Goal: Task Accomplishment & Management: Use online tool/utility

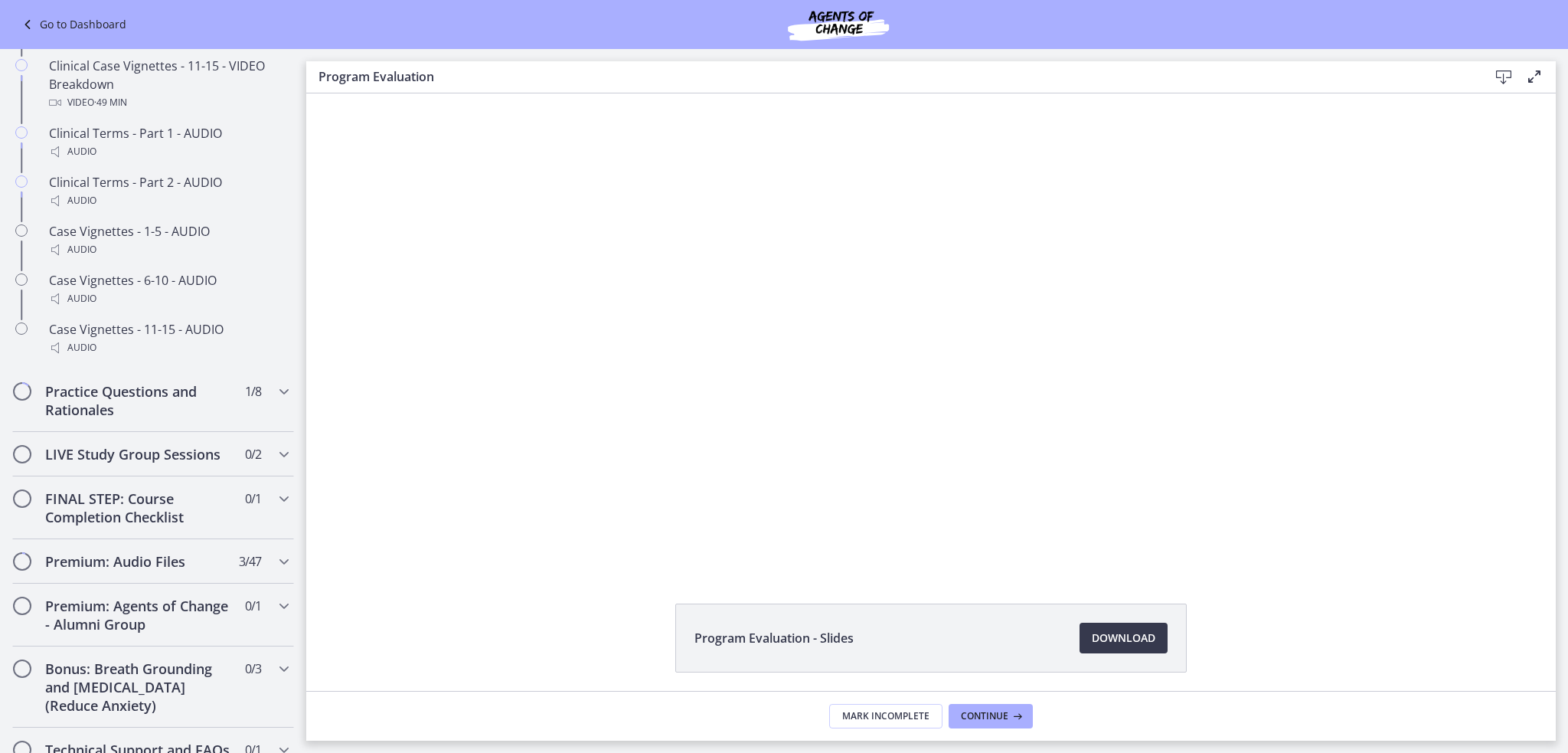
scroll to position [1189, 0]
click at [275, 398] on icon "Chapters" at bounding box center [284, 388] width 18 height 18
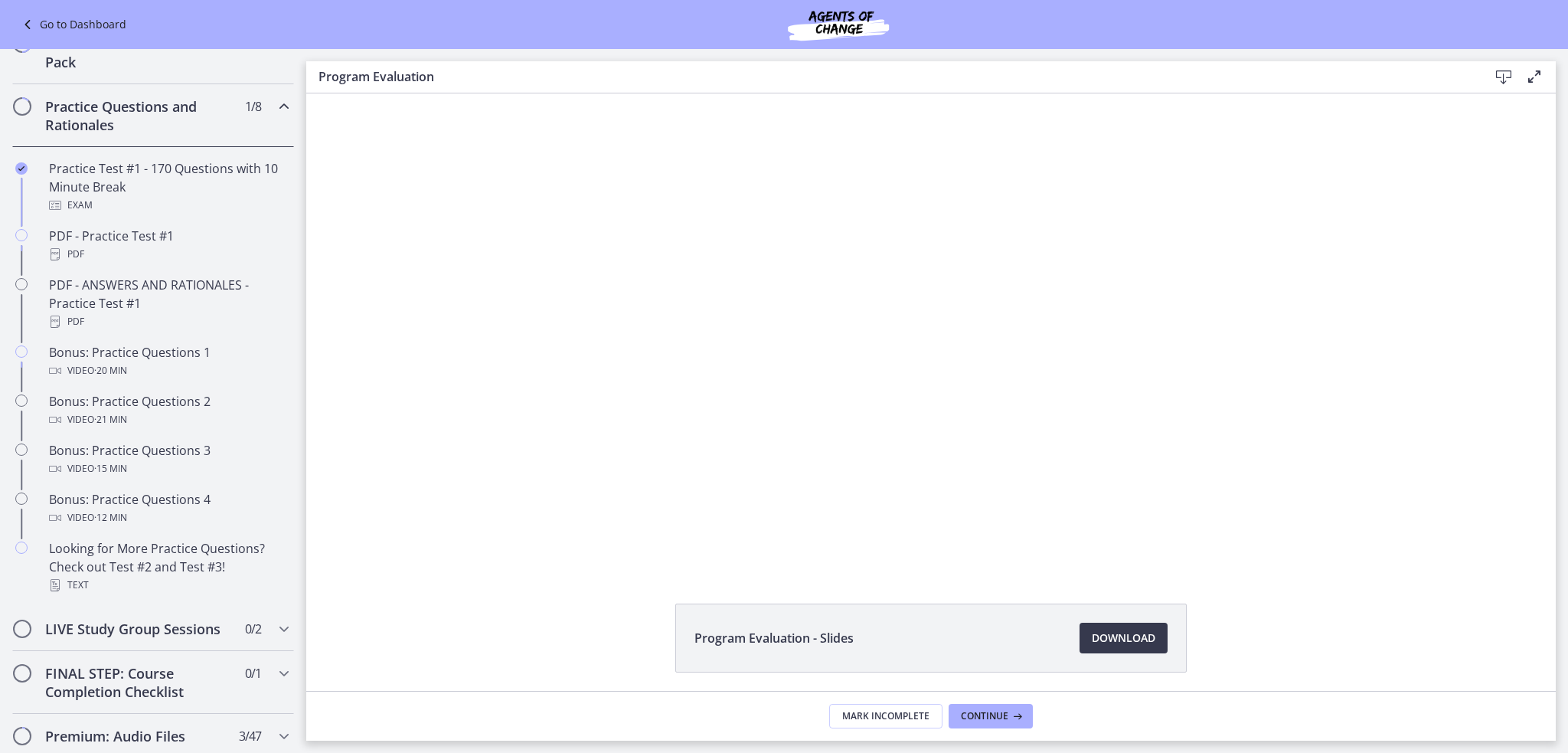
scroll to position [776, 0]
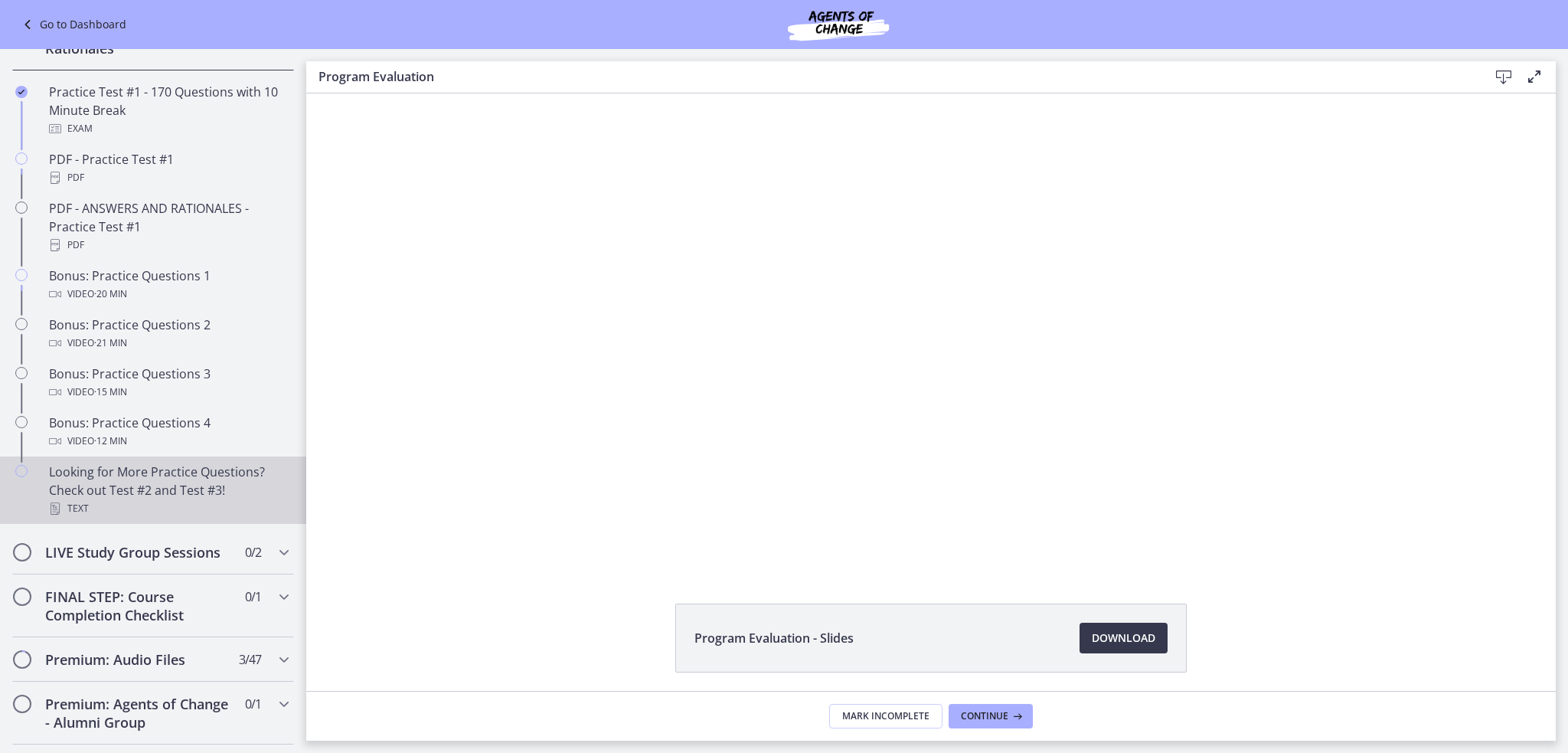
click at [168, 497] on div "Looking for More Practice Questions? Check out Test #2 and Test #3! Text" at bounding box center [169, 490] width 239 height 55
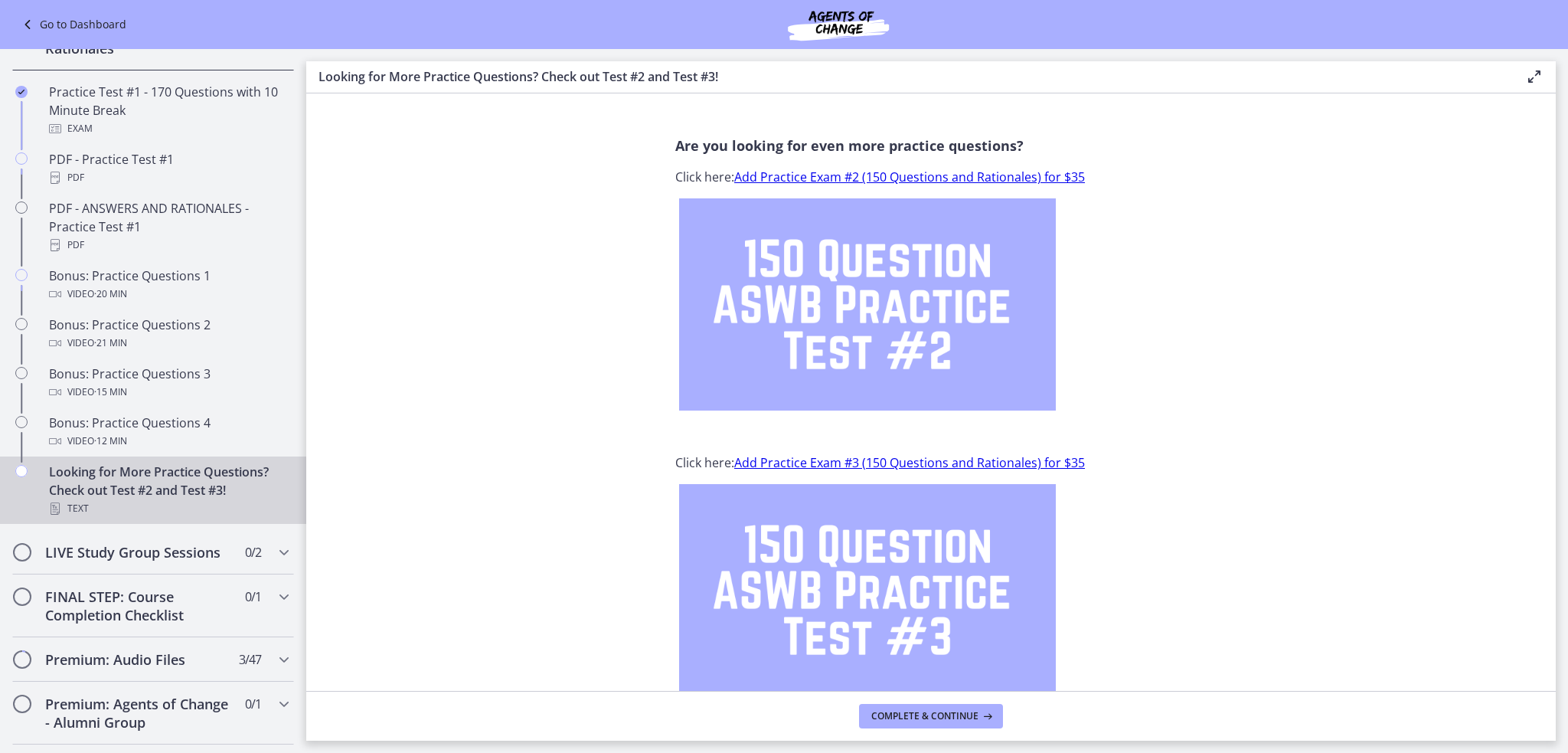
click at [813, 333] on img at bounding box center [867, 304] width 377 height 212
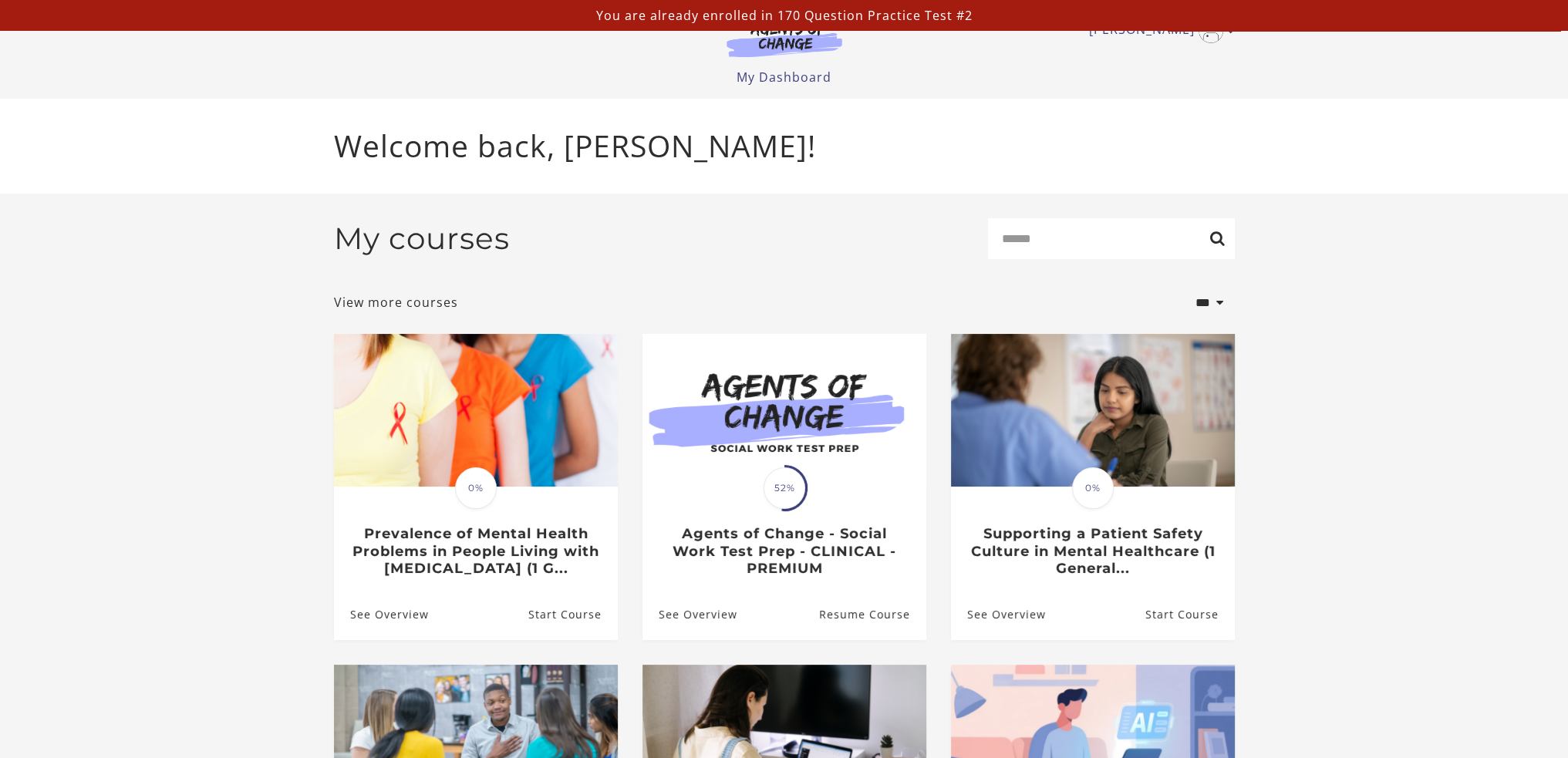
click at [718, 423] on img at bounding box center [784, 410] width 284 height 153
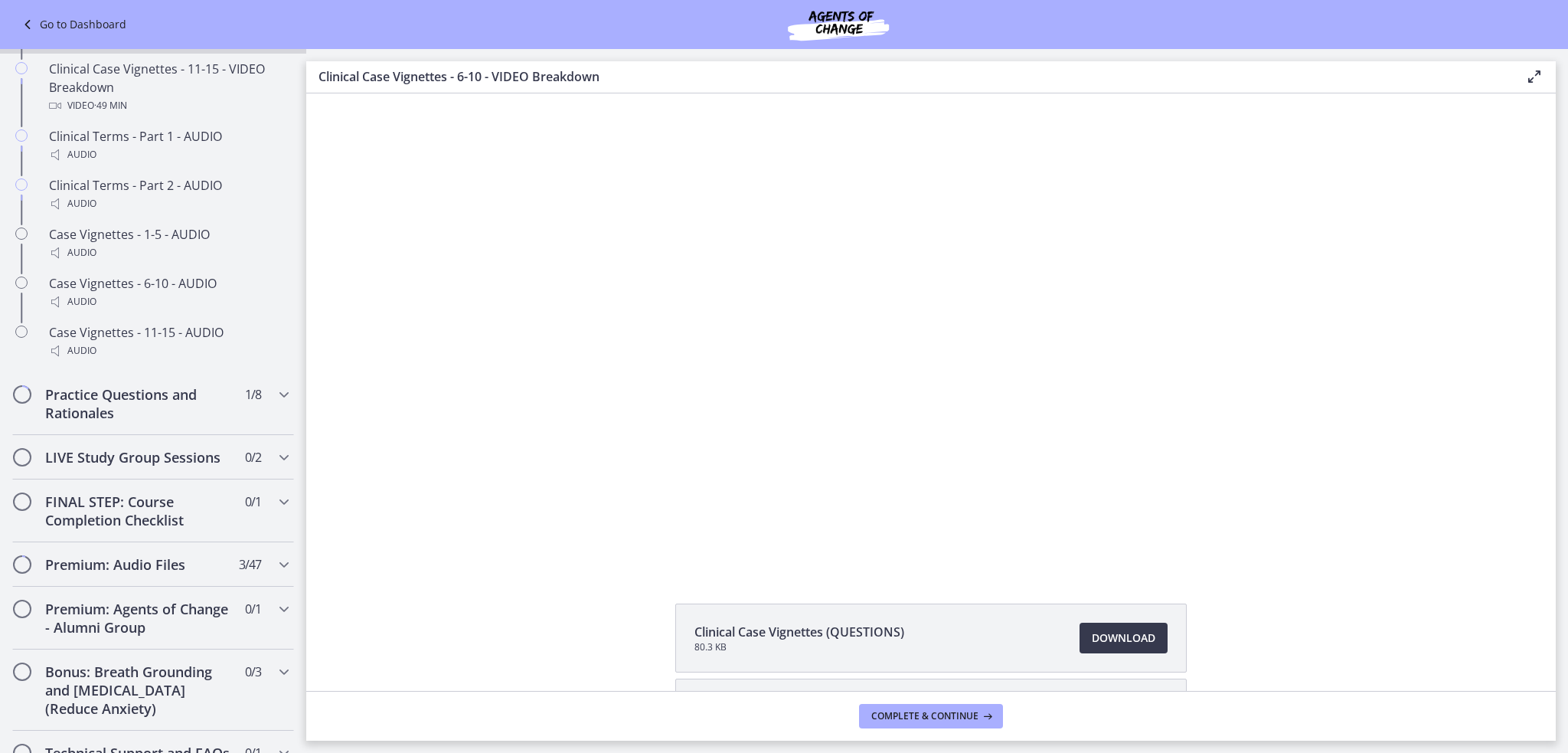
scroll to position [1165, 0]
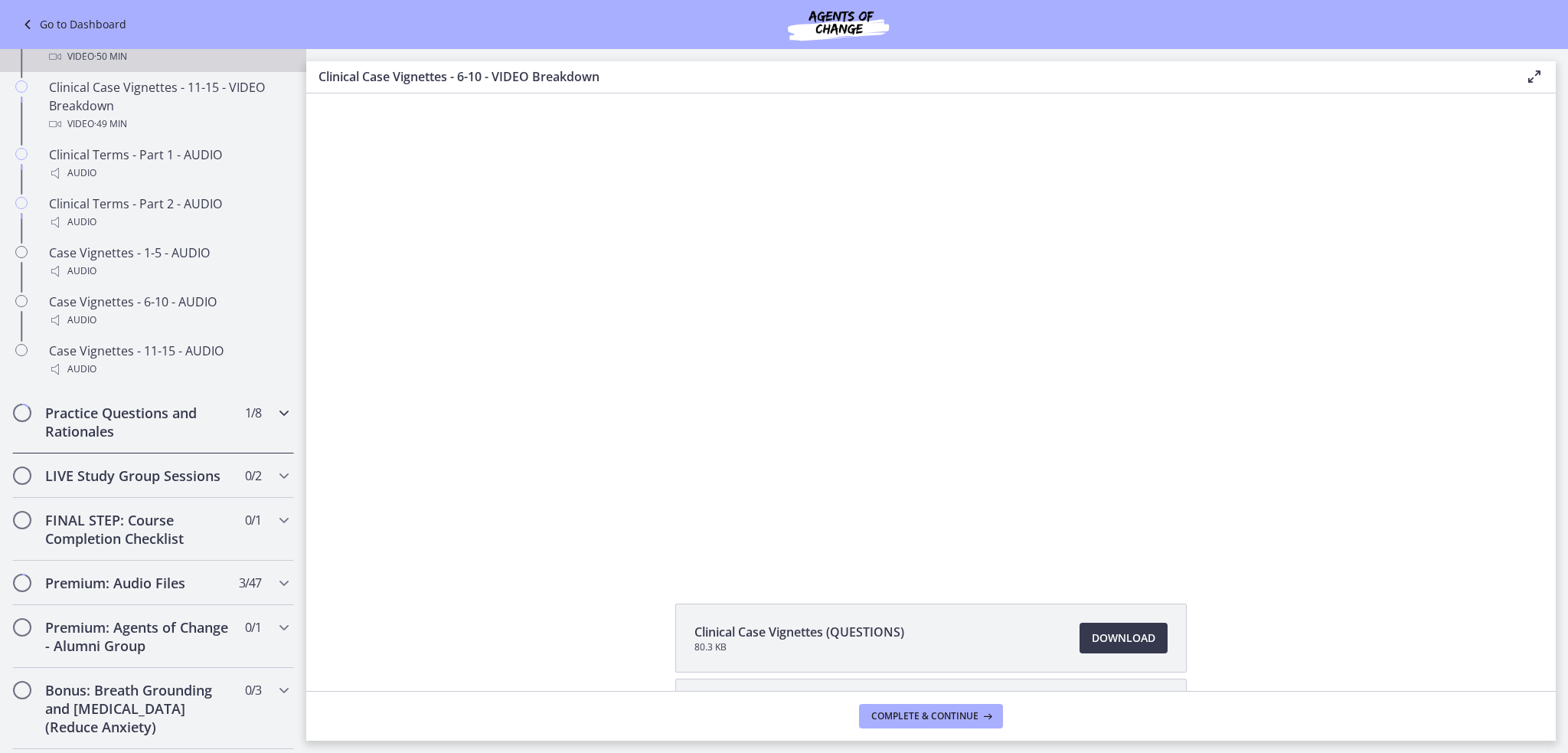
click at [275, 422] on icon "Chapters" at bounding box center [284, 413] width 18 height 18
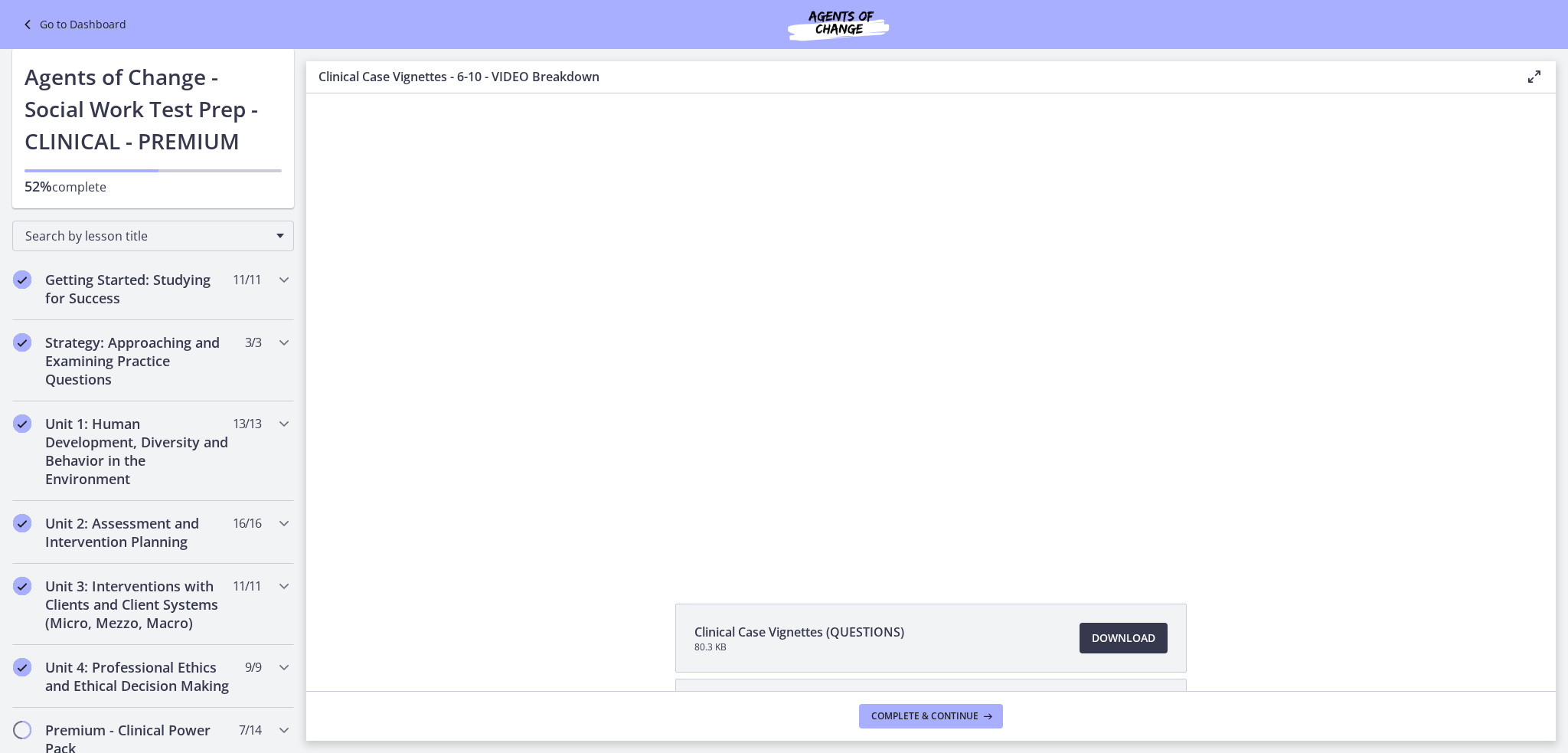
scroll to position [0, 0]
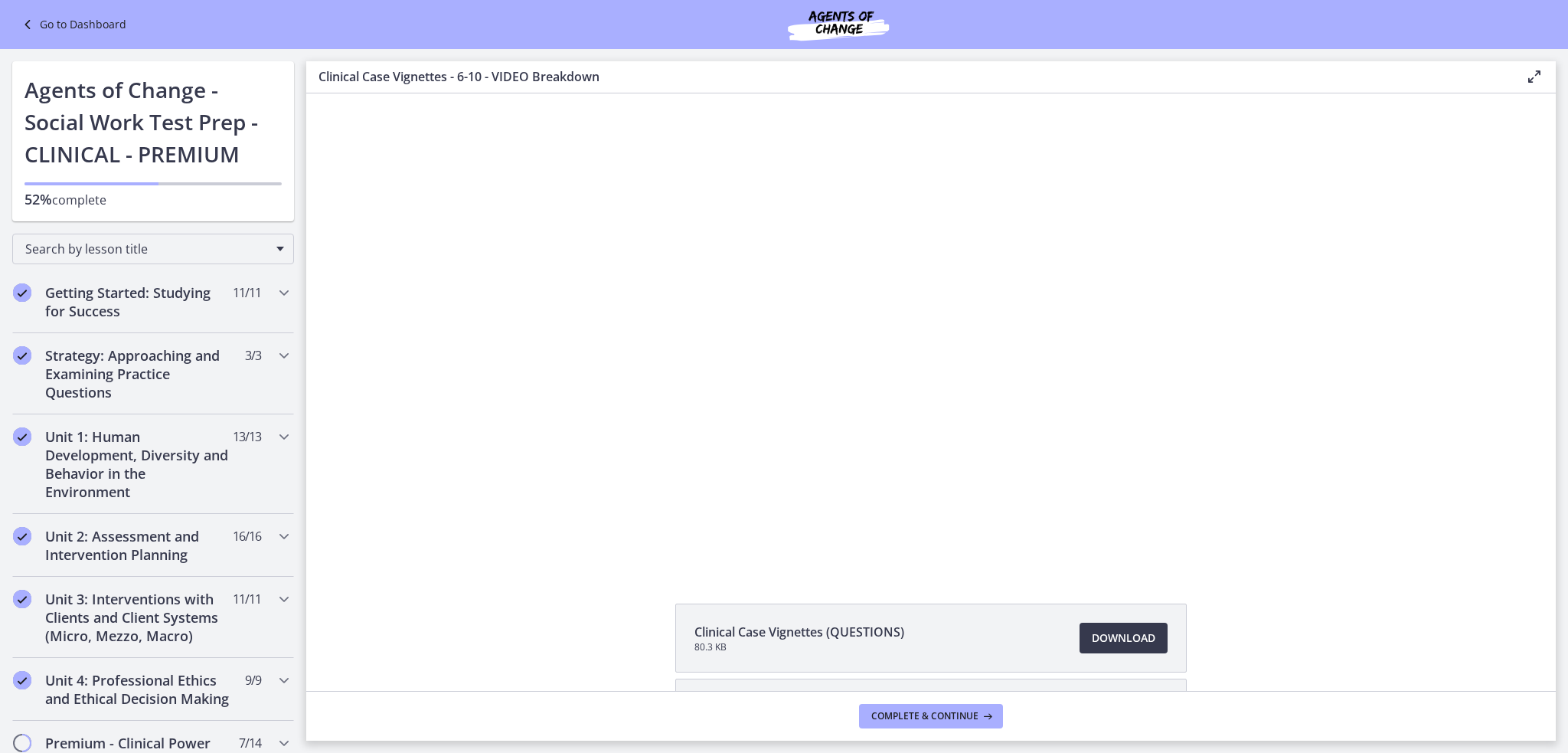
click at [112, 16] on link "Go to Dashboard" at bounding box center [72, 25] width 108 height 18
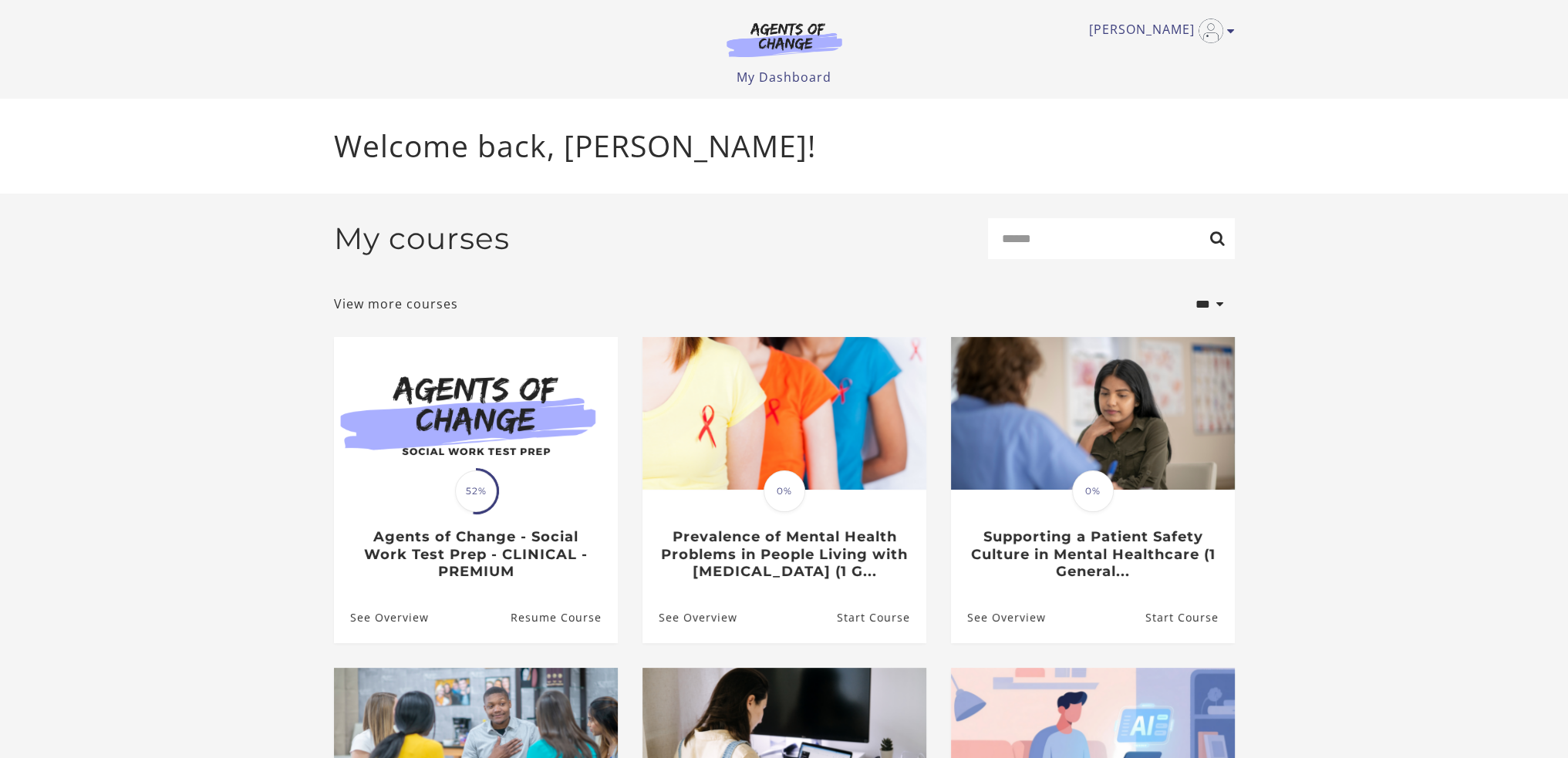
click at [385, 312] on link "View more courses" at bounding box center [395, 304] width 124 height 18
click at [1021, 243] on input "Search" at bounding box center [1111, 238] width 247 height 40
type input "****"
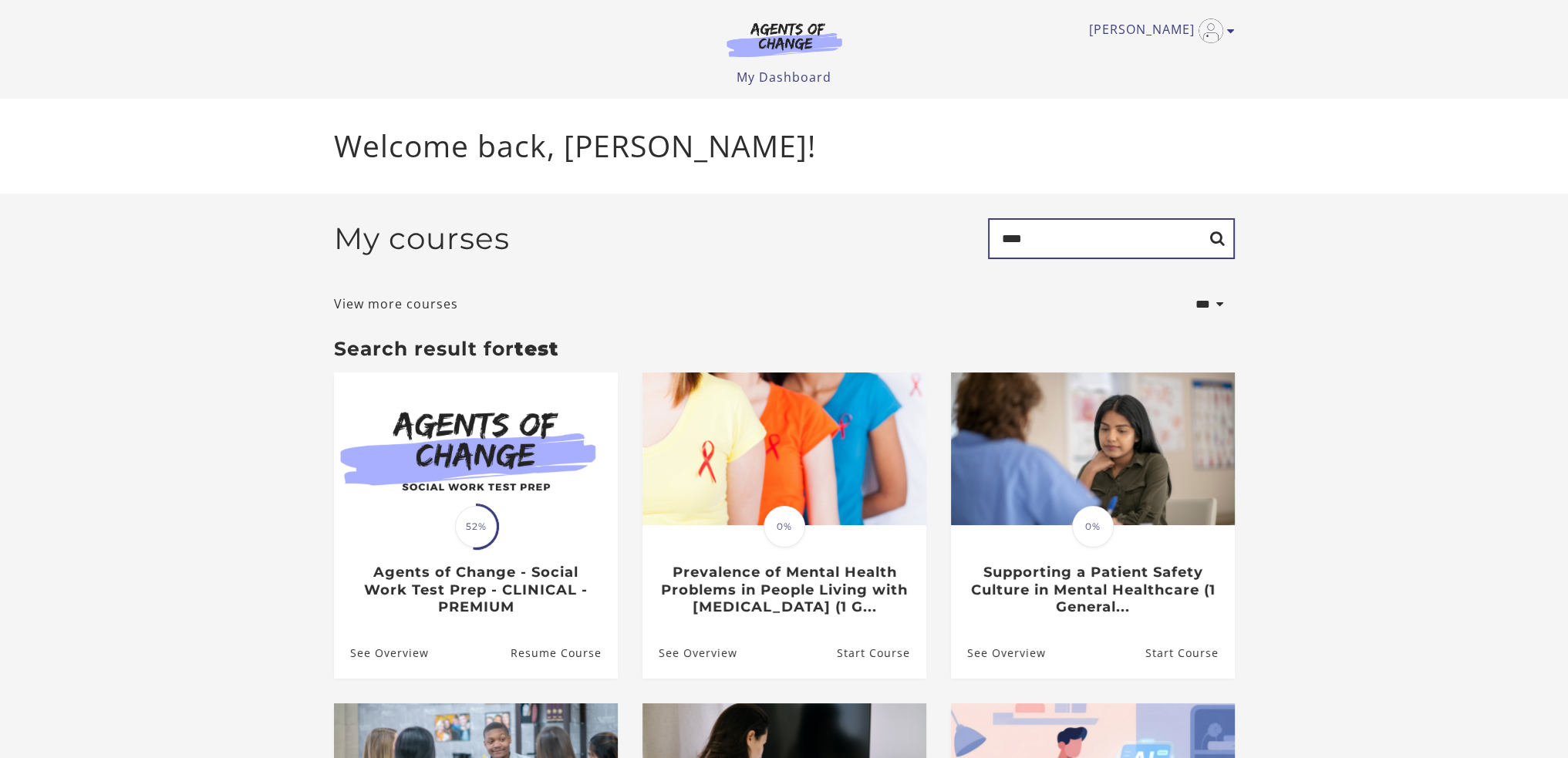
drag, startPoint x: 1032, startPoint y: 246, endPoint x: 950, endPoint y: 243, distance: 82.1
click at [950, 243] on div "My courses Search ****" at bounding box center [784, 244] width 901 height 53
type input "********"
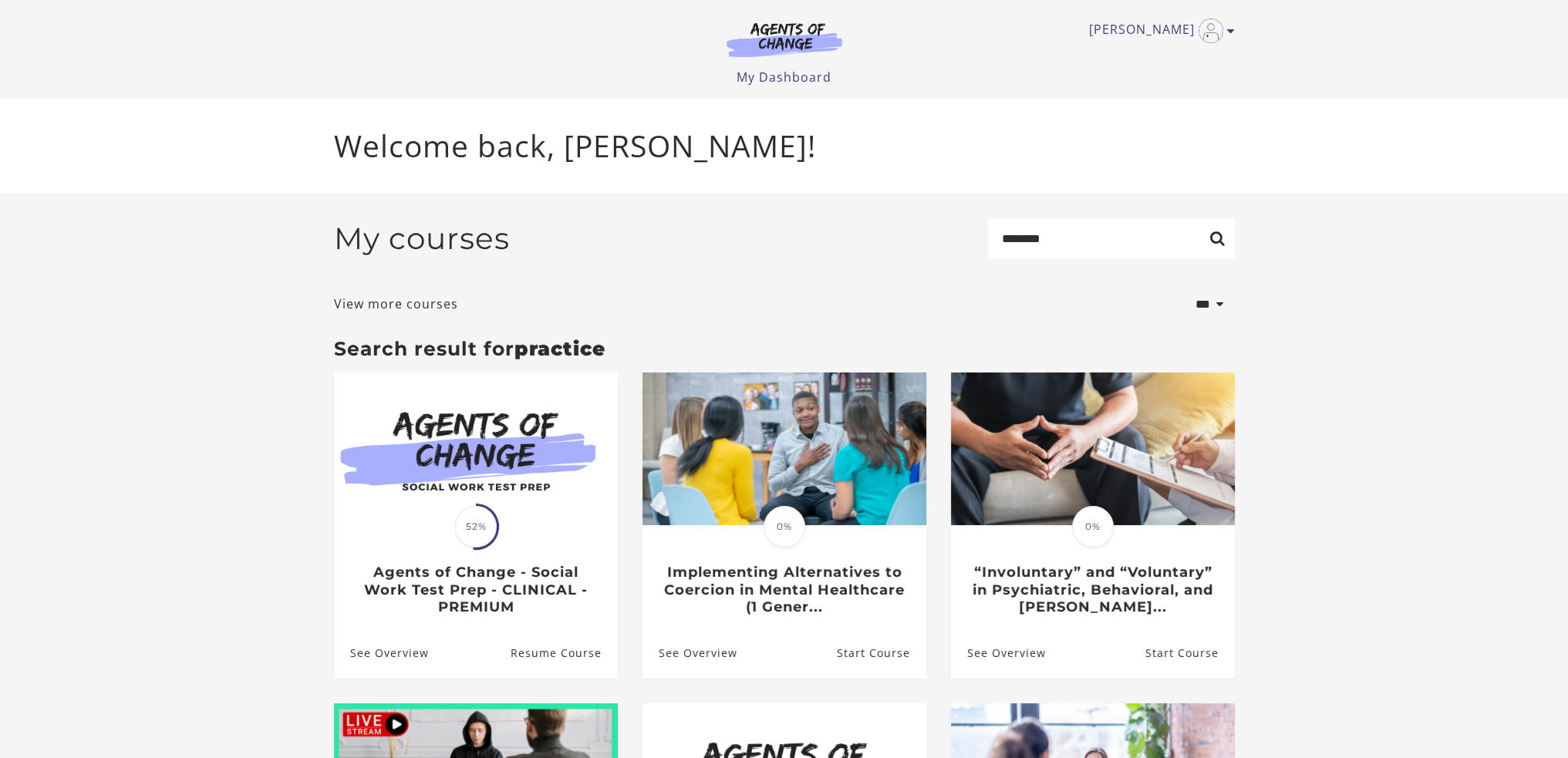
click at [404, 663] on link "See Overview" at bounding box center [381, 653] width 95 height 51
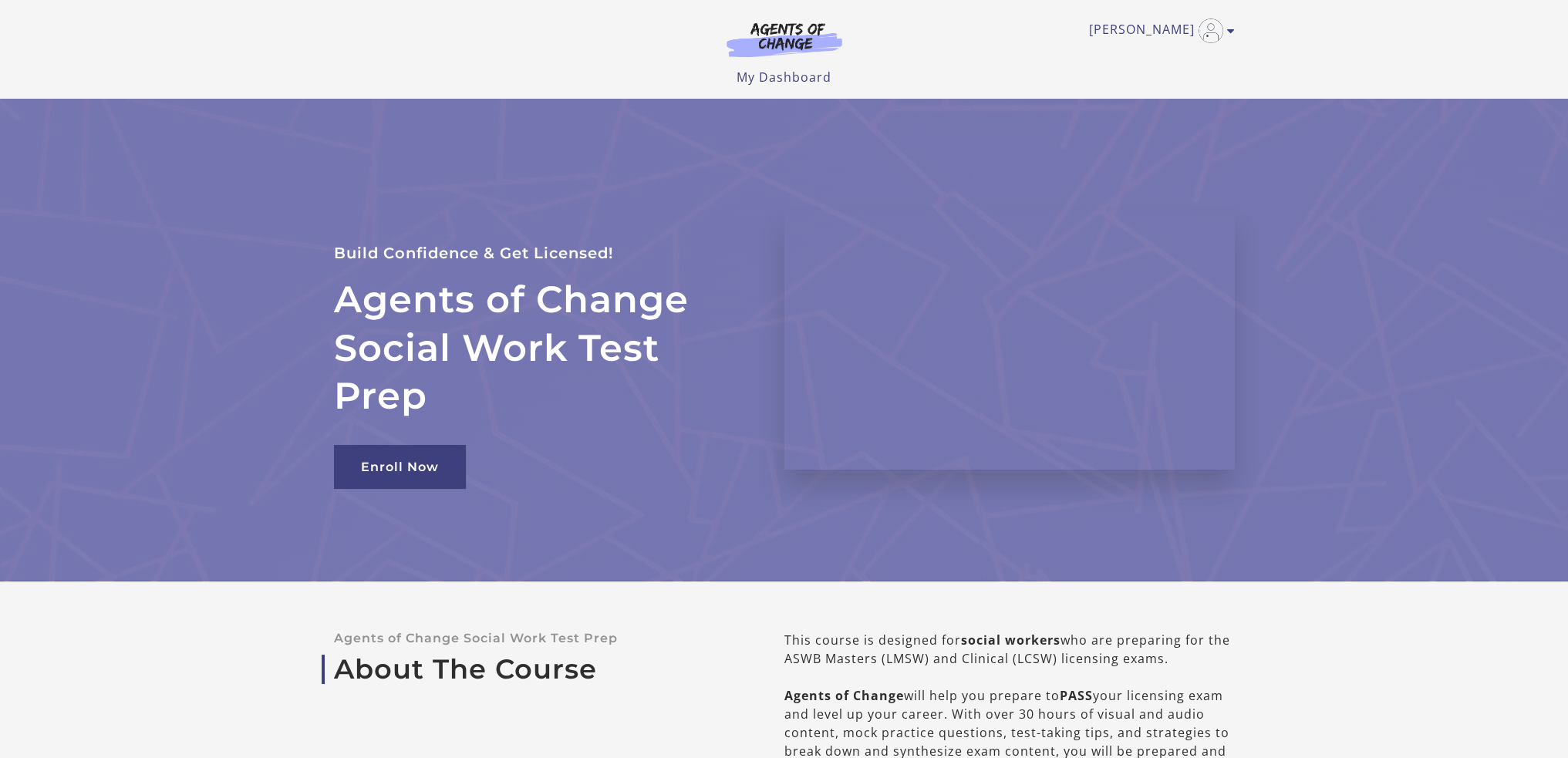
click at [1225, 31] on link "[PERSON_NAME]" at bounding box center [1158, 30] width 138 height 25
click at [1187, 60] on link "My Account" at bounding box center [1171, 56] width 136 height 27
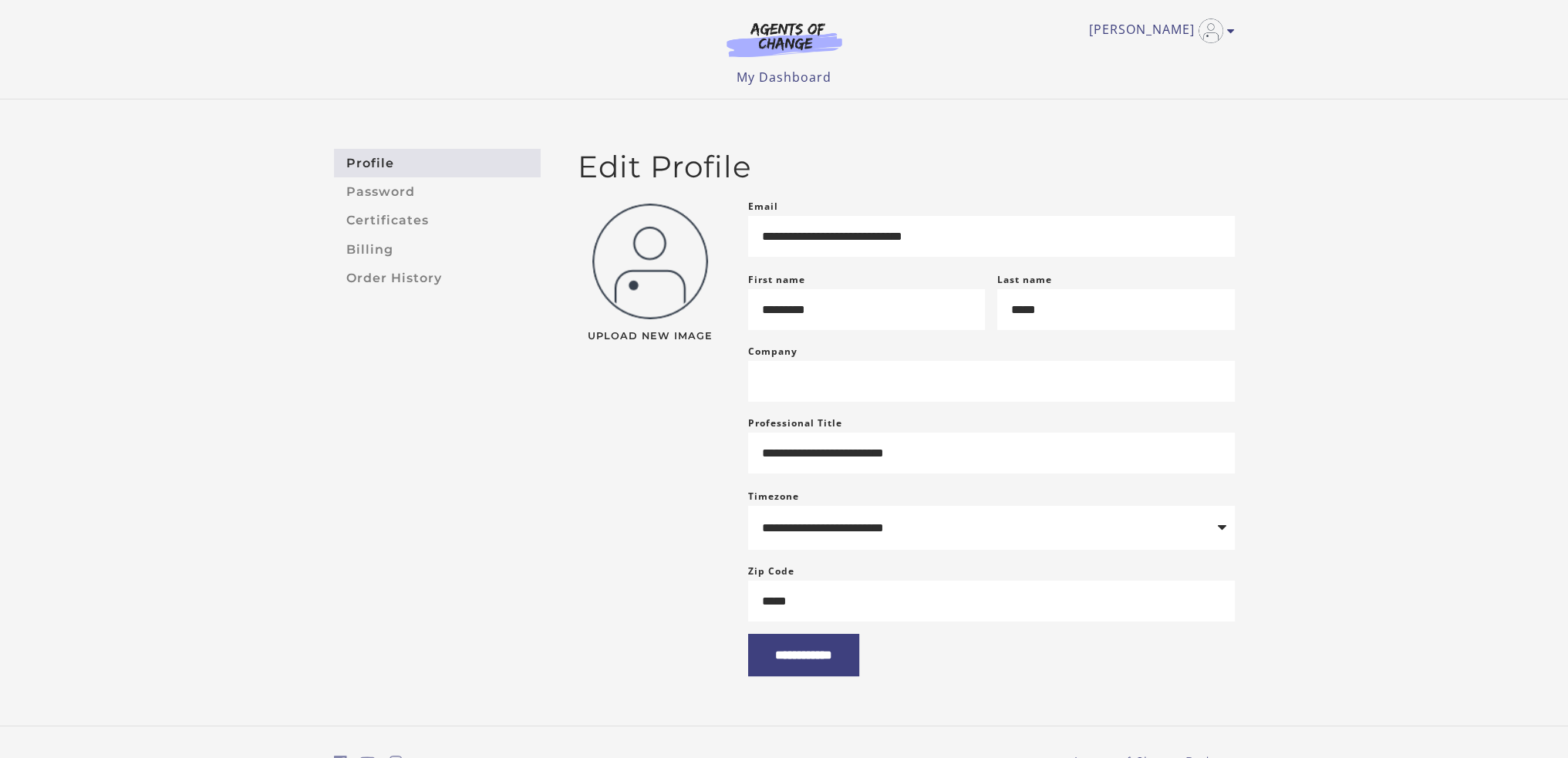
click at [1114, 36] on link "[PERSON_NAME]" at bounding box center [1158, 30] width 138 height 25
click at [801, 76] on link "My Dashboard" at bounding box center [783, 77] width 95 height 17
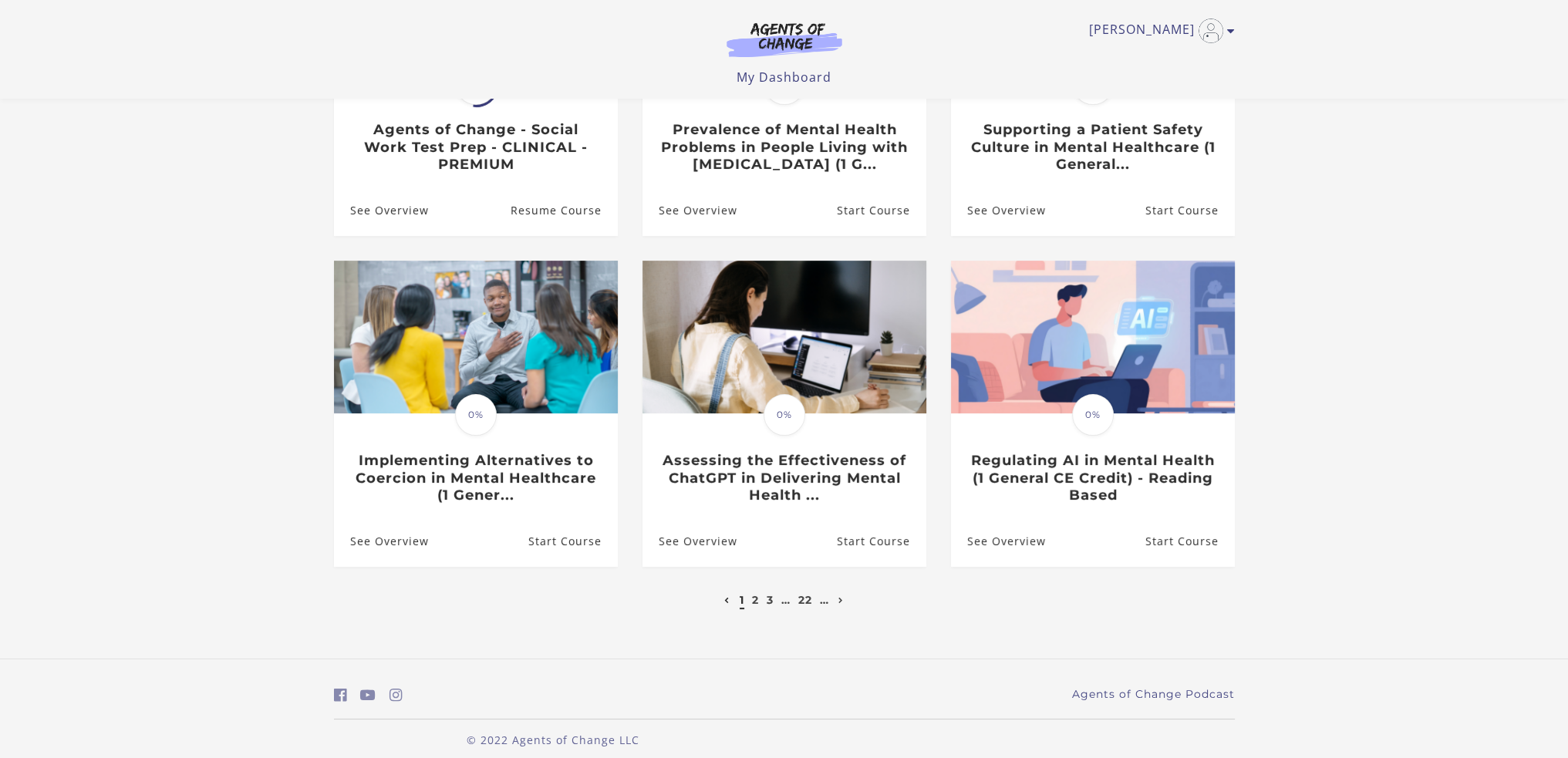
scroll to position [323, 0]
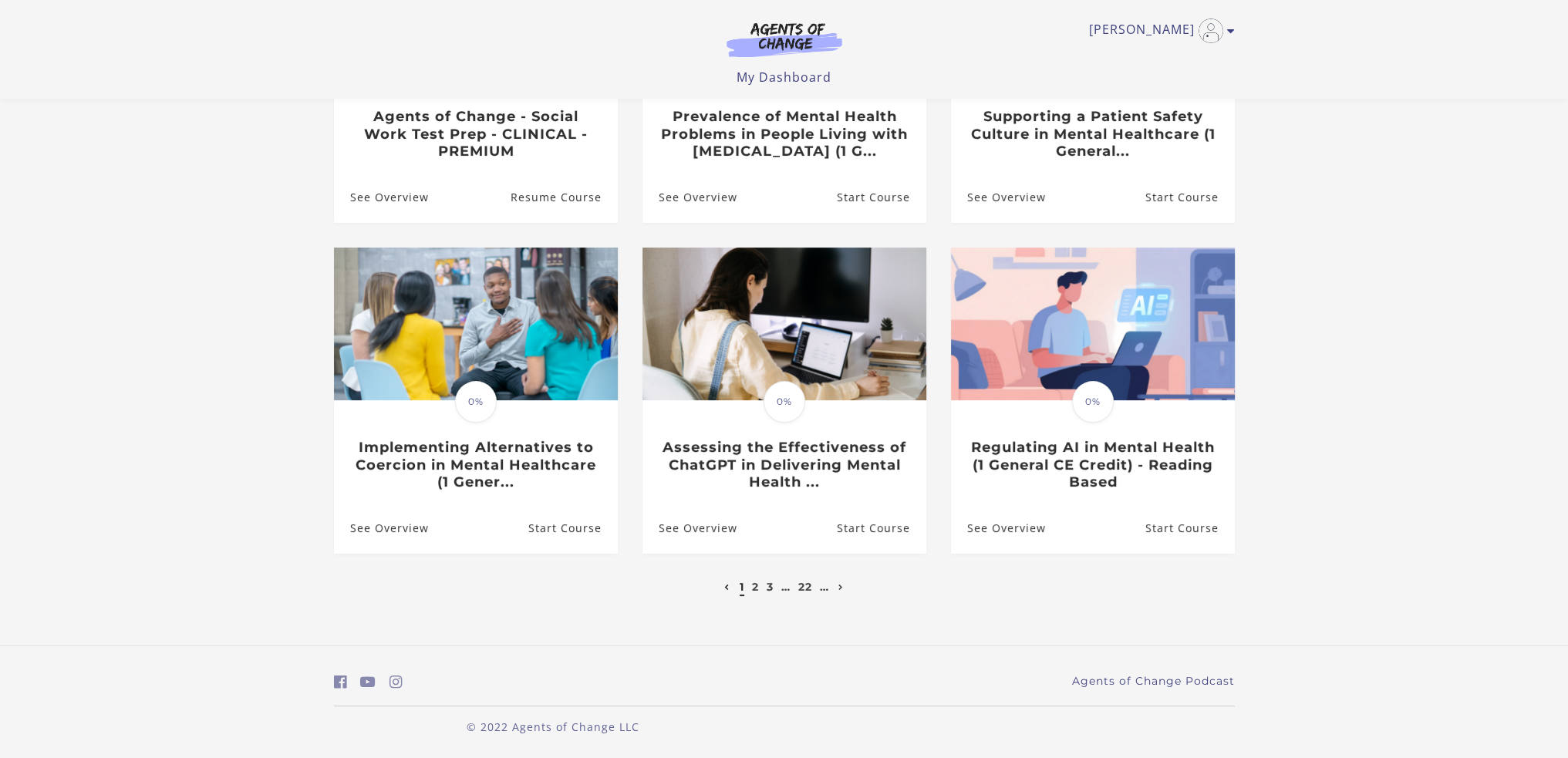
click at [844, 590] on icon "Next page" at bounding box center [841, 587] width 6 height 6
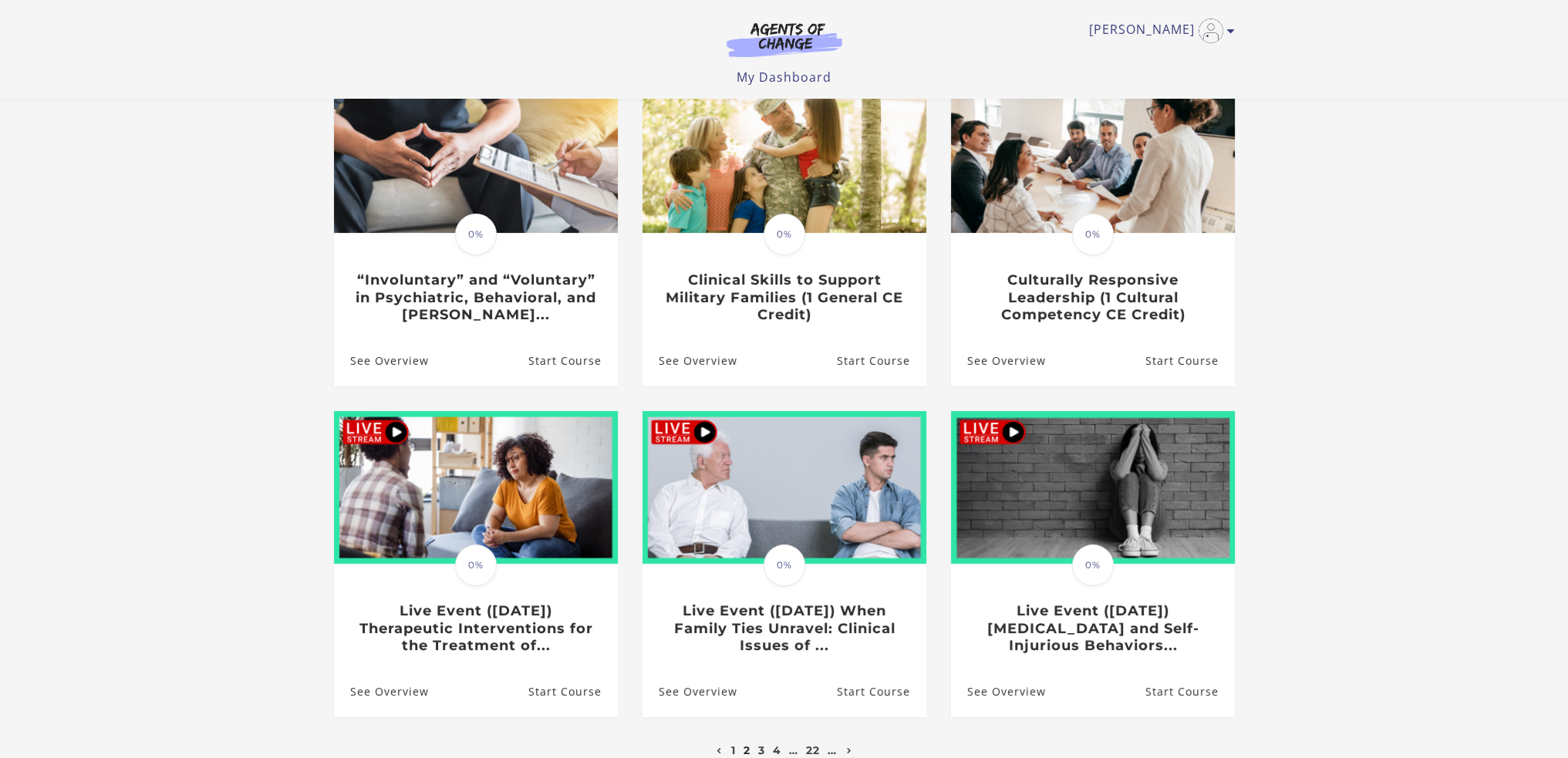
scroll to position [323, 0]
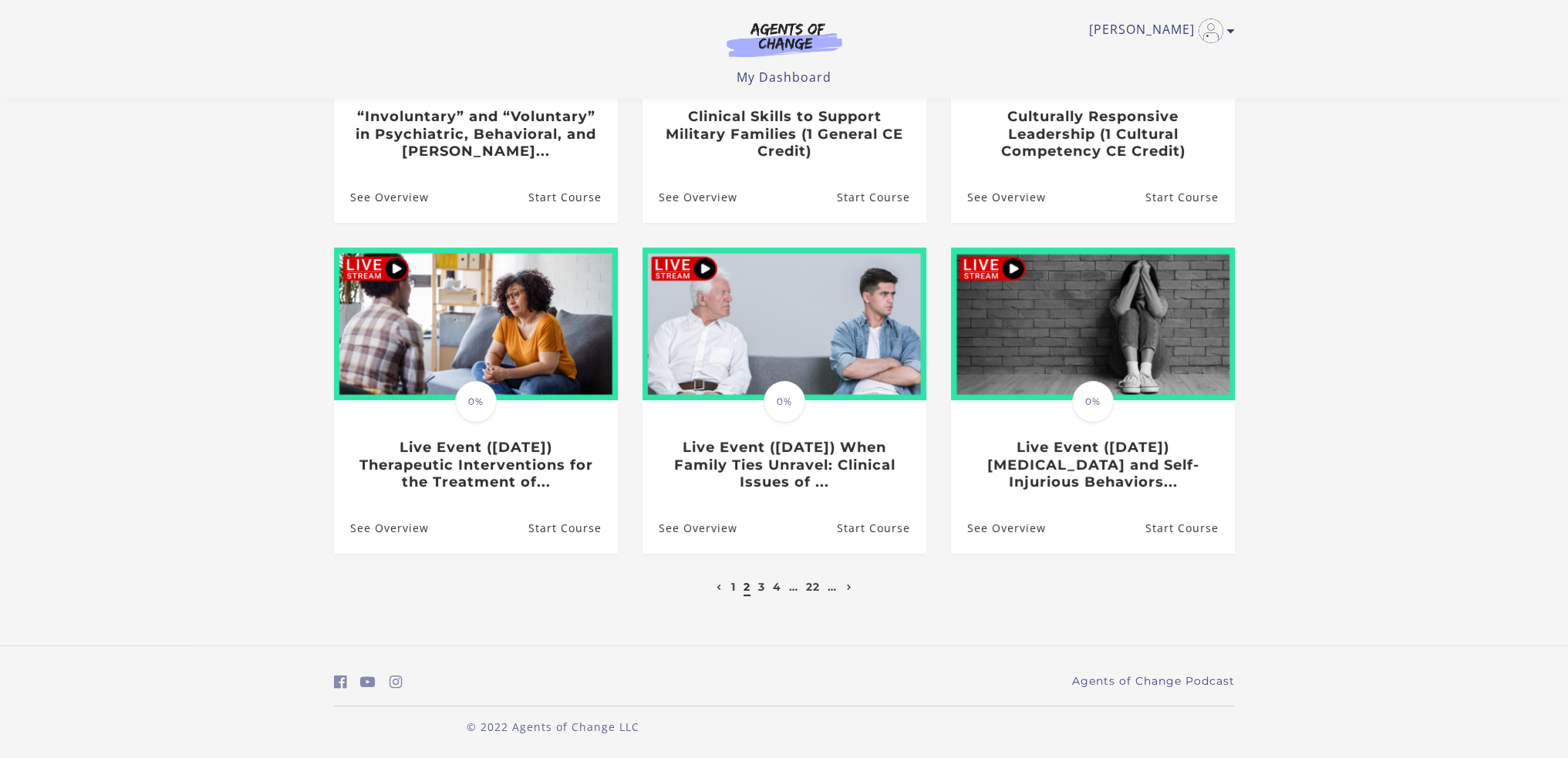
click at [778, 591] on link "4" at bounding box center [777, 586] width 8 height 14
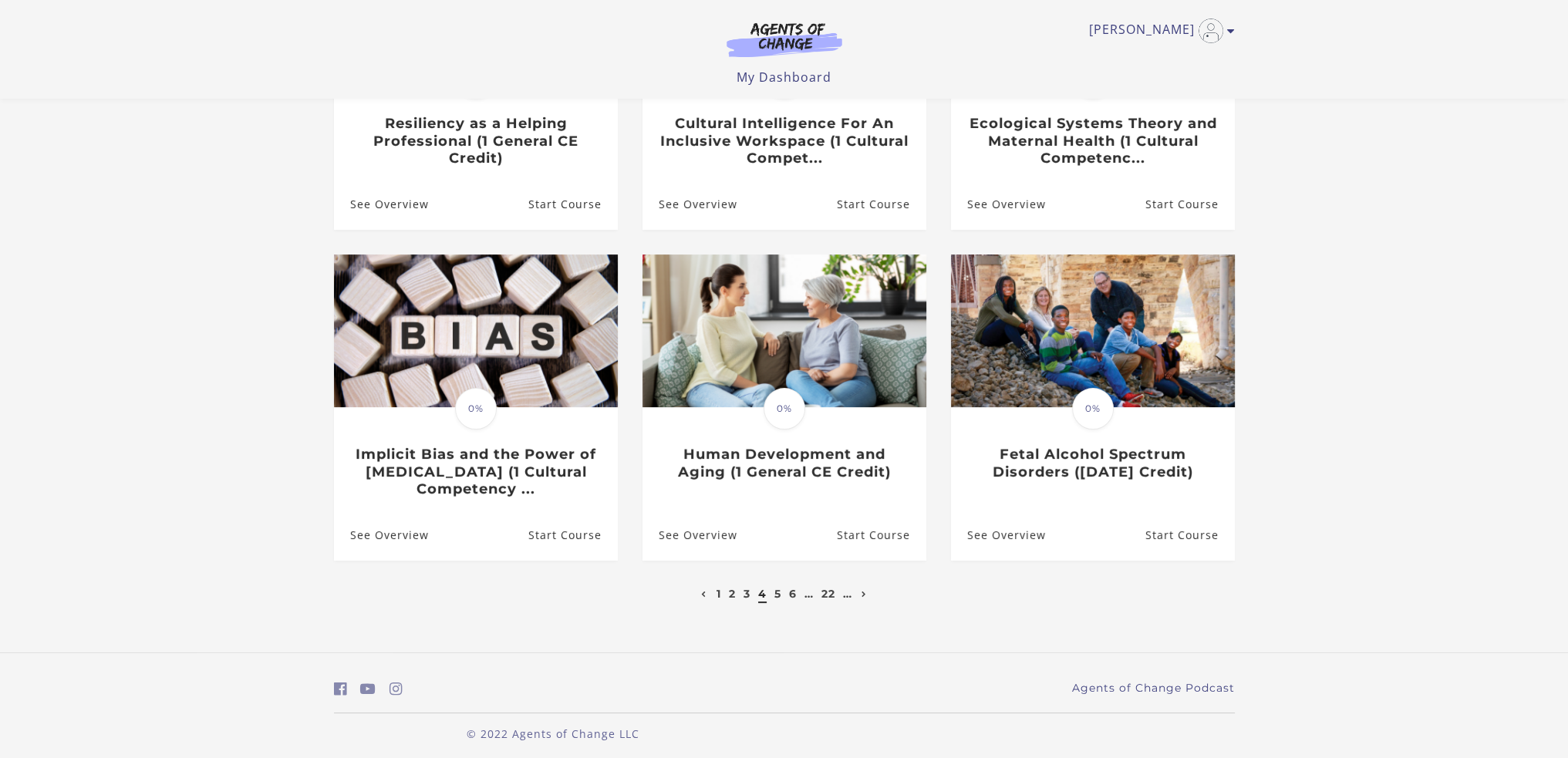
scroll to position [323, 0]
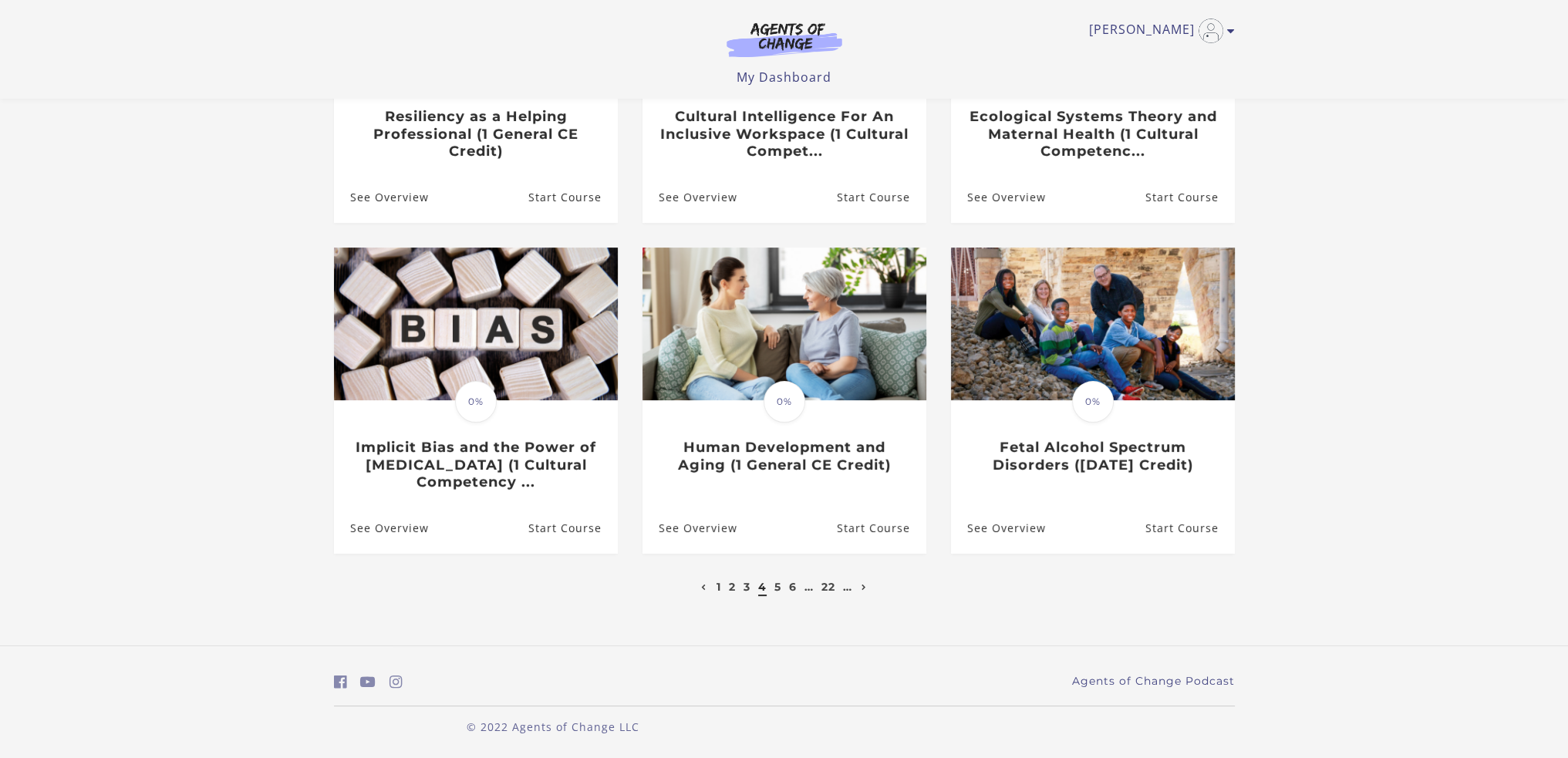
click at [797, 587] on li "6" at bounding box center [792, 587] width 12 height 18
click at [812, 590] on link "…" at bounding box center [809, 586] width 9 height 14
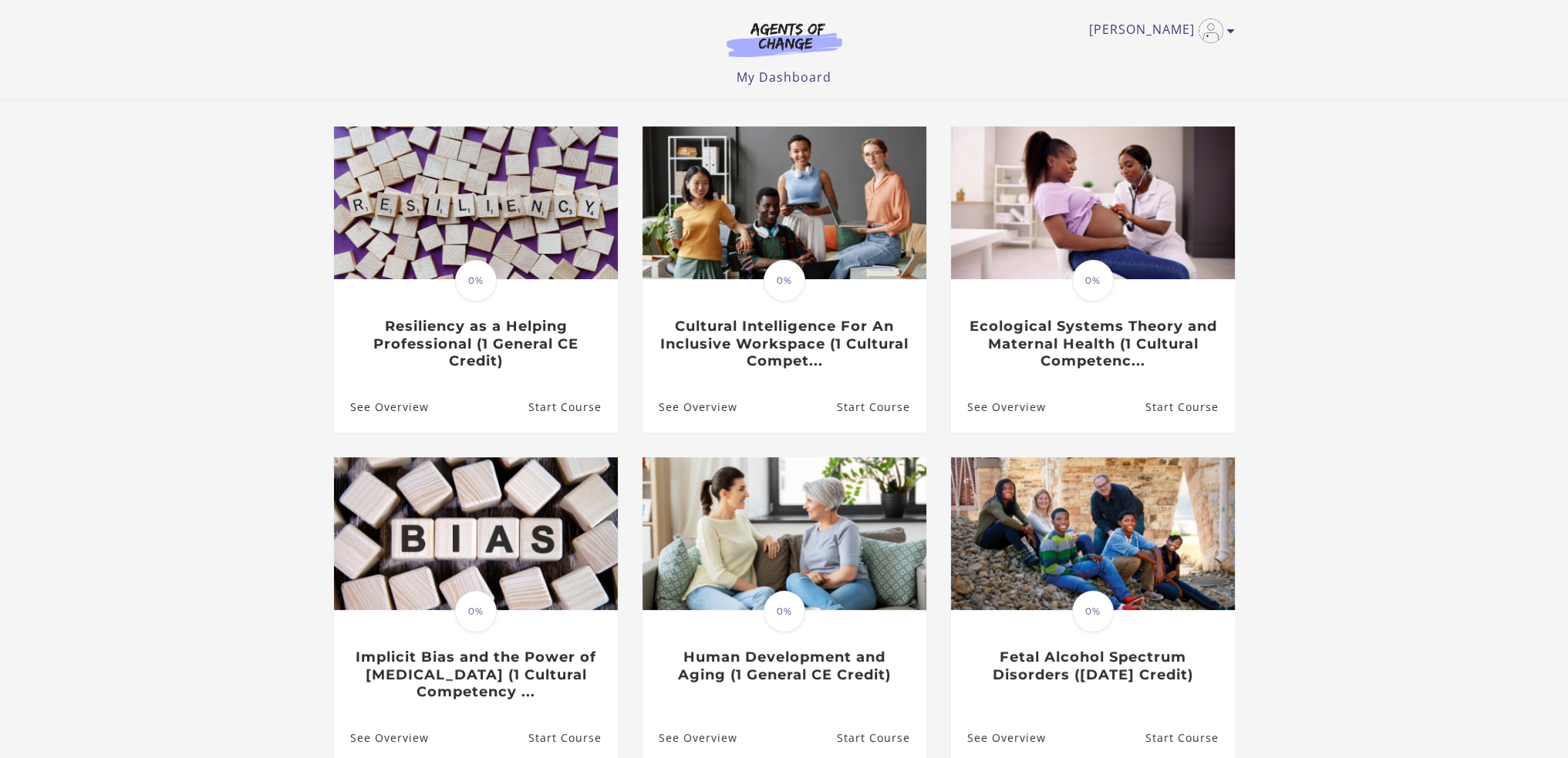
scroll to position [323, 0]
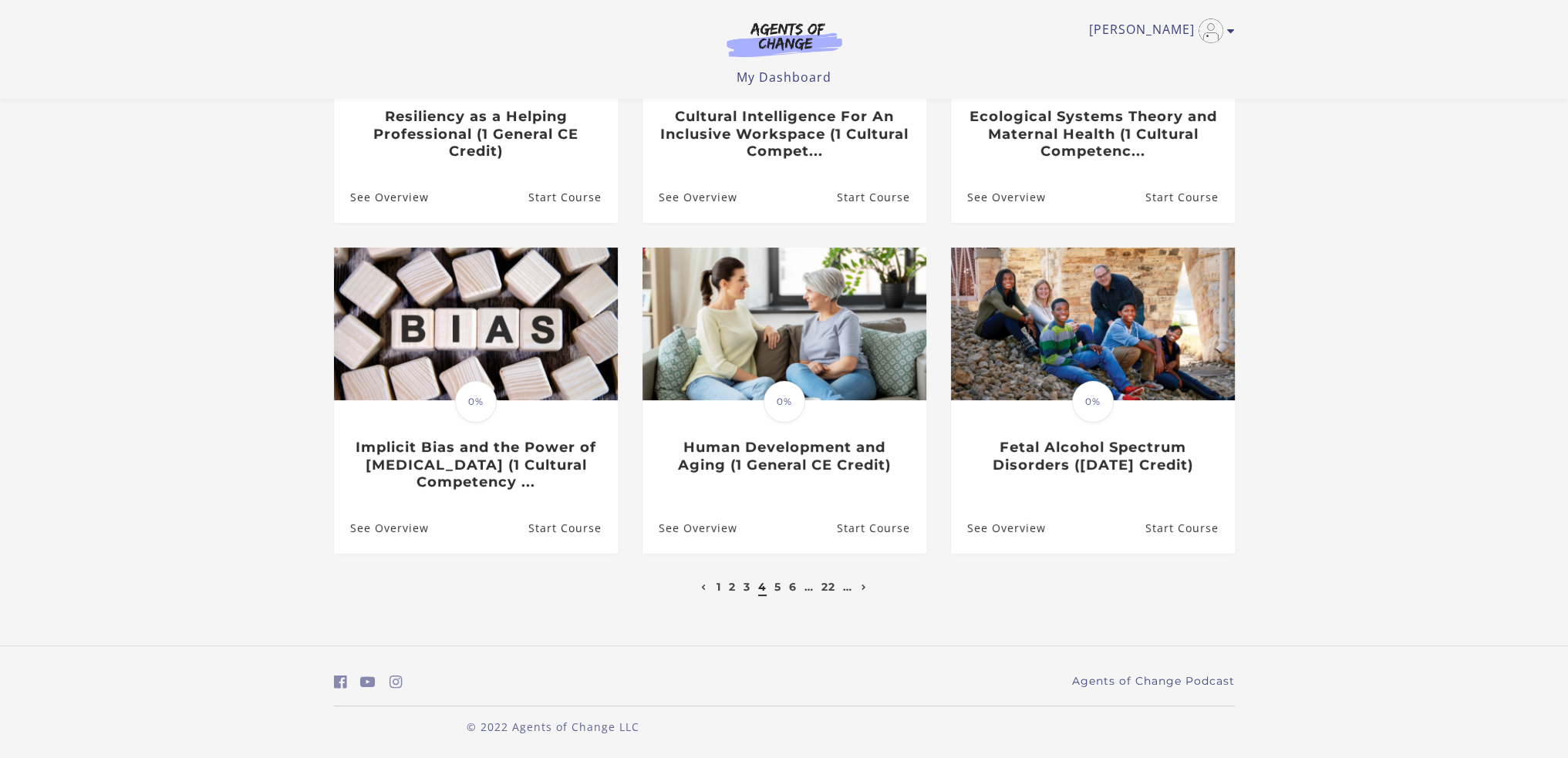
click at [864, 584] on link "Next page" at bounding box center [864, 586] width 13 height 14
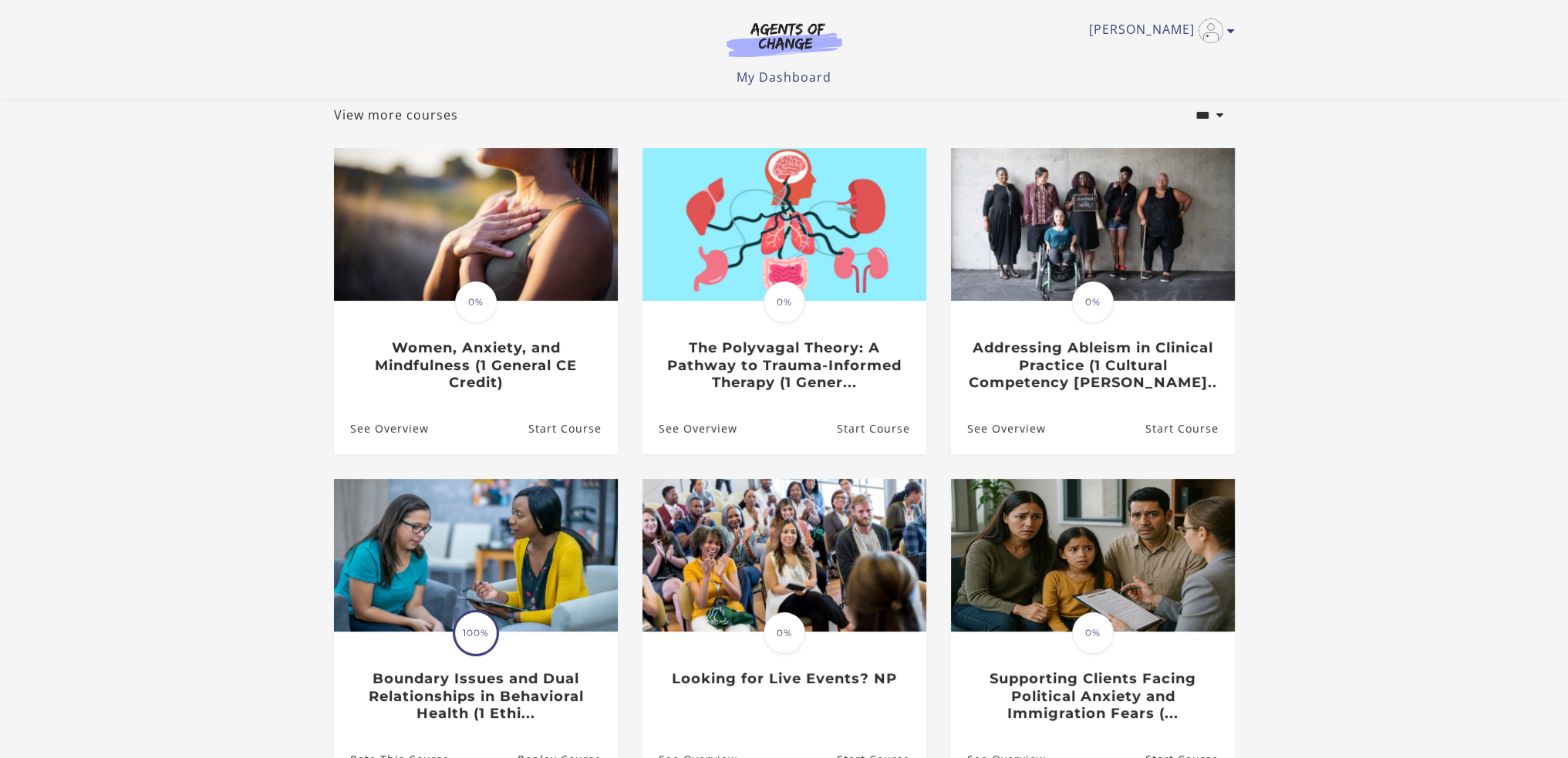
scroll to position [323, 0]
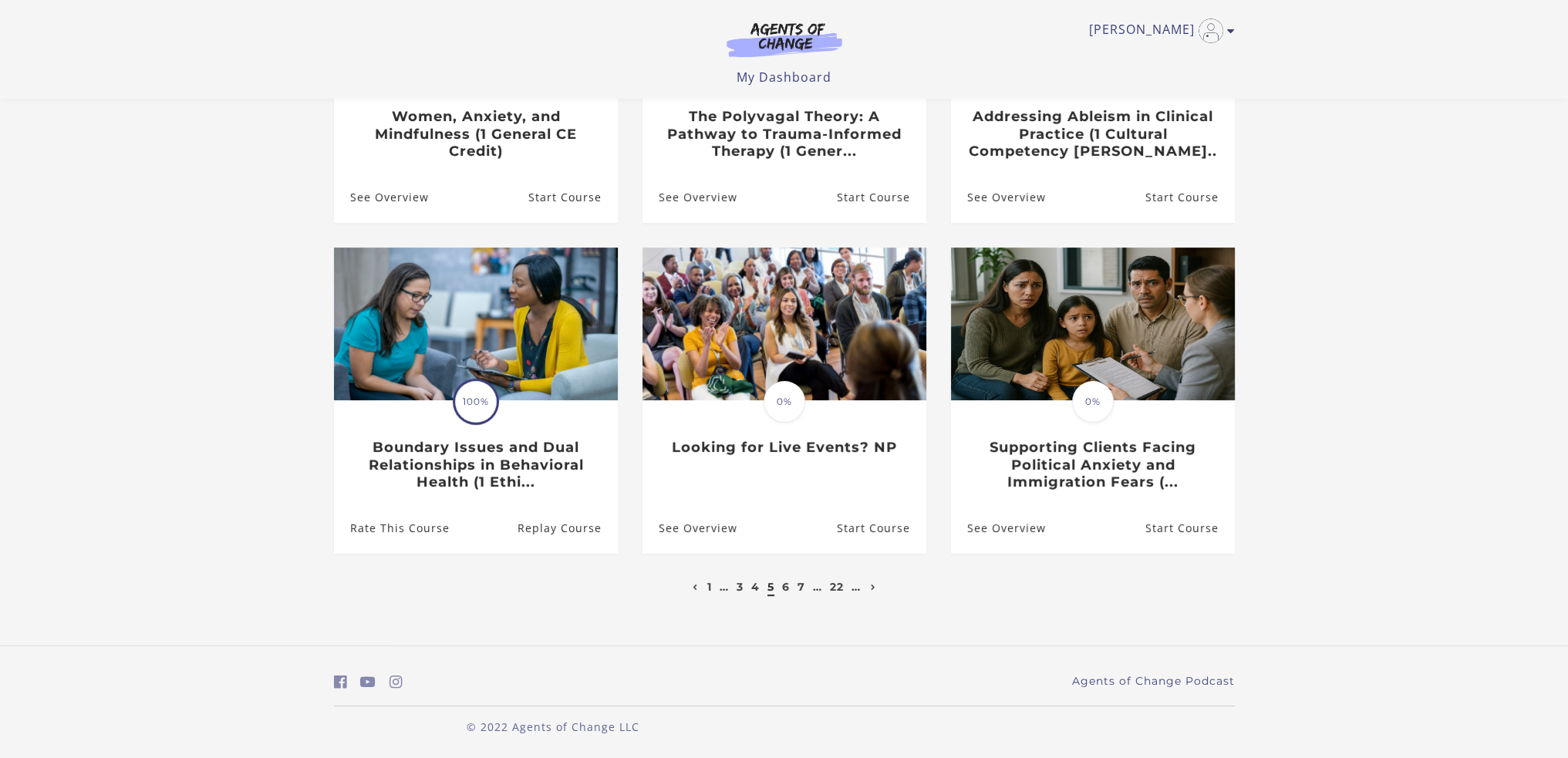
click at [876, 591] on icon "Next page" at bounding box center [873, 587] width 6 height 6
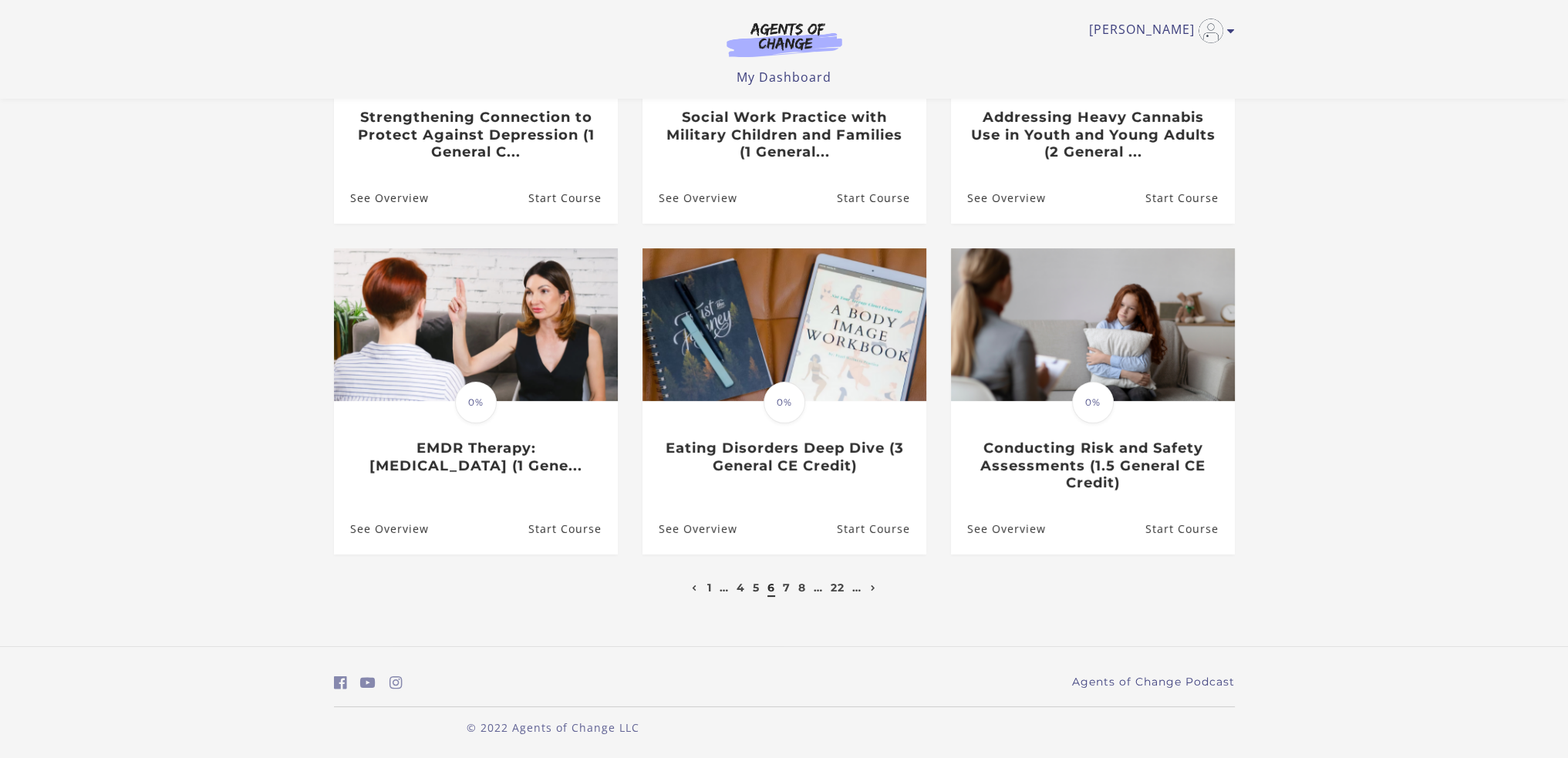
scroll to position [323, 0]
click at [870, 591] on link "Next page" at bounding box center [873, 586] width 13 height 14
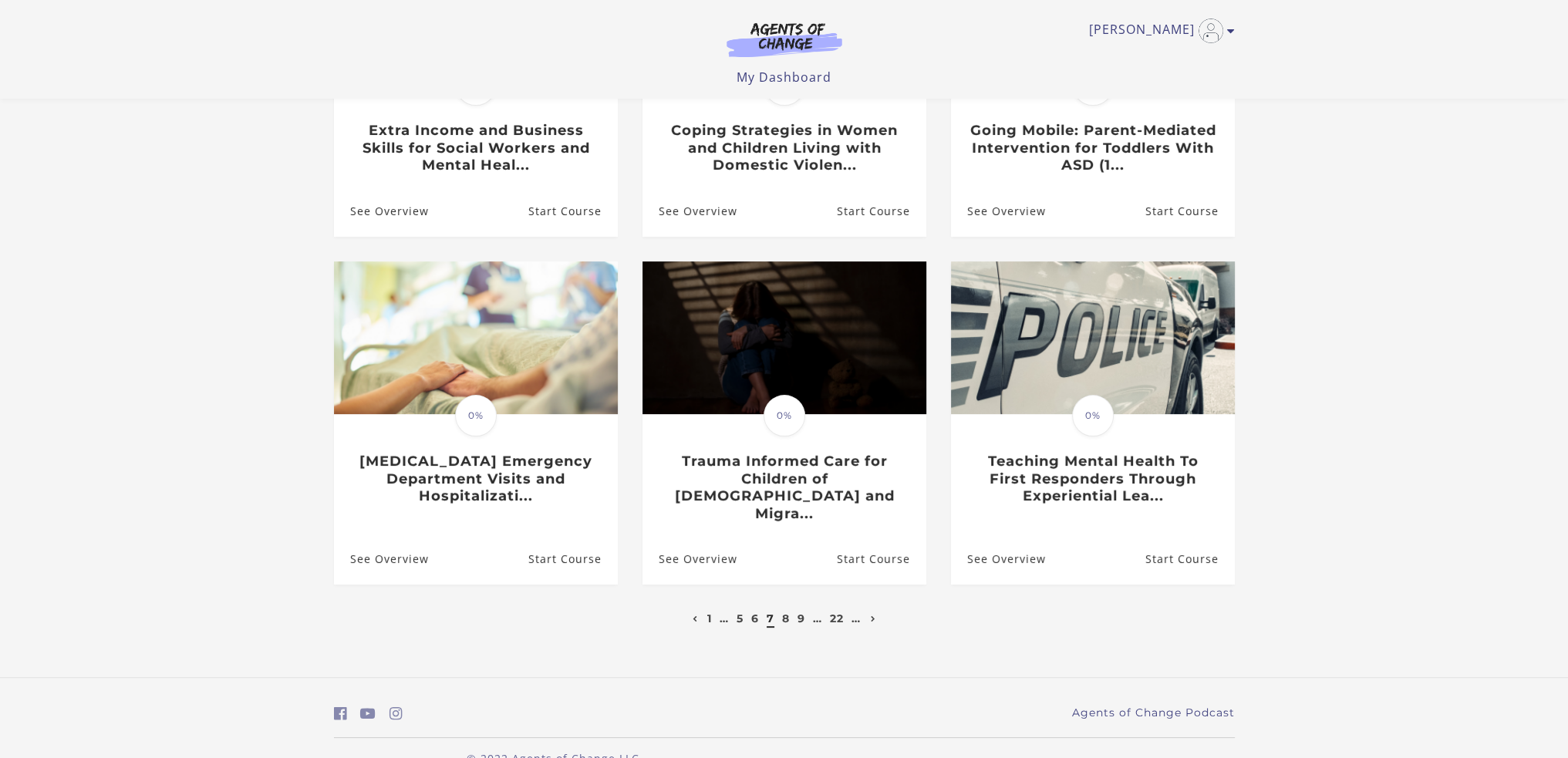
scroll to position [323, 0]
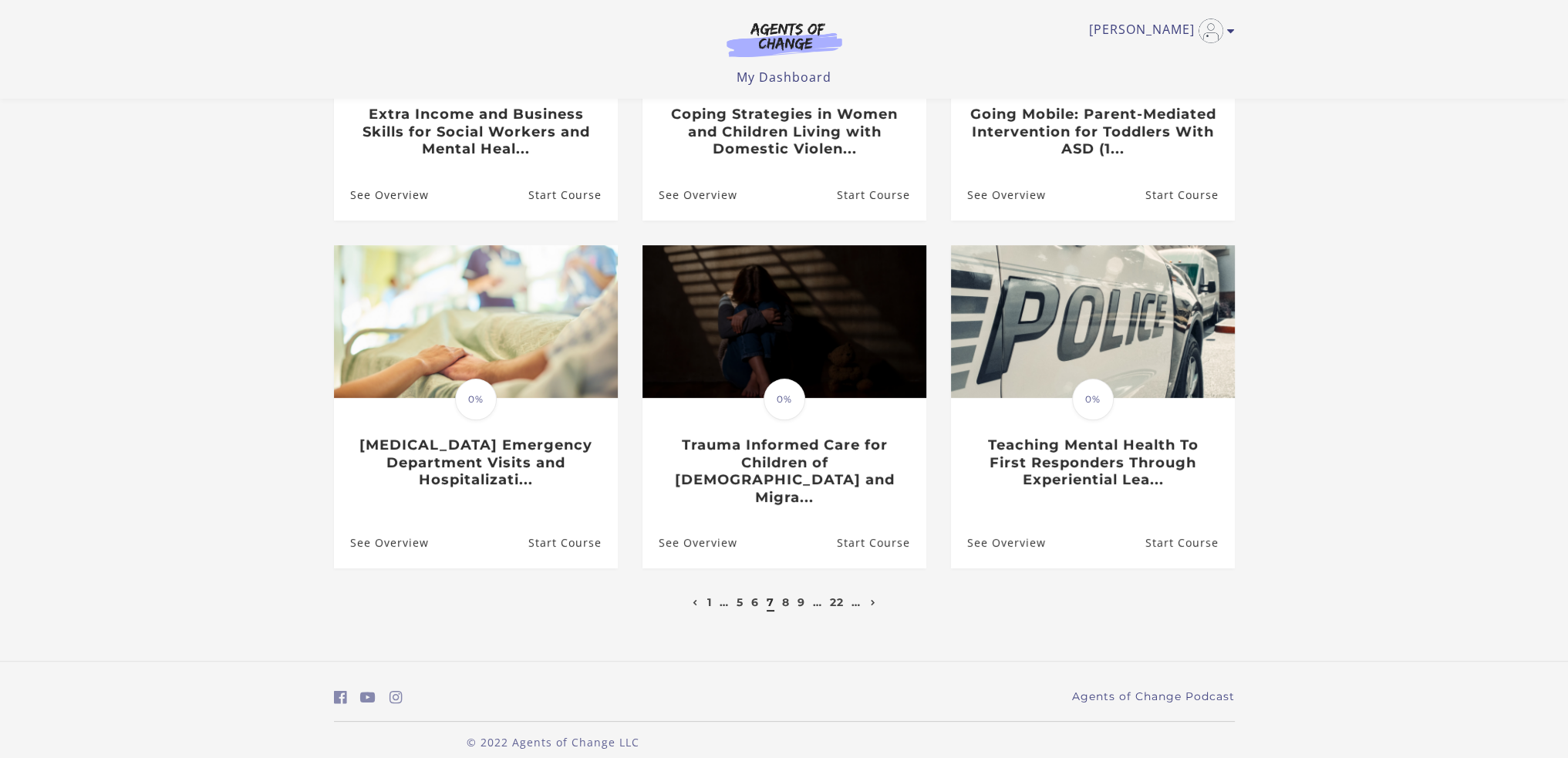
click at [787, 595] on link "8" at bounding box center [786, 602] width 7 height 14
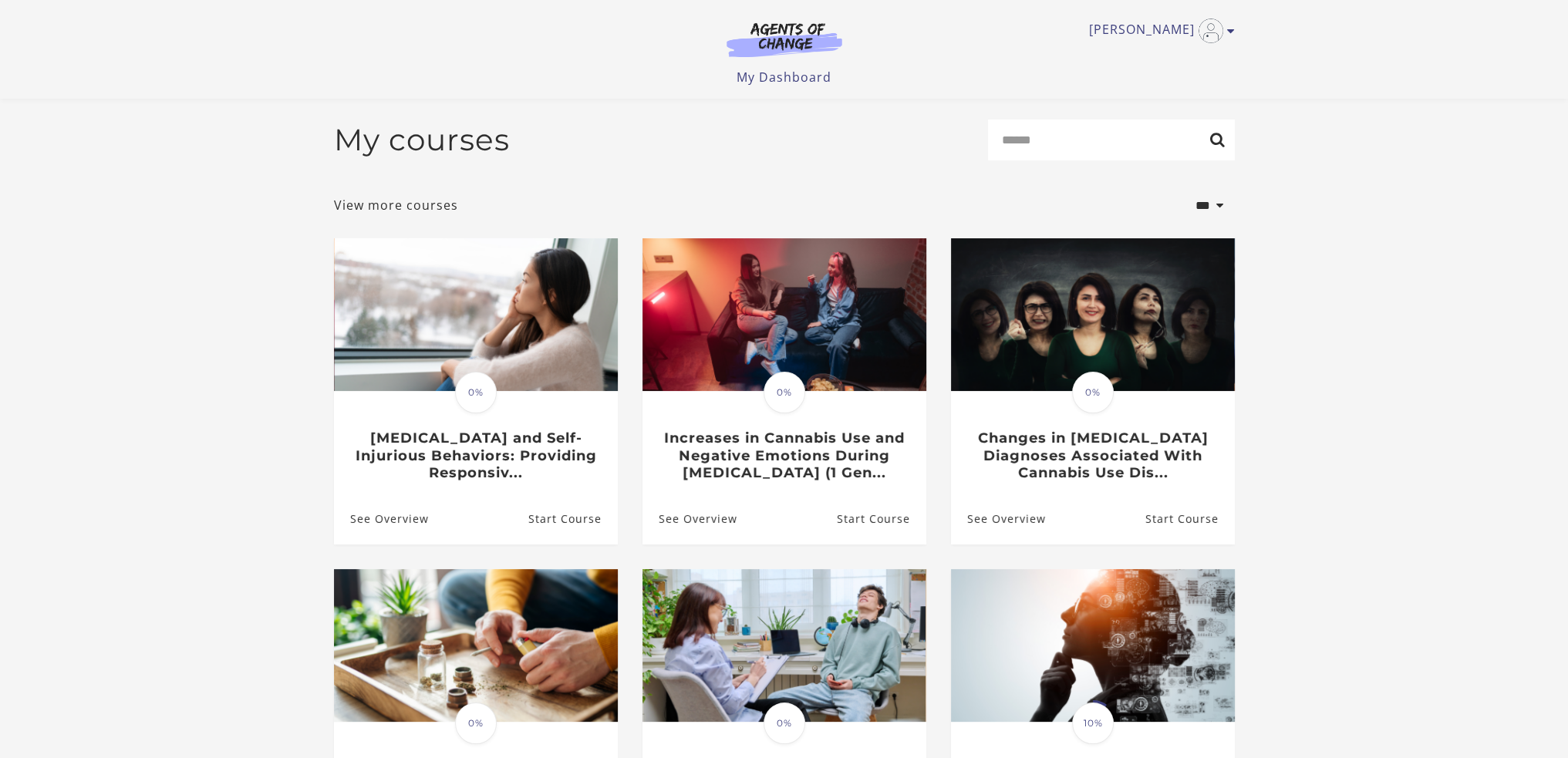
scroll to position [323, 0]
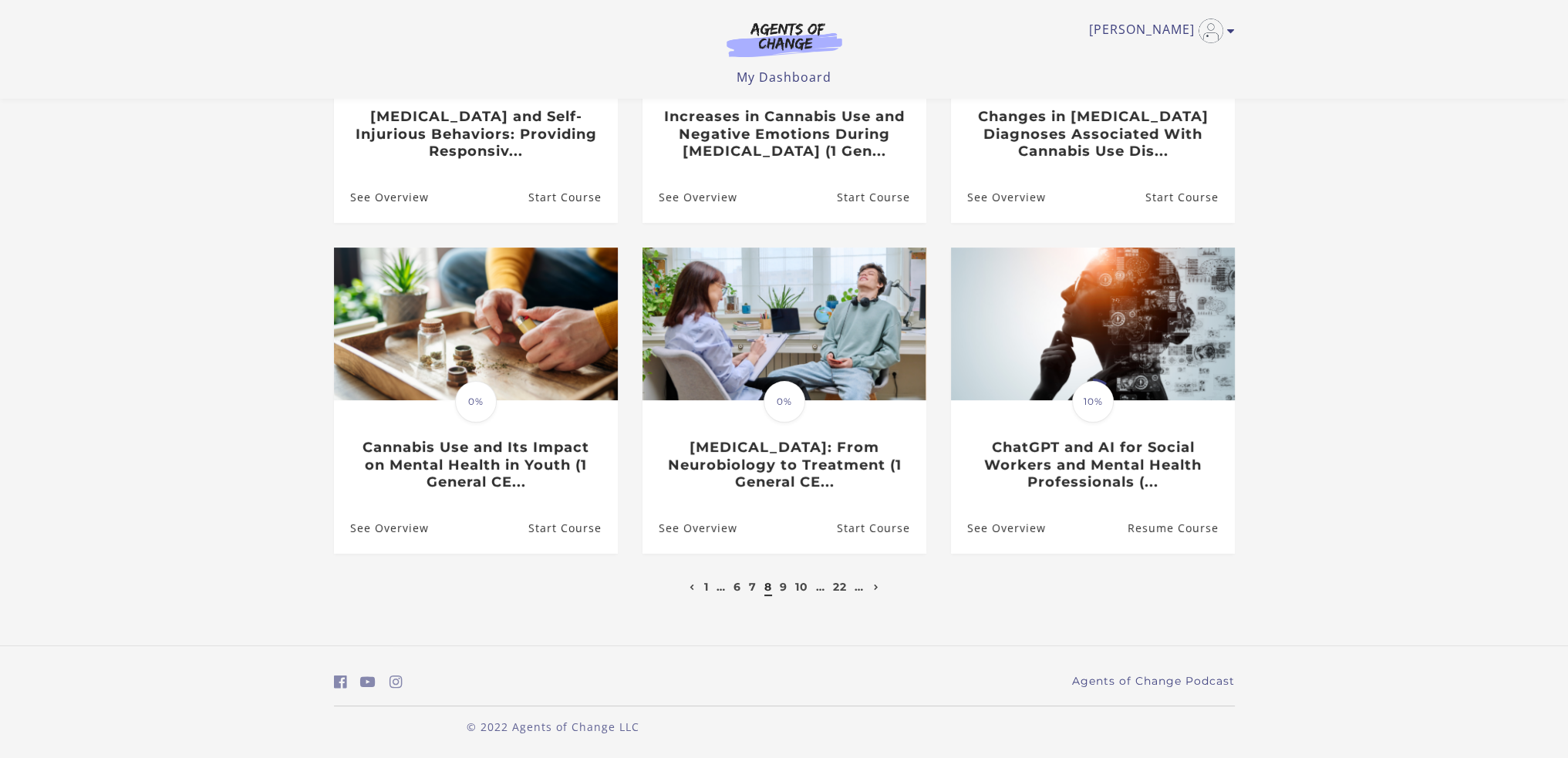
click at [845, 587] on link "22" at bounding box center [839, 586] width 14 height 14
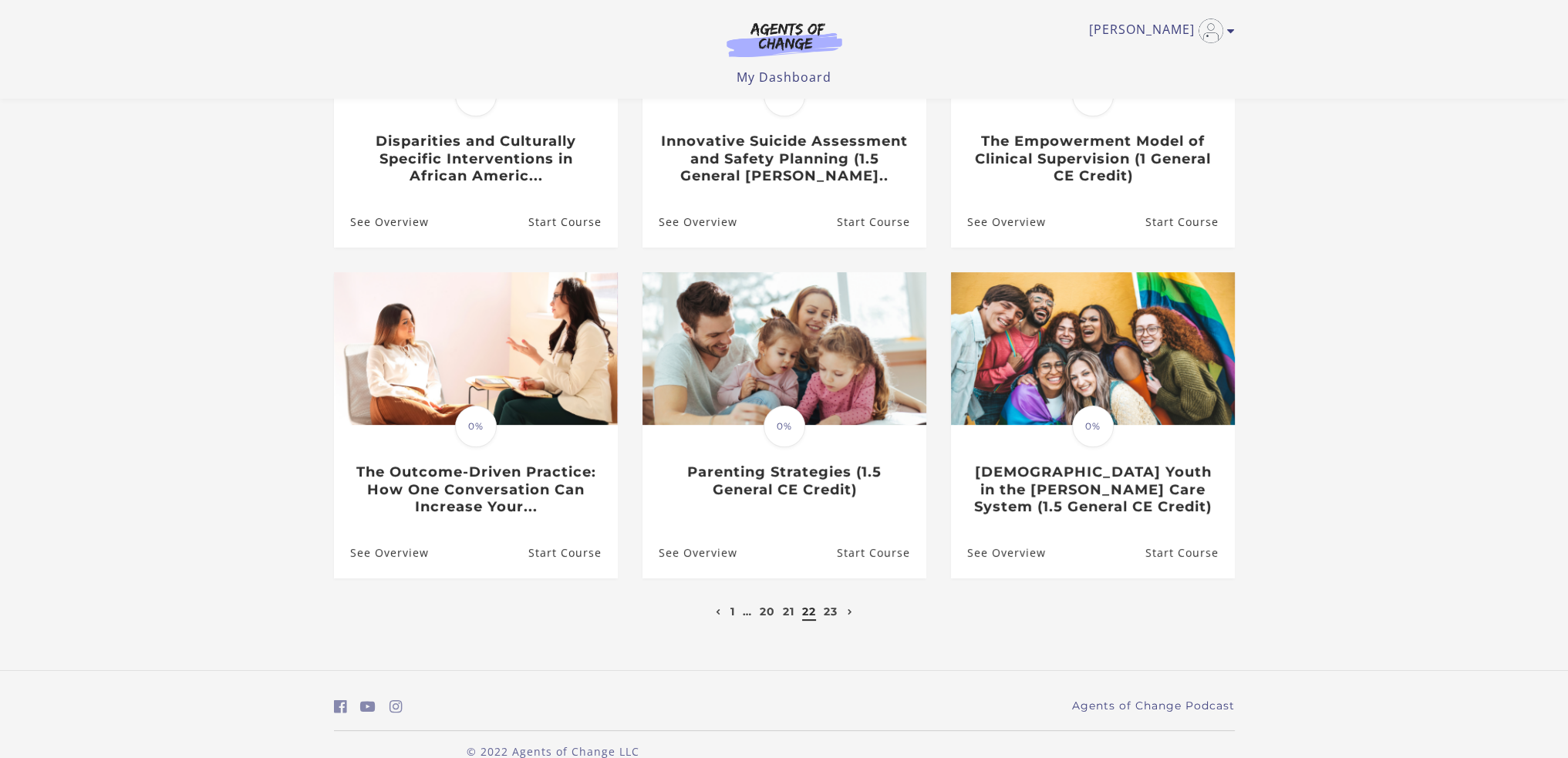
scroll to position [323, 0]
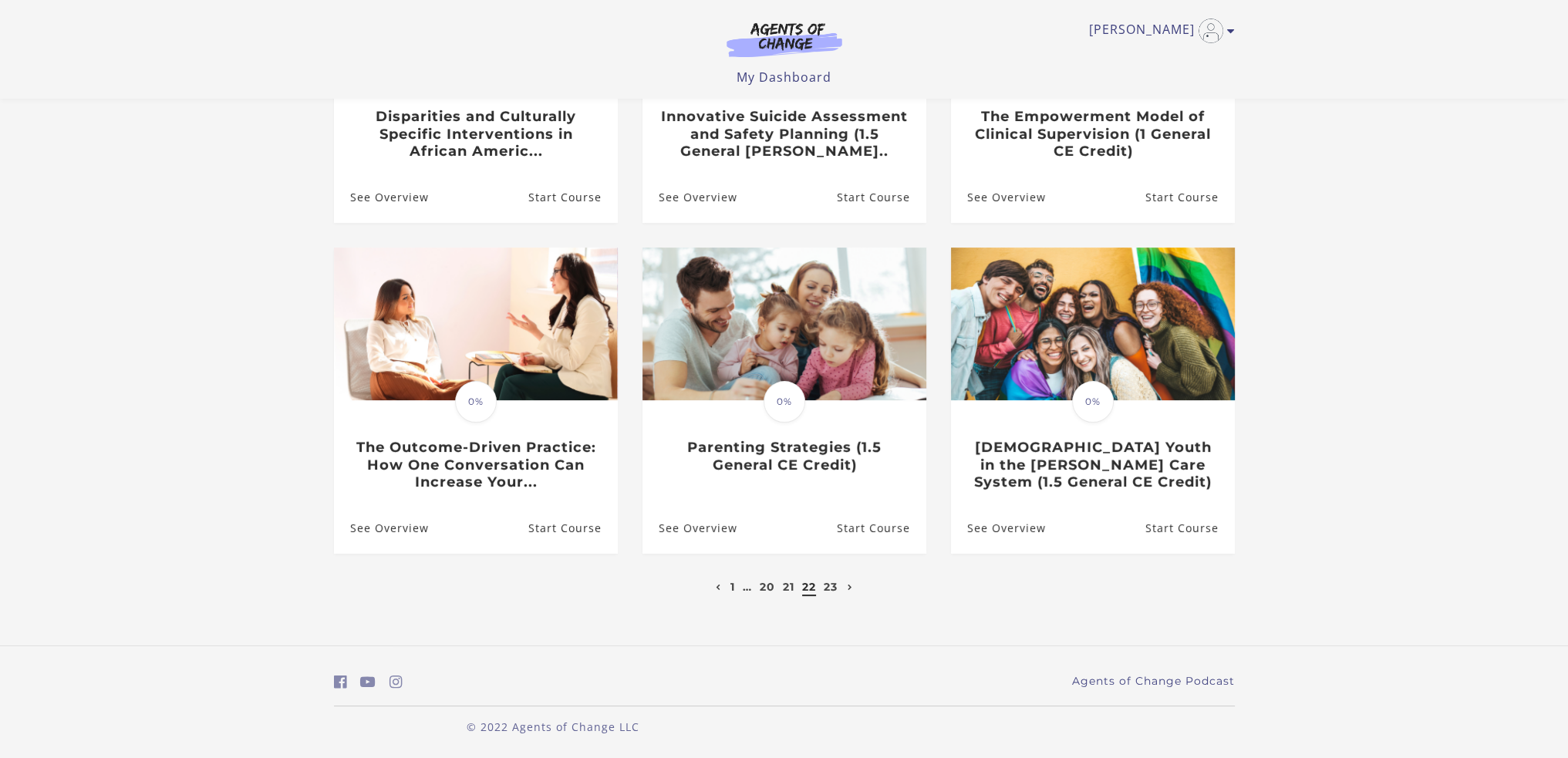
click at [828, 593] on link "23" at bounding box center [830, 586] width 14 height 14
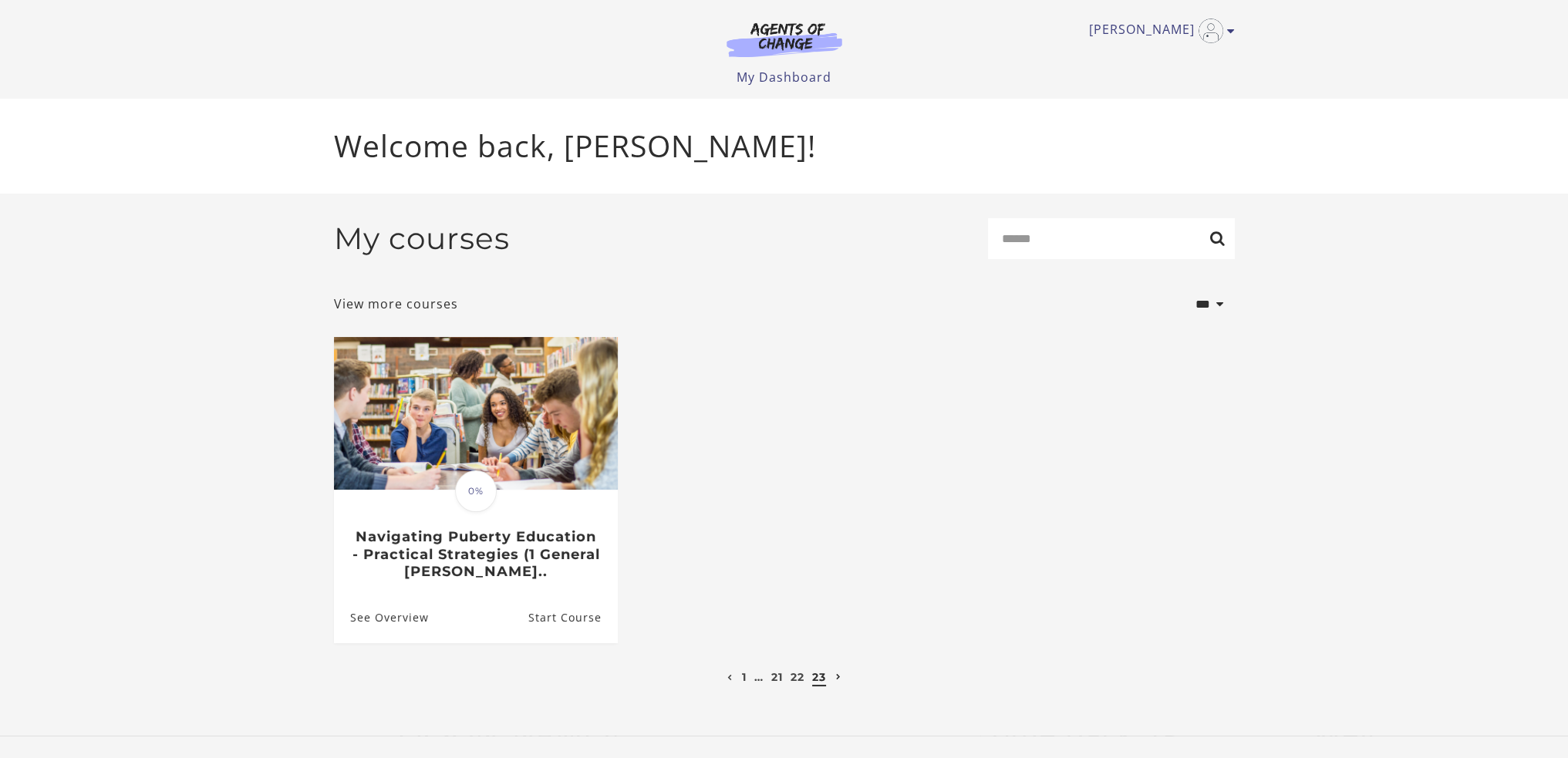
click at [780, 677] on link "21" at bounding box center [777, 676] width 12 height 14
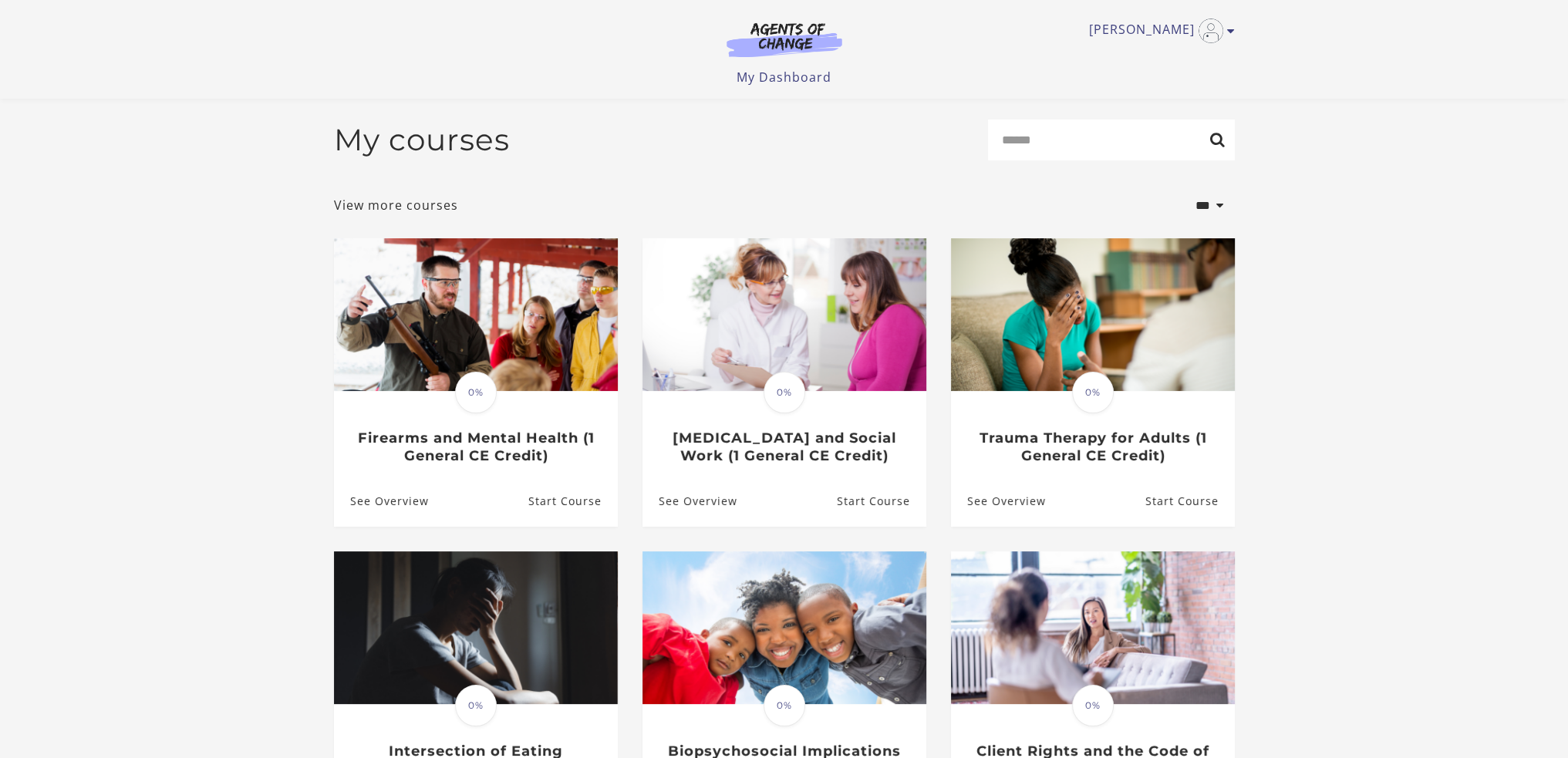
scroll to position [306, 0]
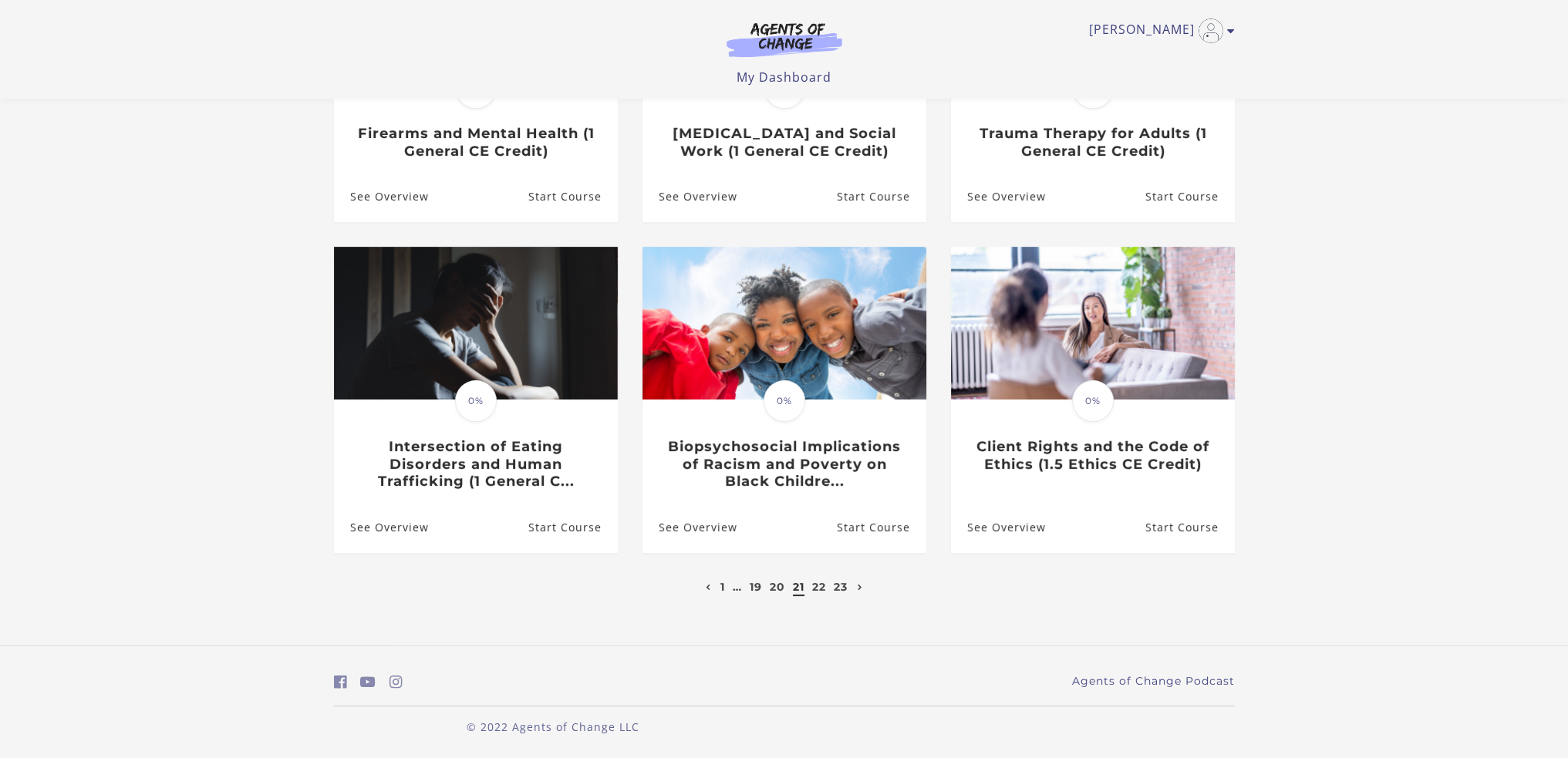
click at [778, 585] on link "20" at bounding box center [778, 586] width 16 height 14
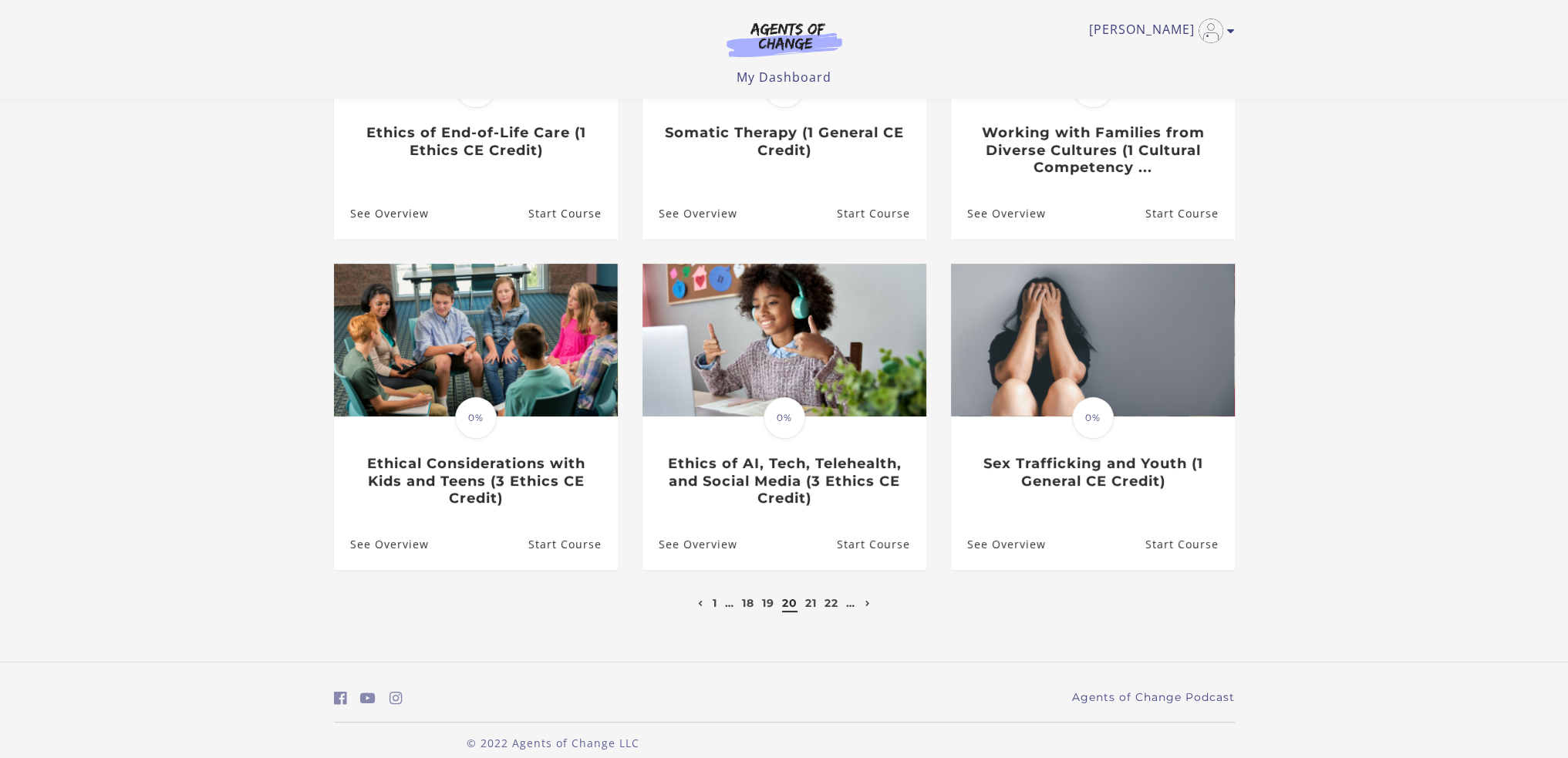
scroll to position [323, 0]
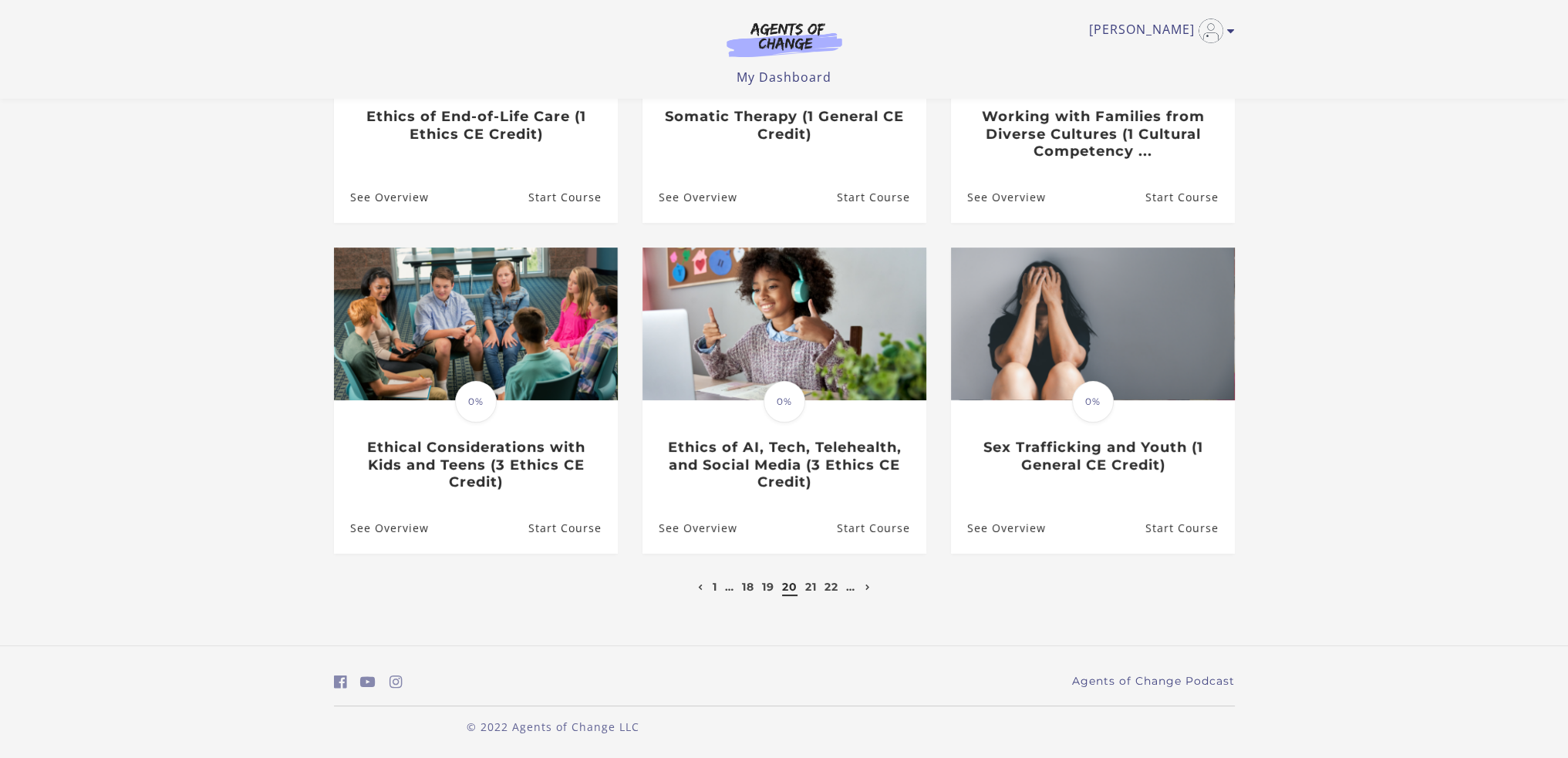
click at [767, 585] on link "19" at bounding box center [767, 586] width 12 height 14
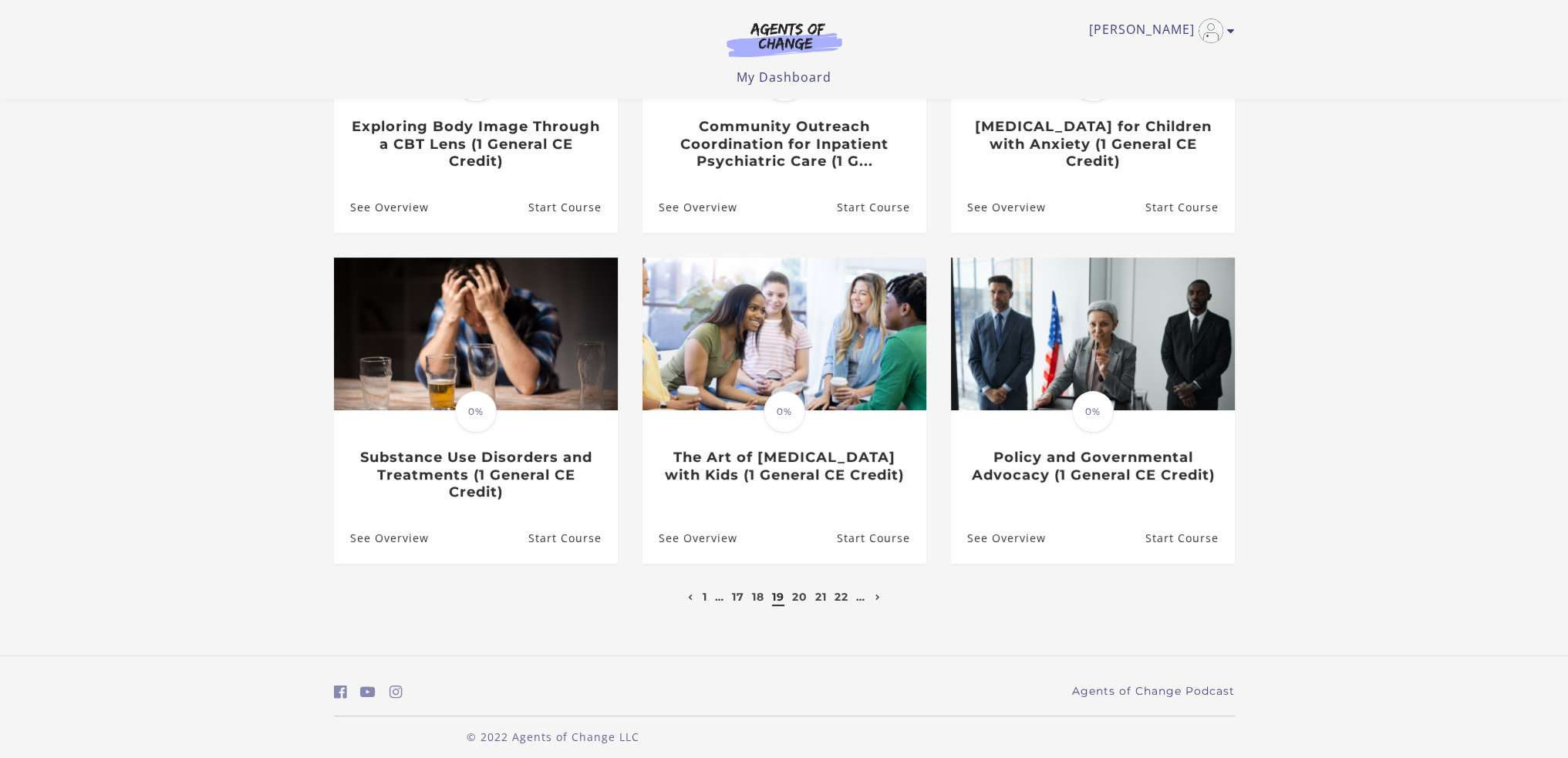
scroll to position [323, 0]
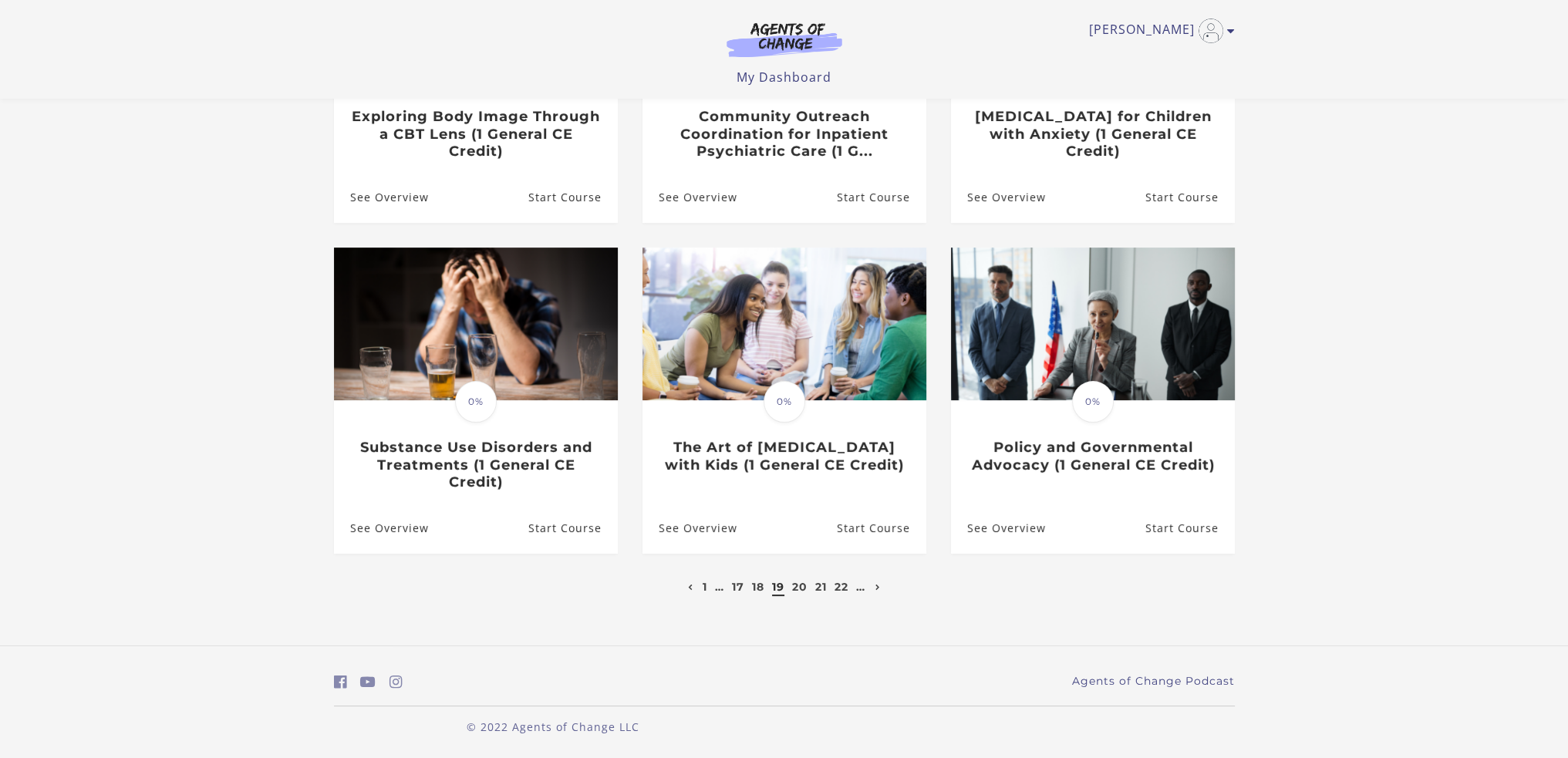
click at [753, 589] on link "18" at bounding box center [757, 586] width 12 height 14
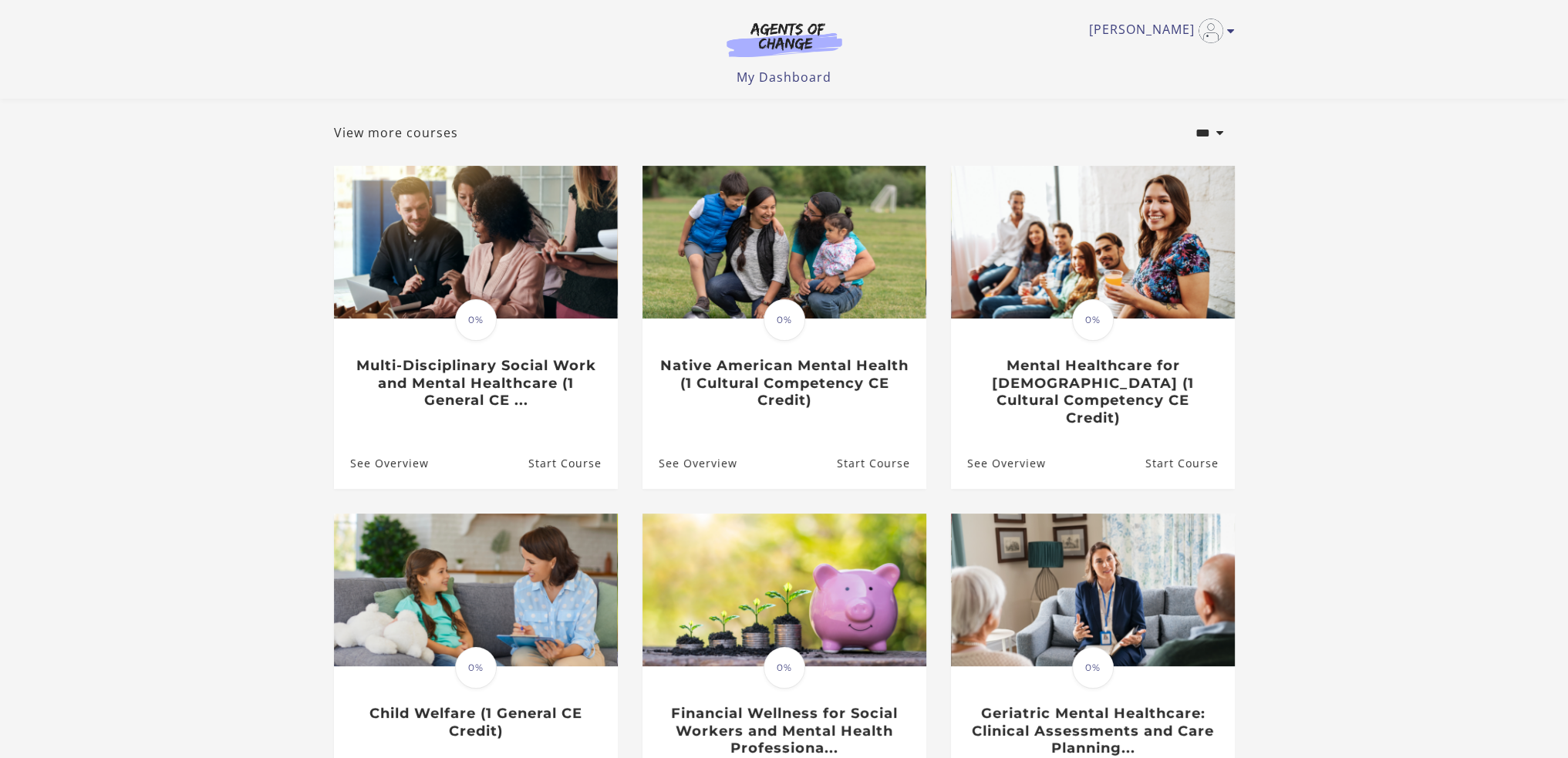
scroll to position [323, 0]
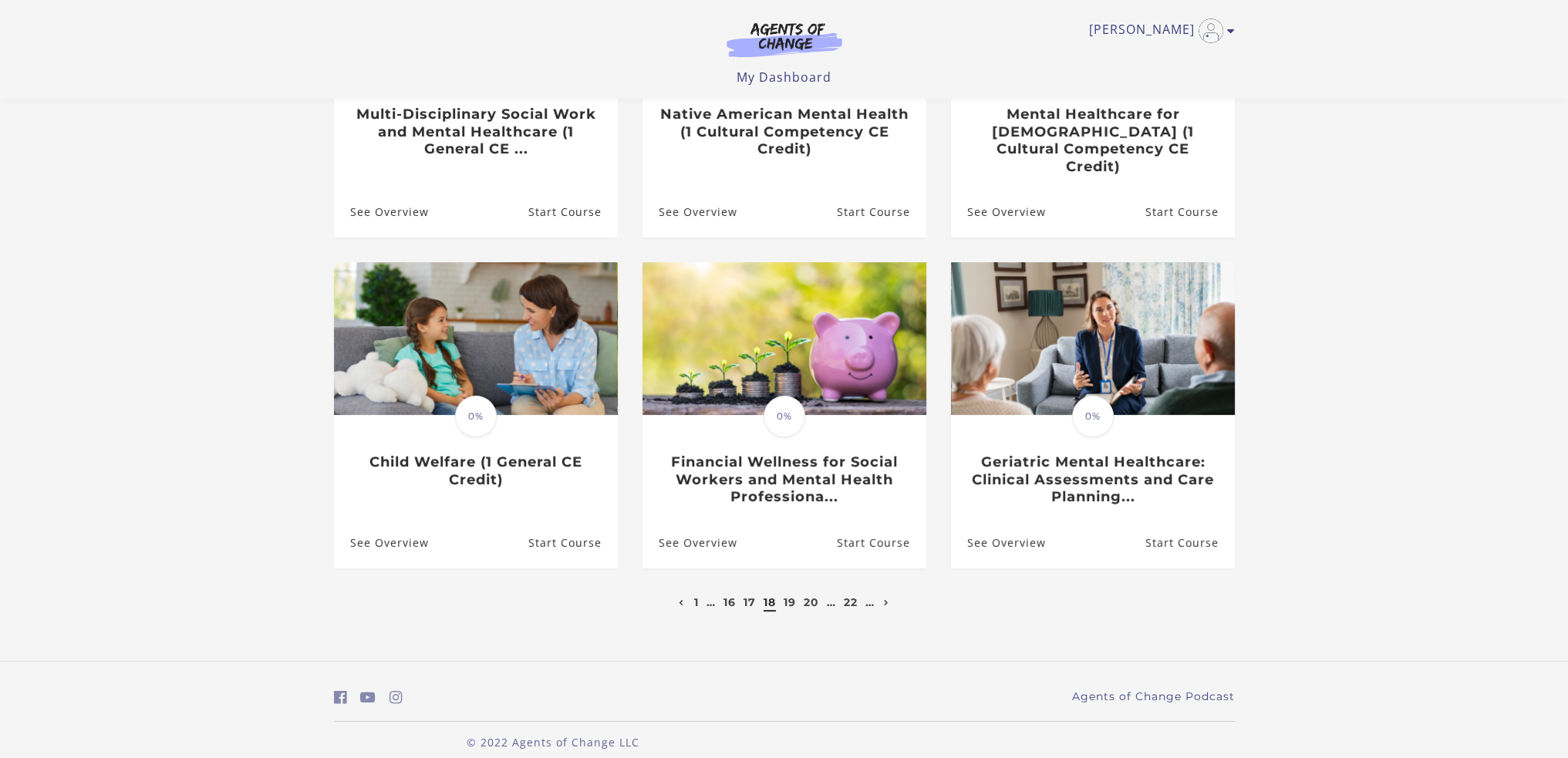
click at [731, 595] on link "16" at bounding box center [729, 602] width 12 height 14
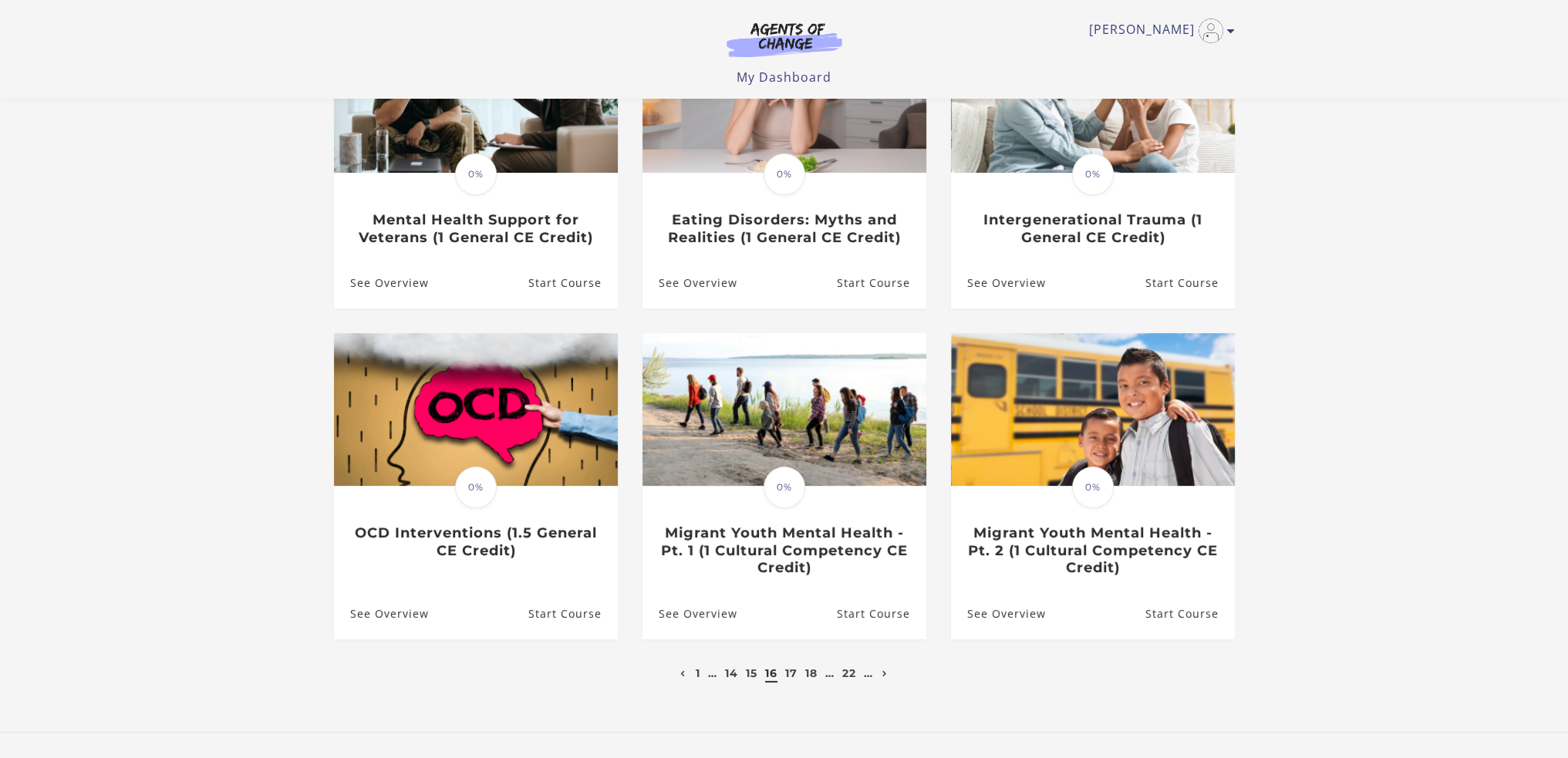
scroll to position [306, 0]
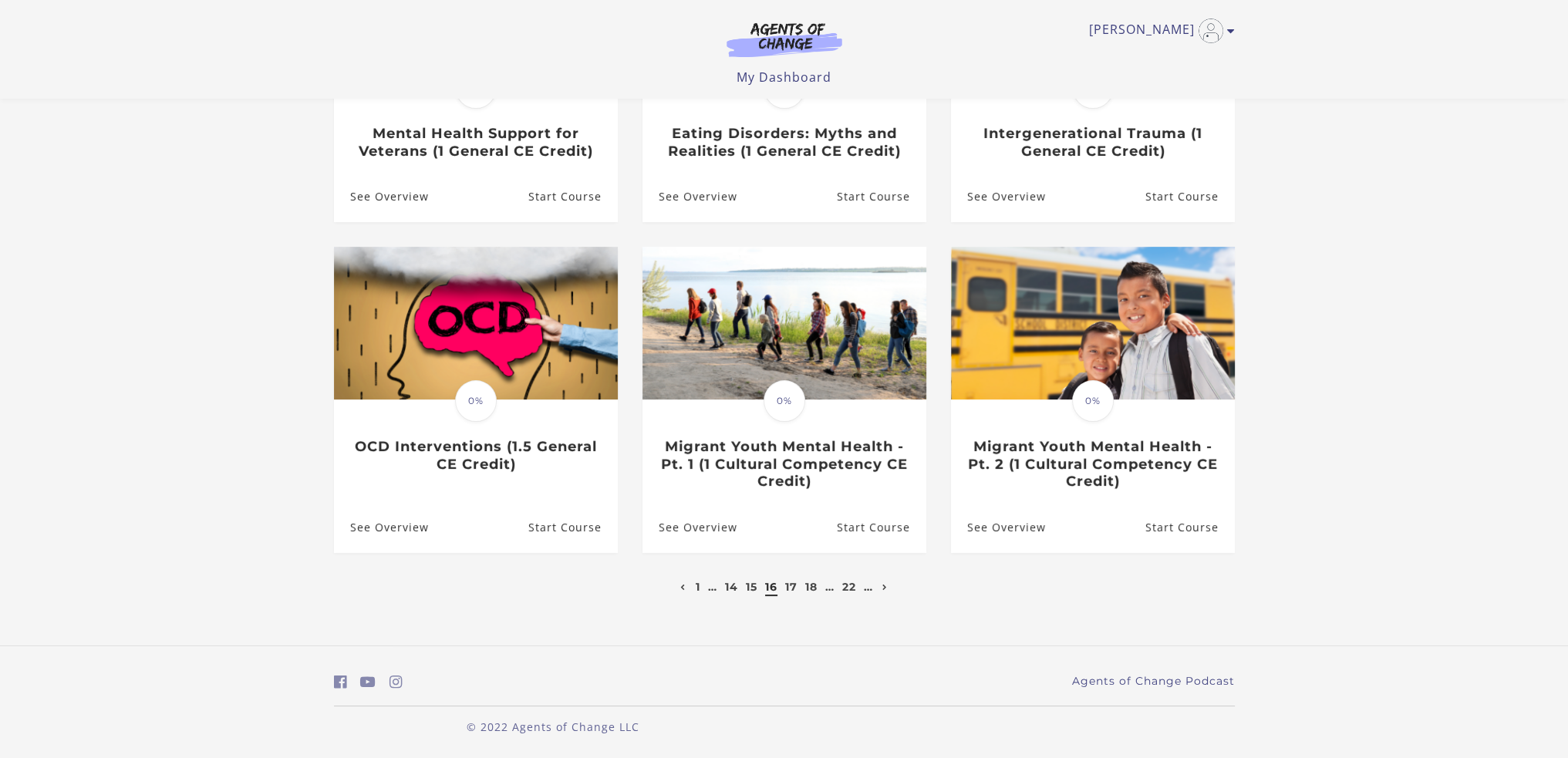
click at [725, 589] on link "14" at bounding box center [732, 586] width 13 height 14
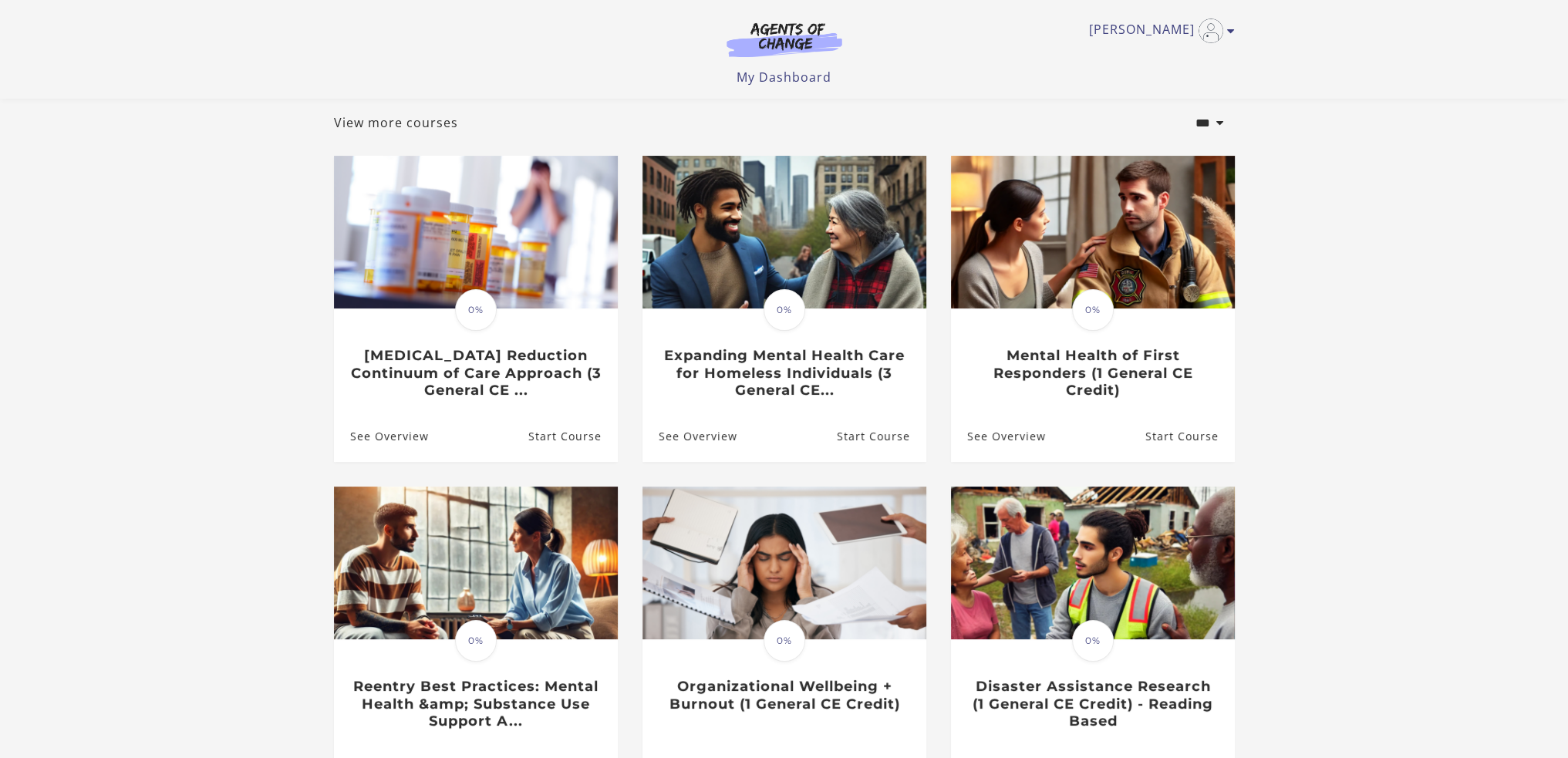
scroll to position [323, 0]
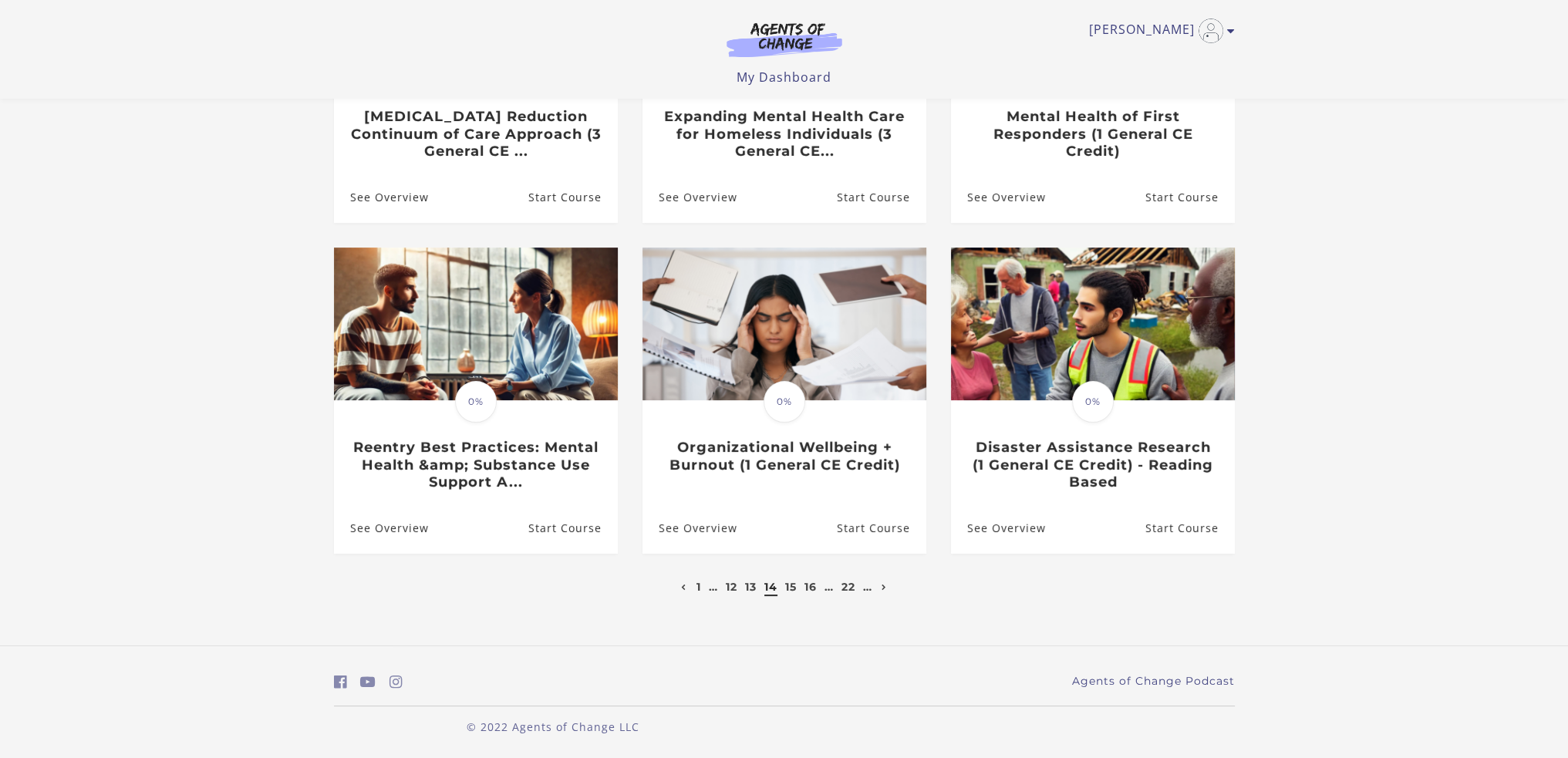
click at [728, 587] on link "12" at bounding box center [732, 586] width 12 height 14
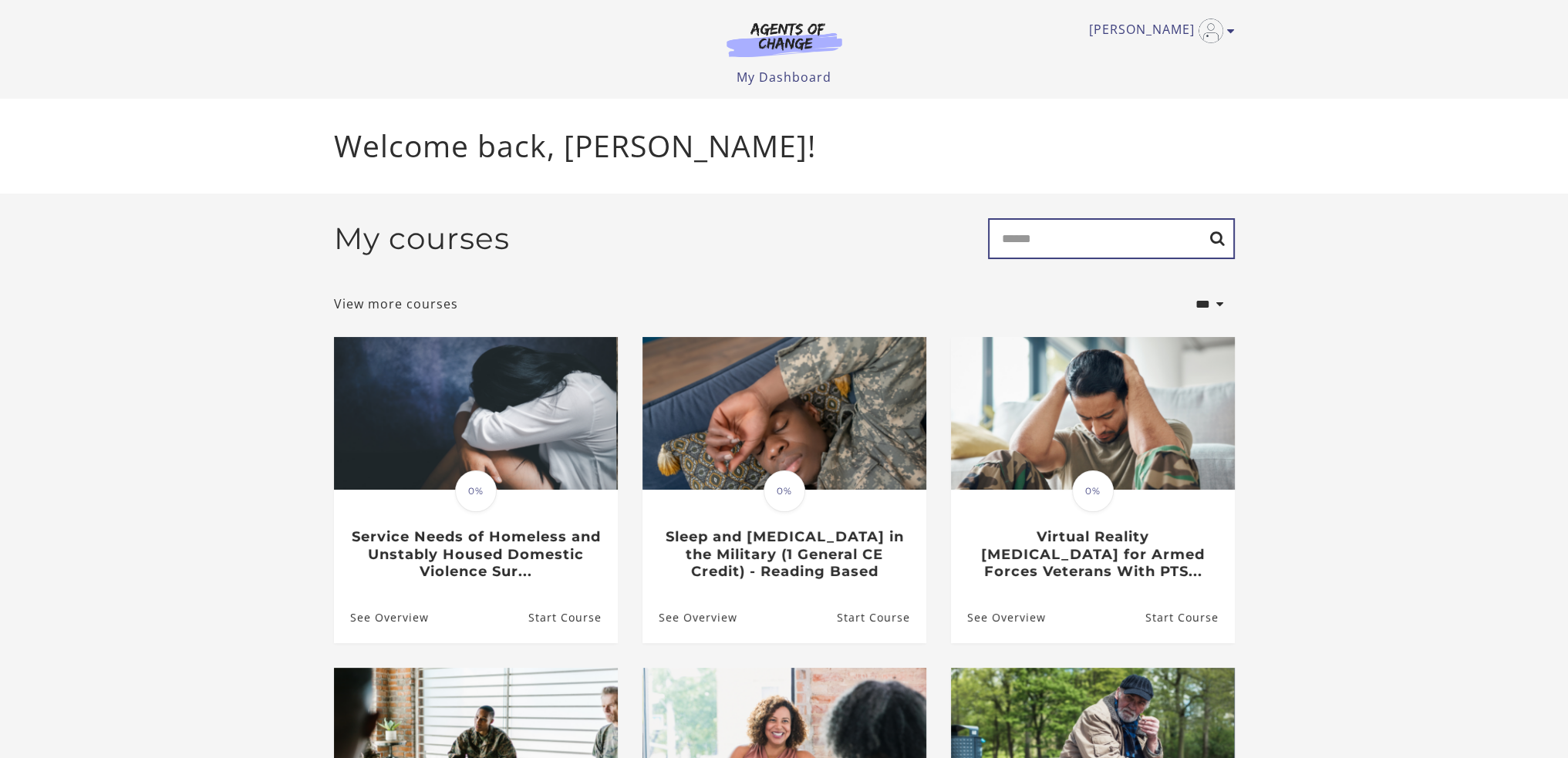
click at [1042, 246] on input "Search" at bounding box center [1111, 238] width 247 height 40
type input "****"
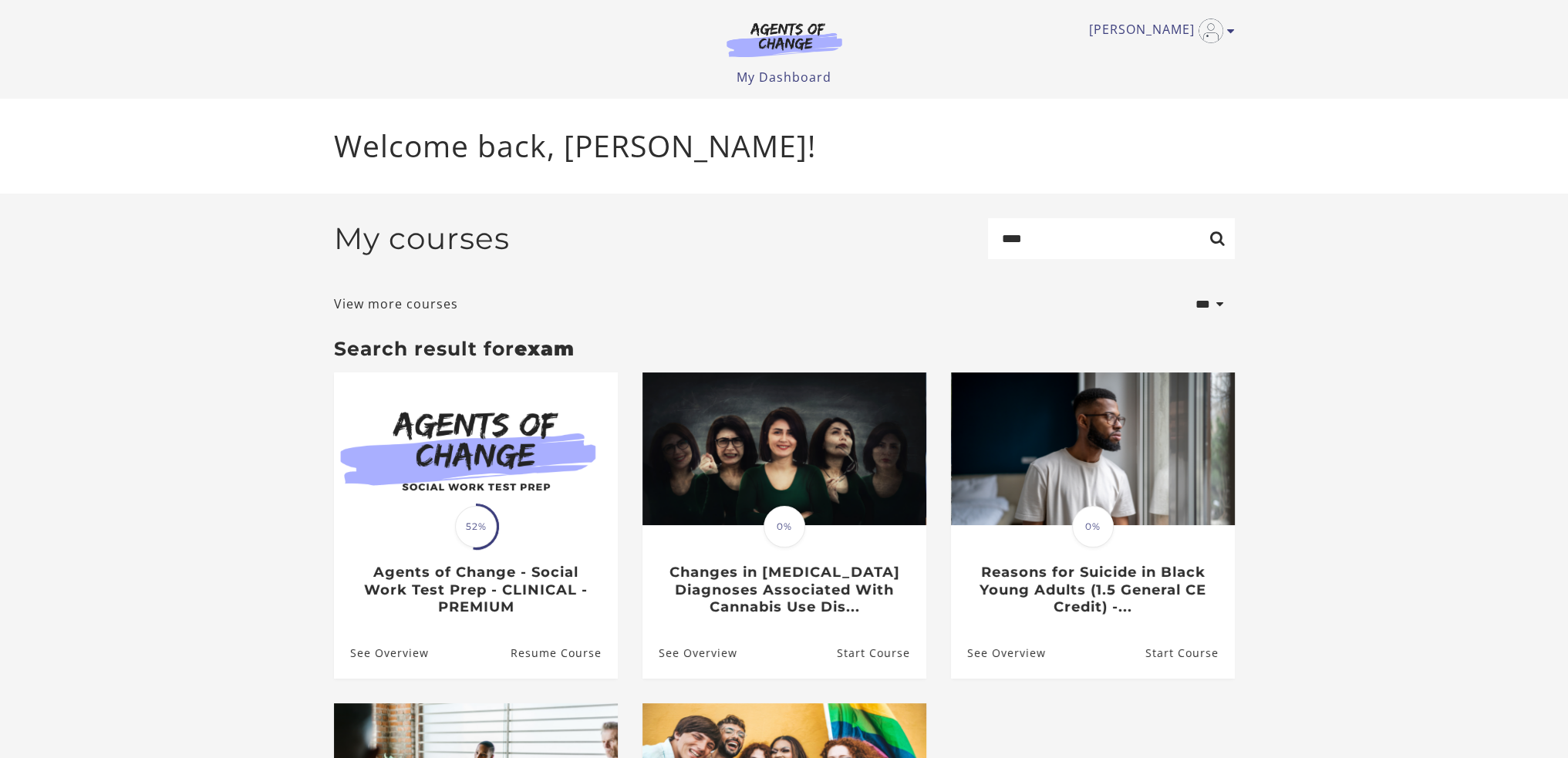
click at [453, 511] on div "Translation missing: en.liquid.partials.dashboard_course_card.progress_descript…" at bounding box center [476, 526] width 46 height 46
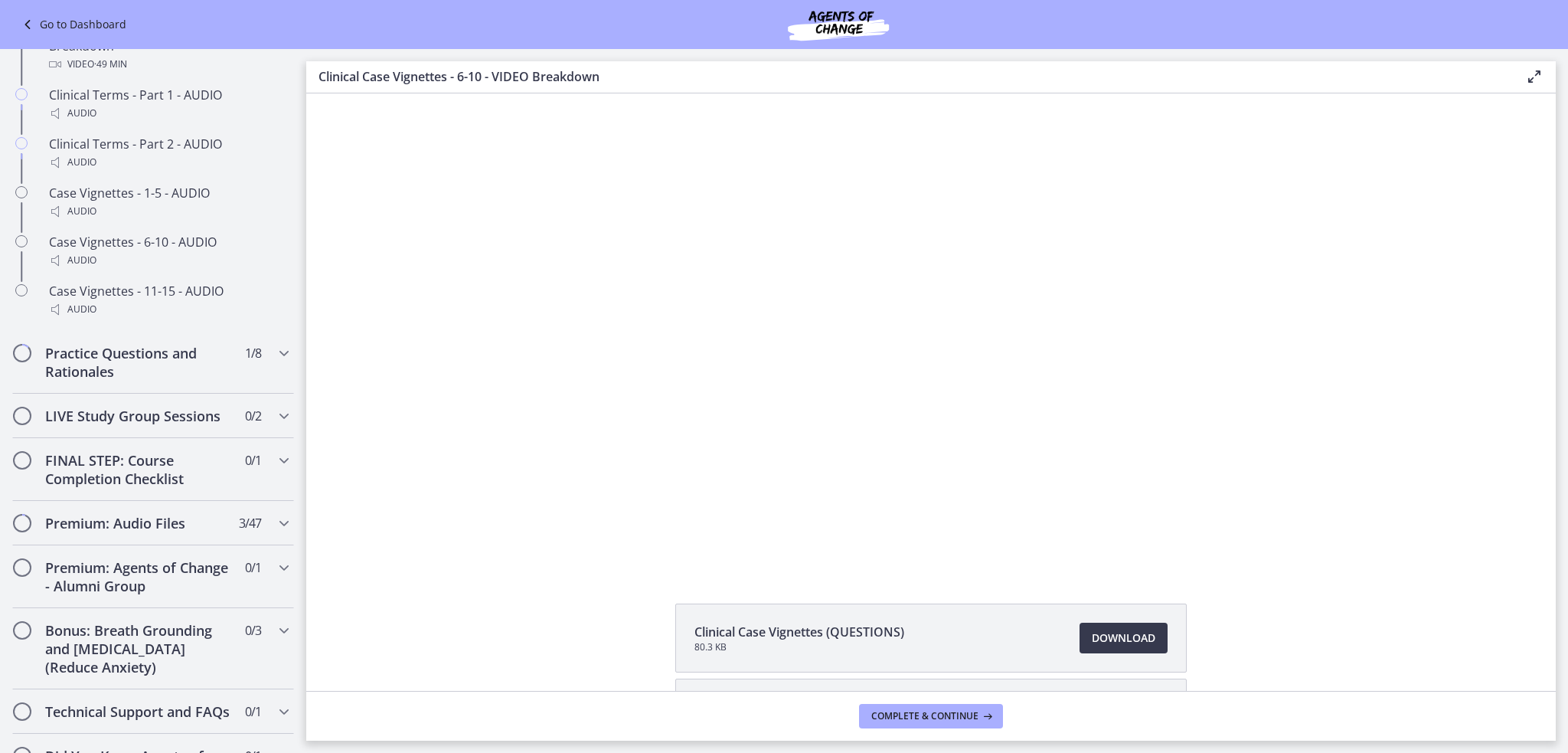
scroll to position [1318, 0]
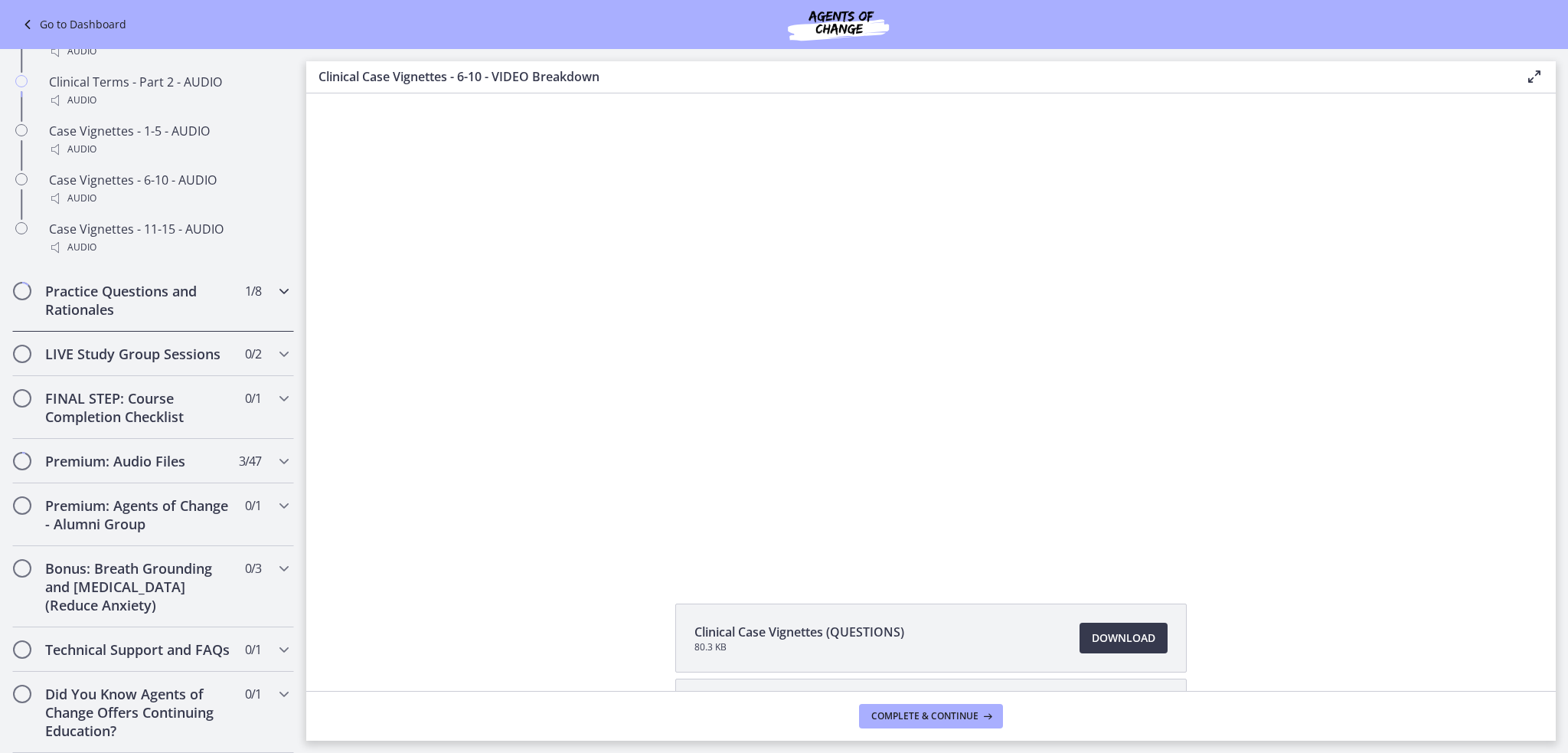
click at [275, 282] on icon "Chapters" at bounding box center [284, 291] width 18 height 18
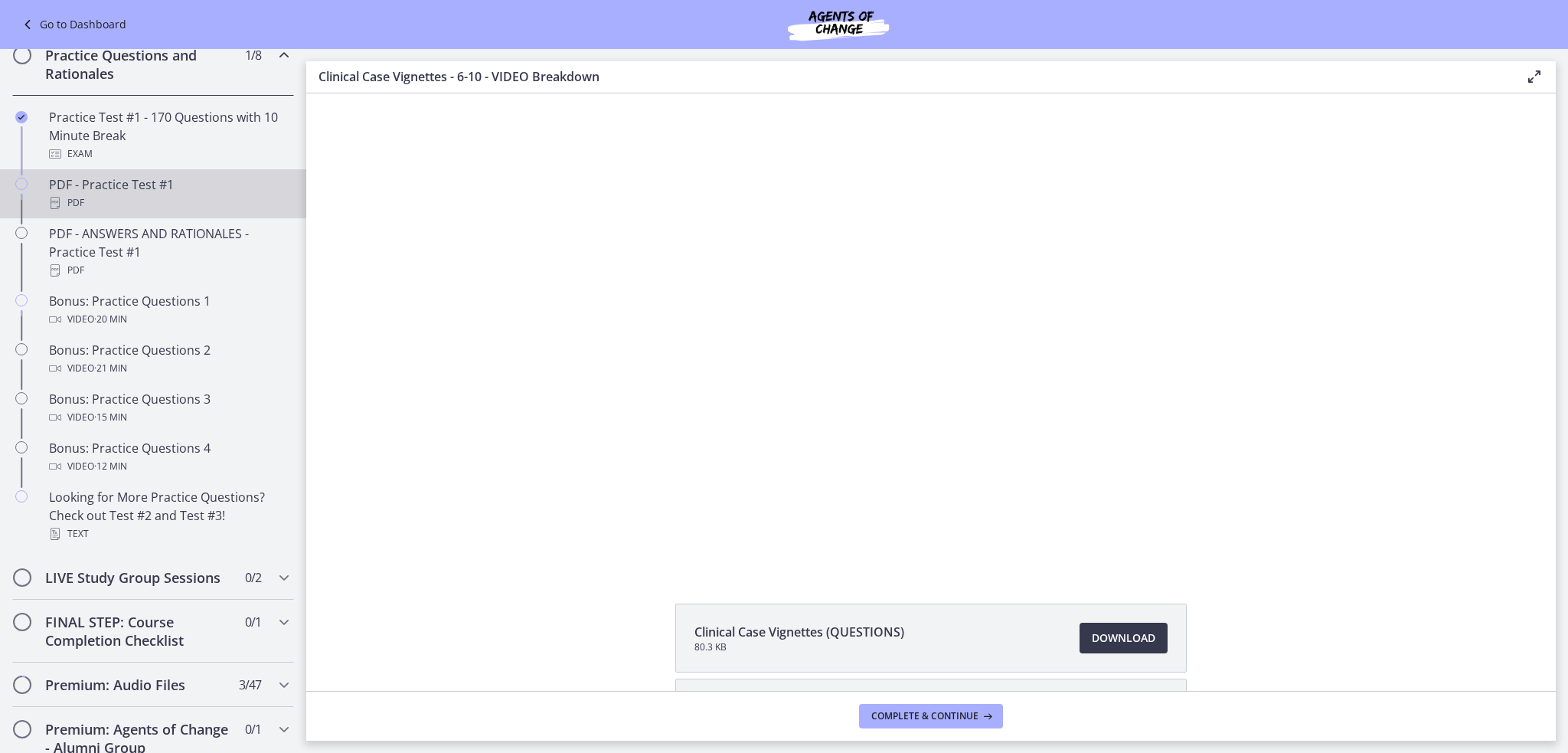
click at [140, 207] on div "PDF - Practice Test #1 PDF" at bounding box center [169, 193] width 239 height 37
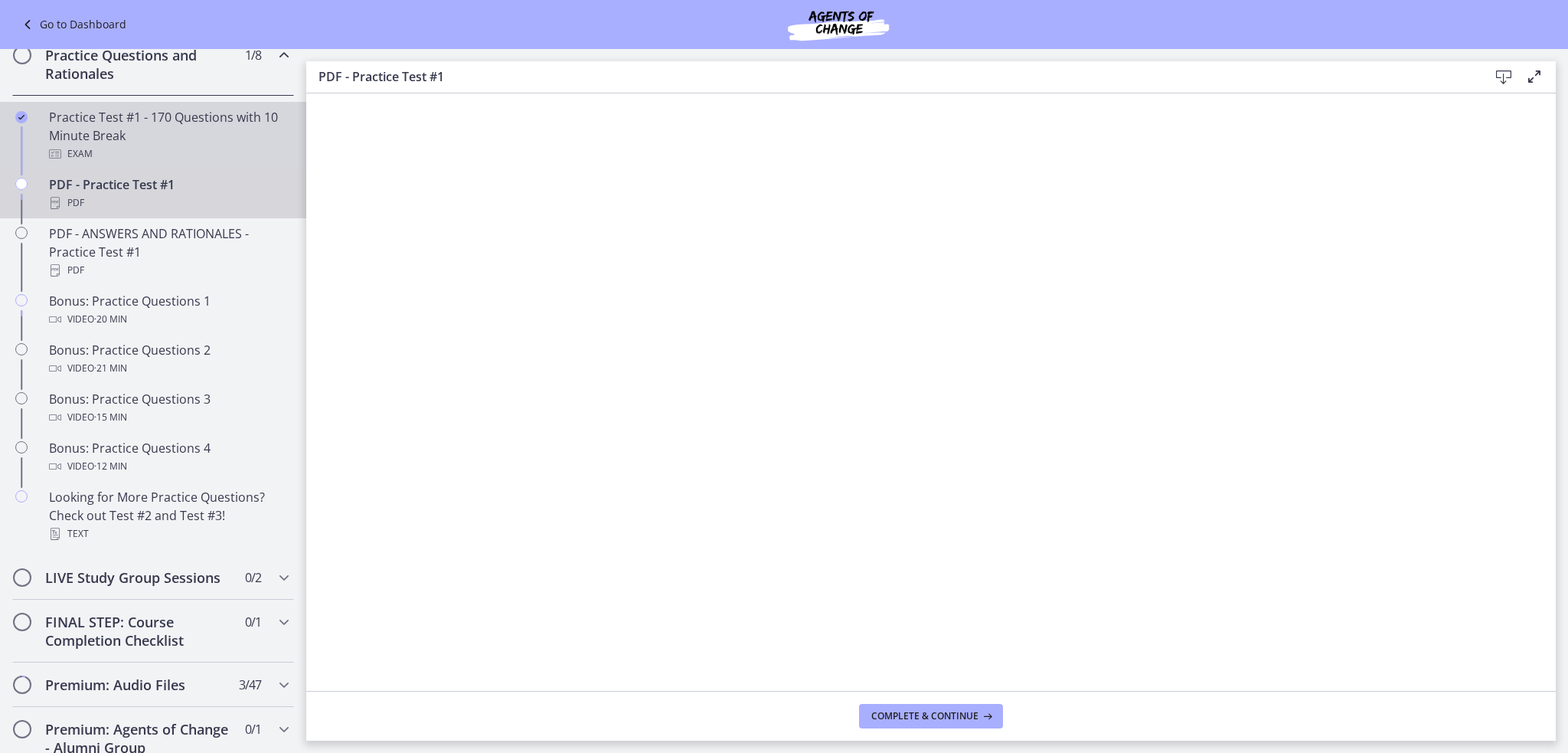
click at [150, 162] on div "Exam" at bounding box center [169, 154] width 239 height 18
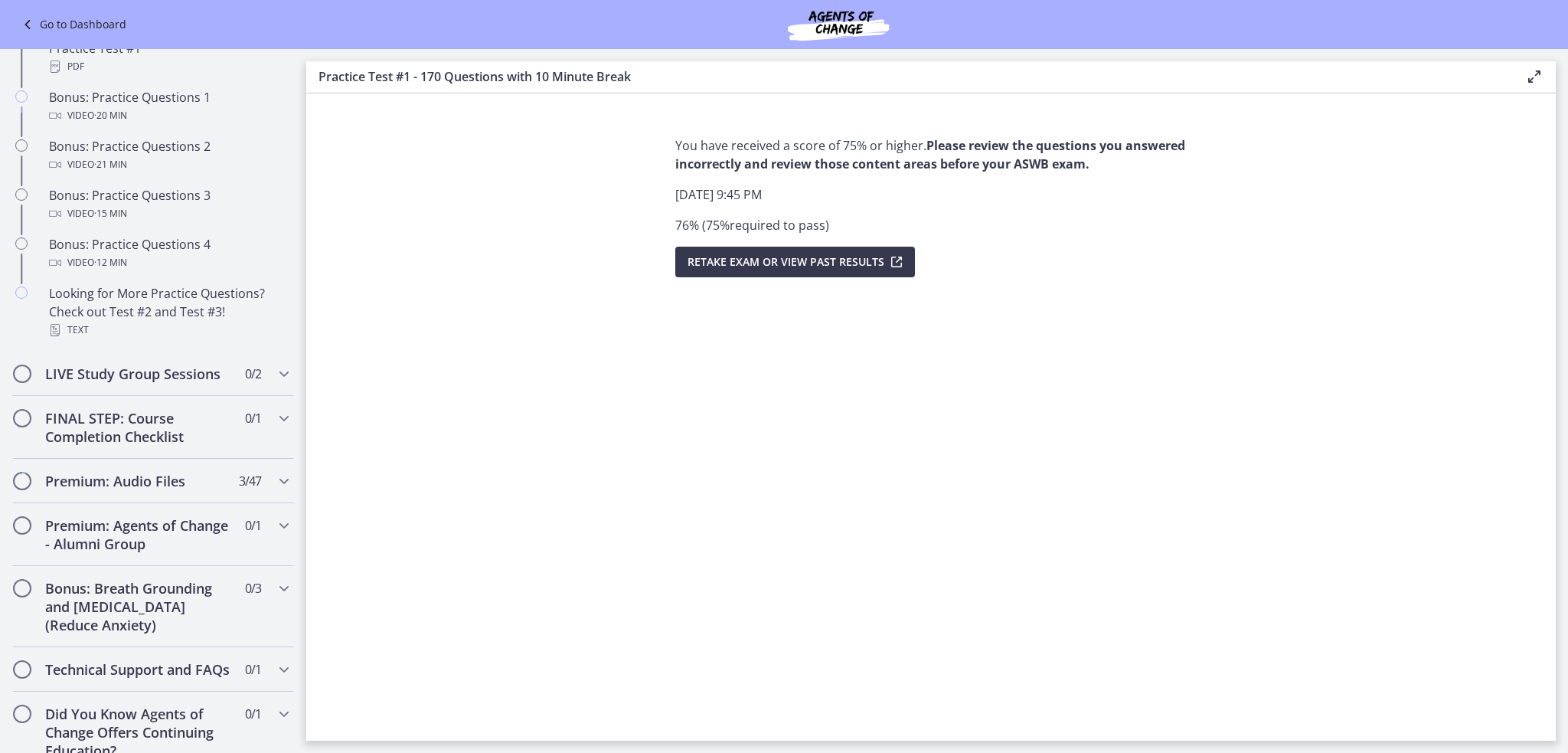
scroll to position [980, 0]
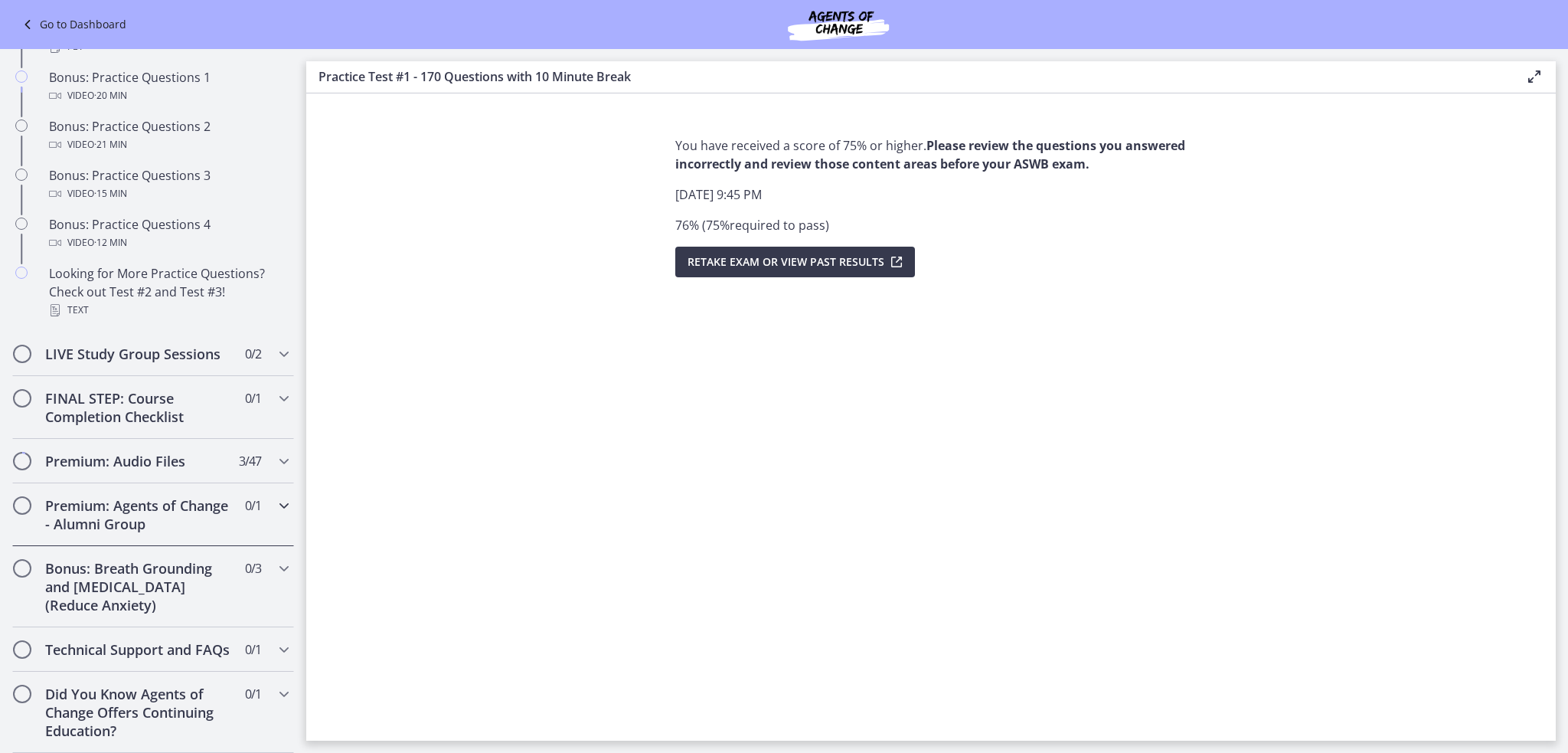
click at [275, 515] on icon "Chapters" at bounding box center [284, 506] width 18 height 18
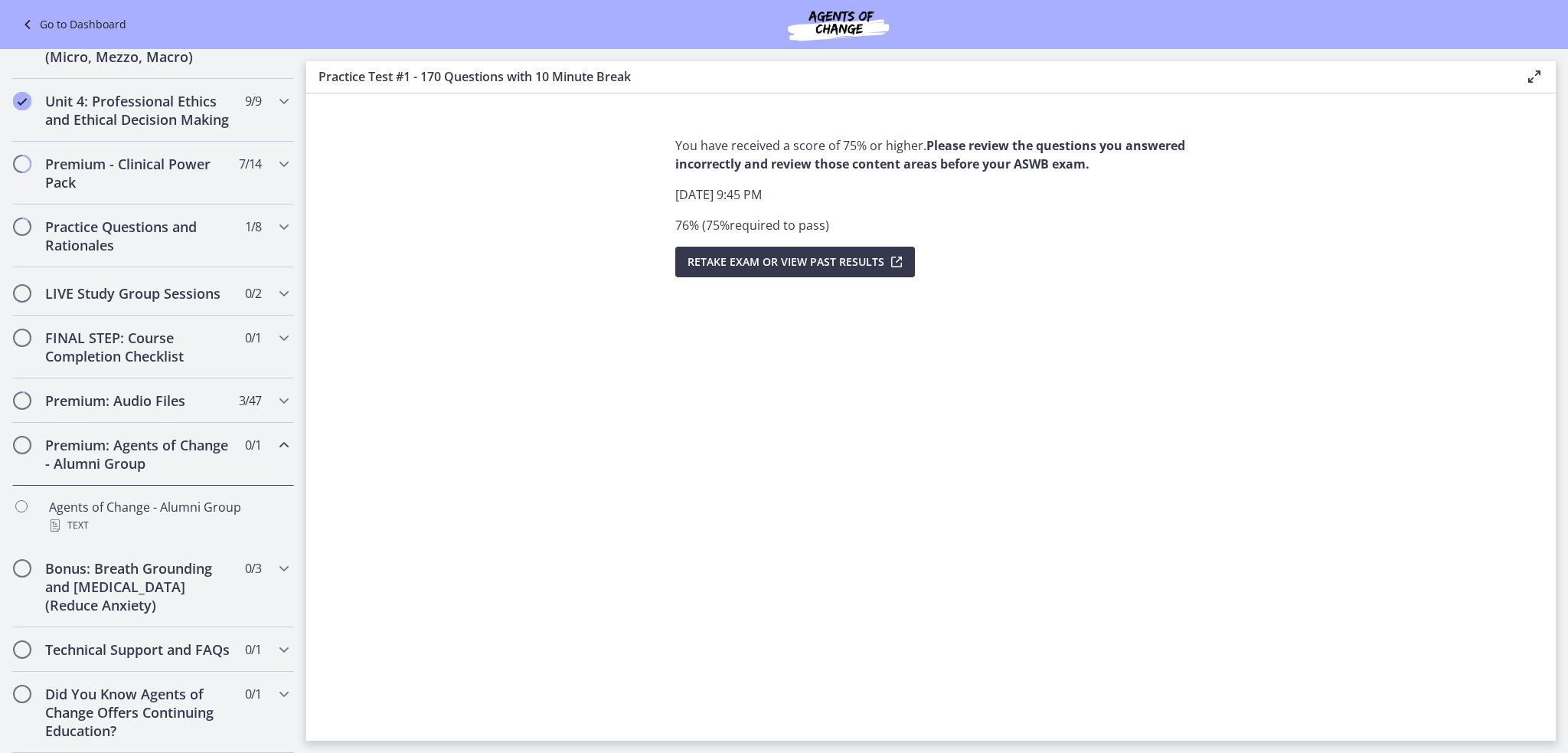
scroll to position [607, 0]
click at [275, 560] on icon "Chapters" at bounding box center [284, 569] width 18 height 18
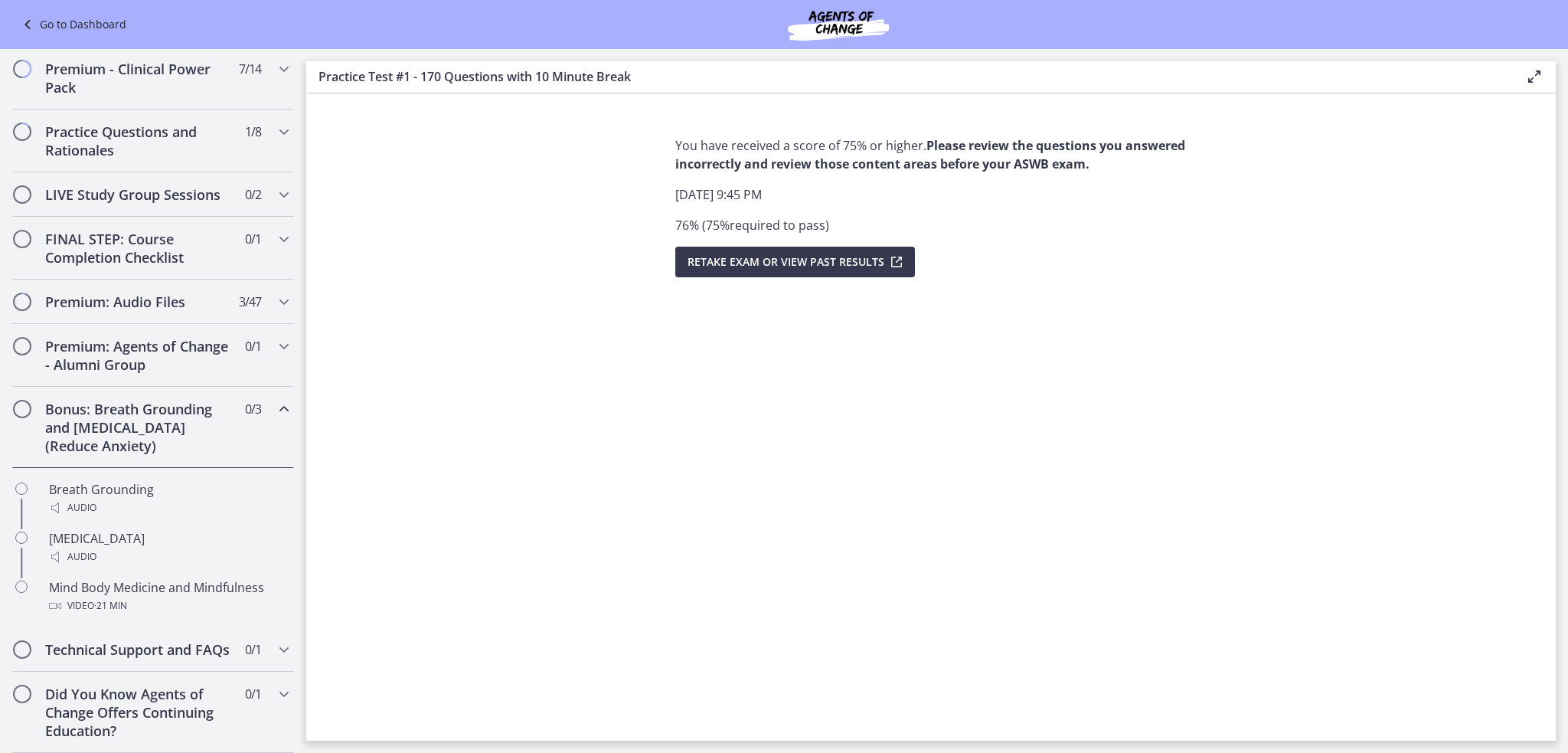
scroll to position [706, 0]
click at [278, 230] on icon "Chapters" at bounding box center [284, 239] width 18 height 18
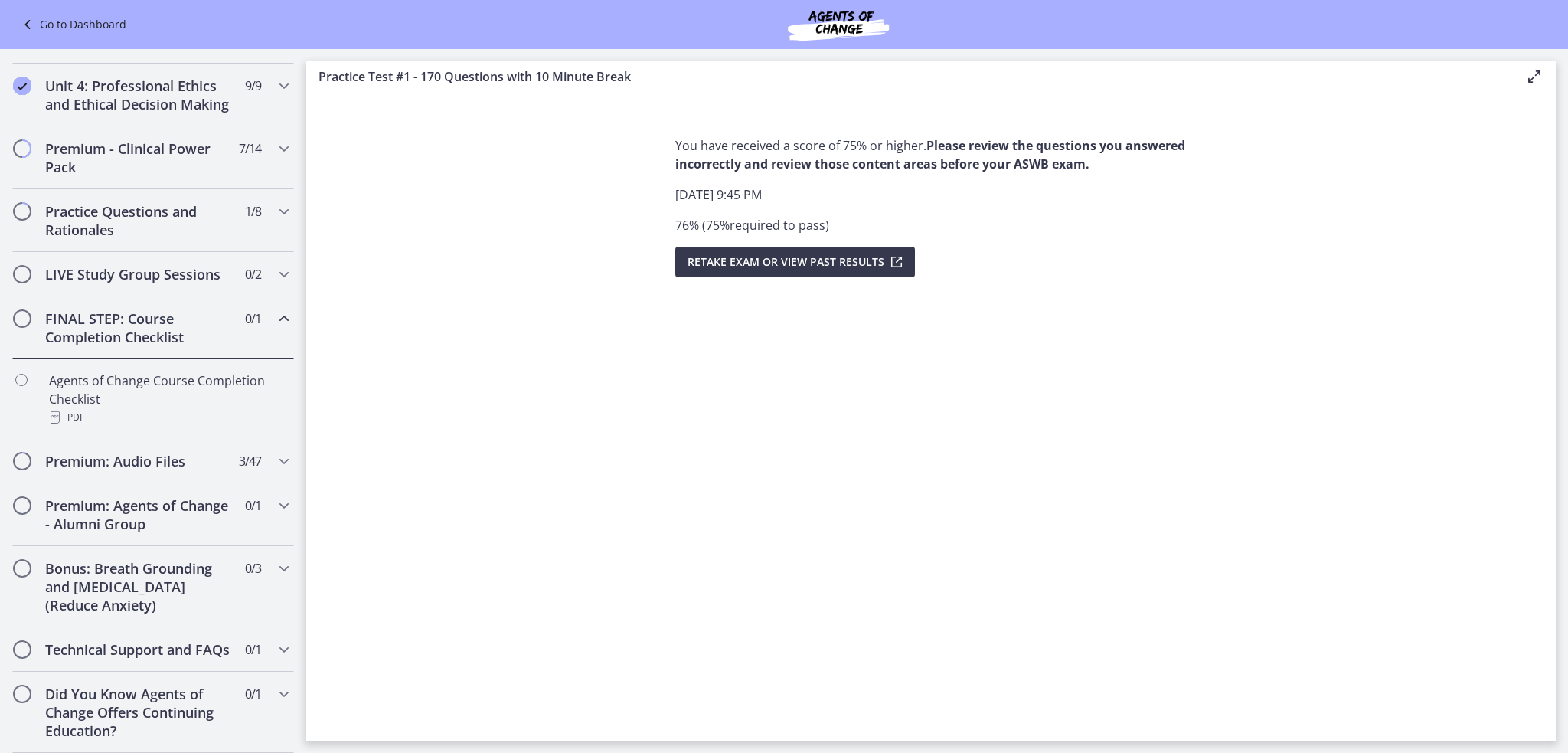
scroll to position [626, 0]
click at [275, 266] on icon "Chapters" at bounding box center [284, 274] width 18 height 18
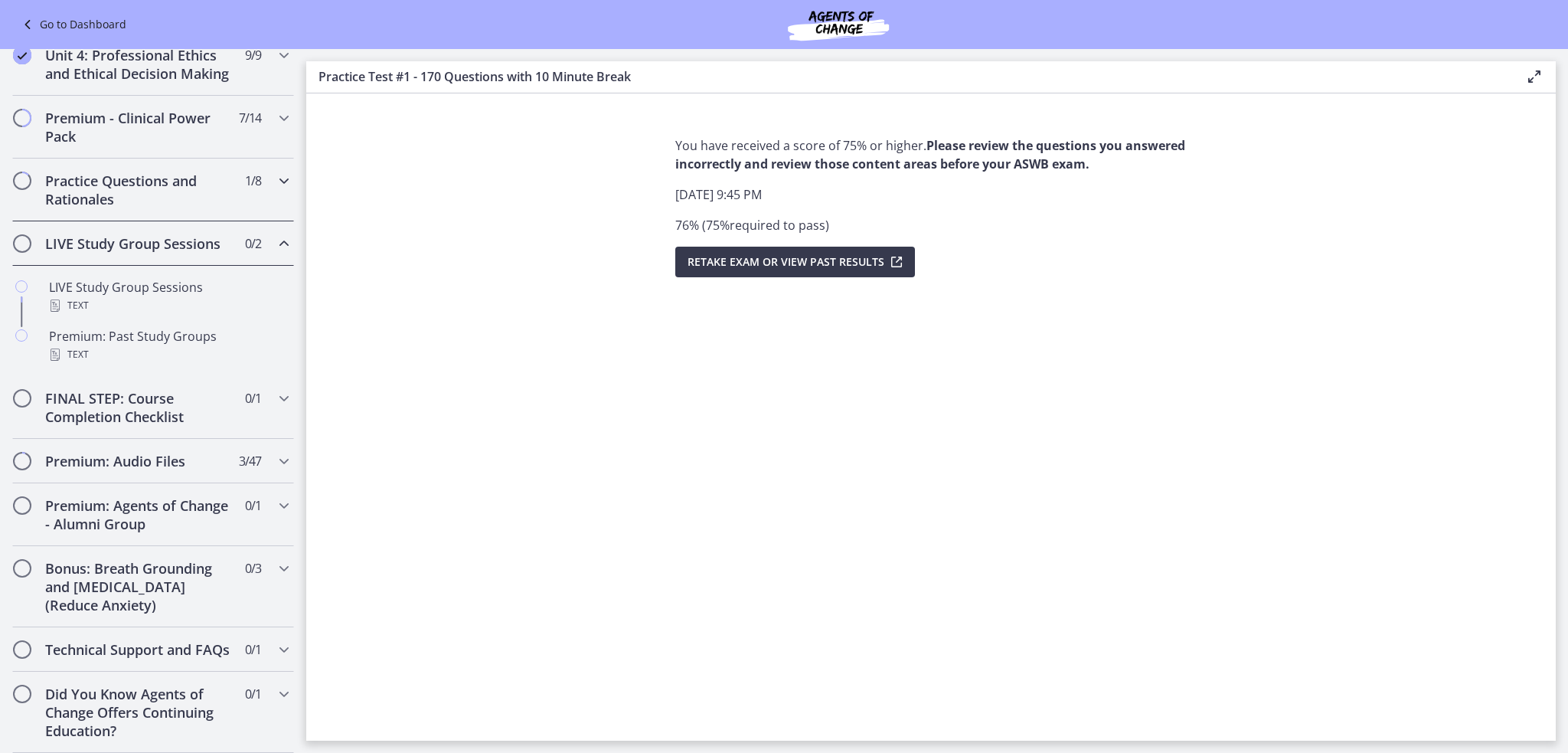
click at [275, 190] on icon "Chapters" at bounding box center [284, 181] width 18 height 18
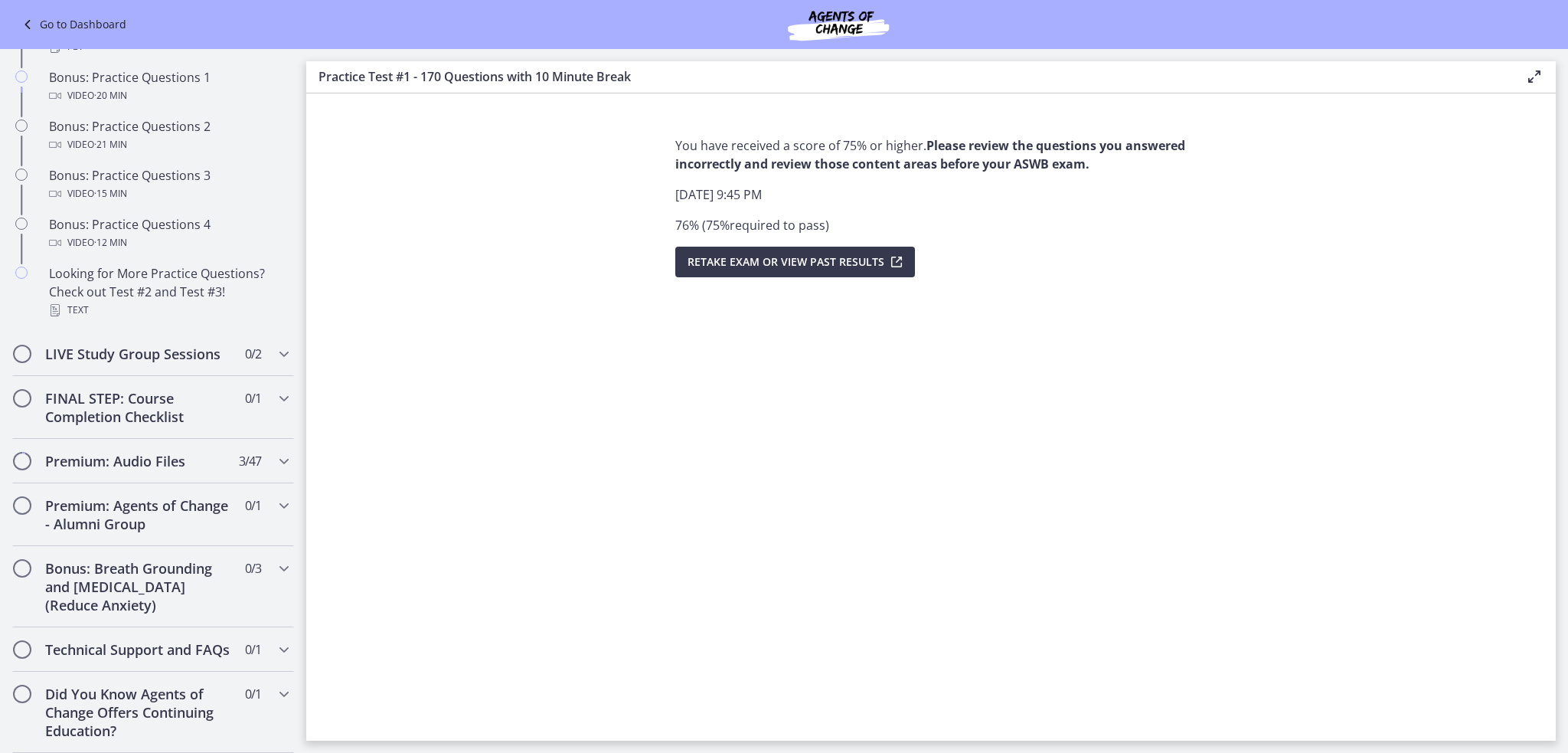
scroll to position [1006, 0]
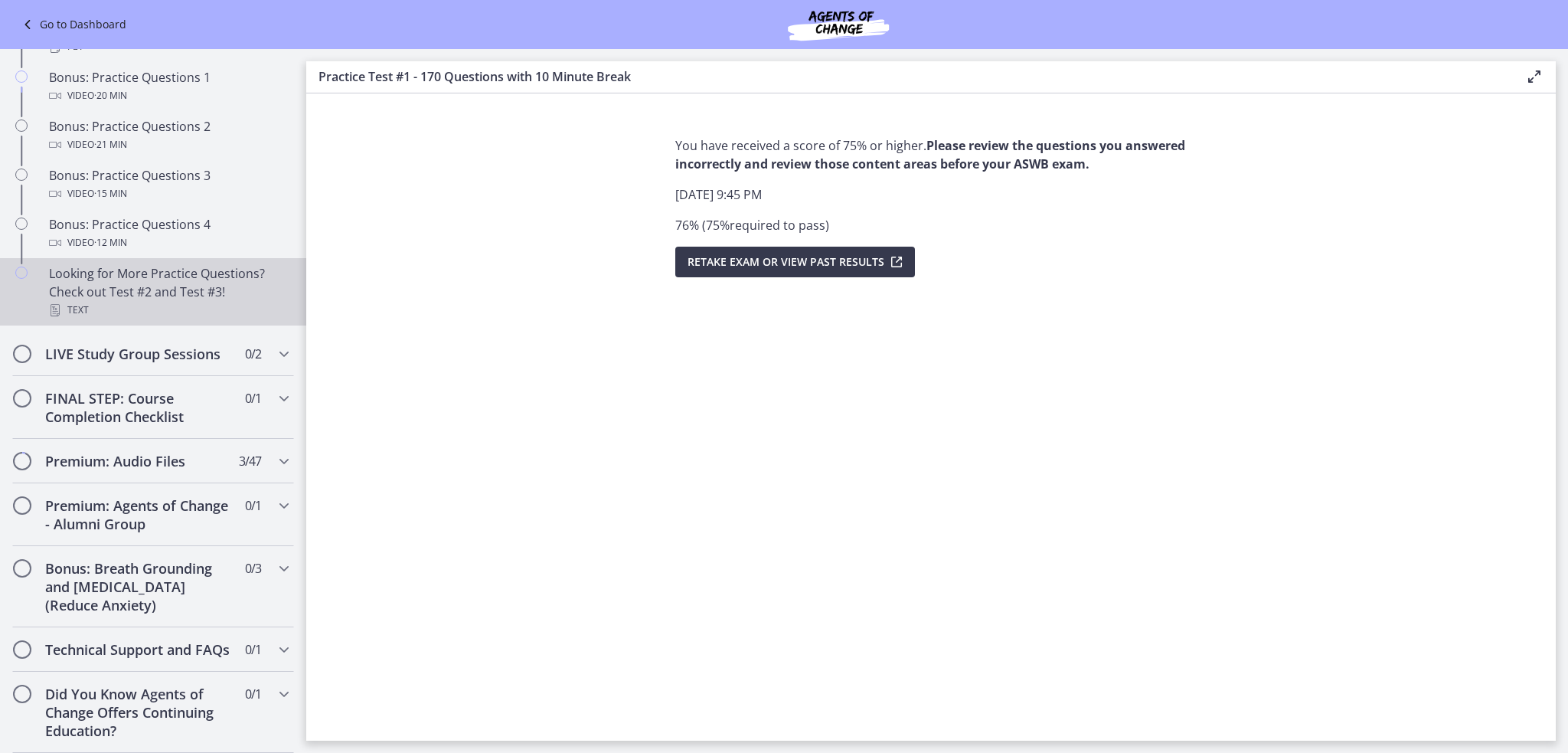
click at [183, 265] on div "Looking for More Practice Questions? Check out Test #2 and Test #3! Text" at bounding box center [169, 292] width 239 height 55
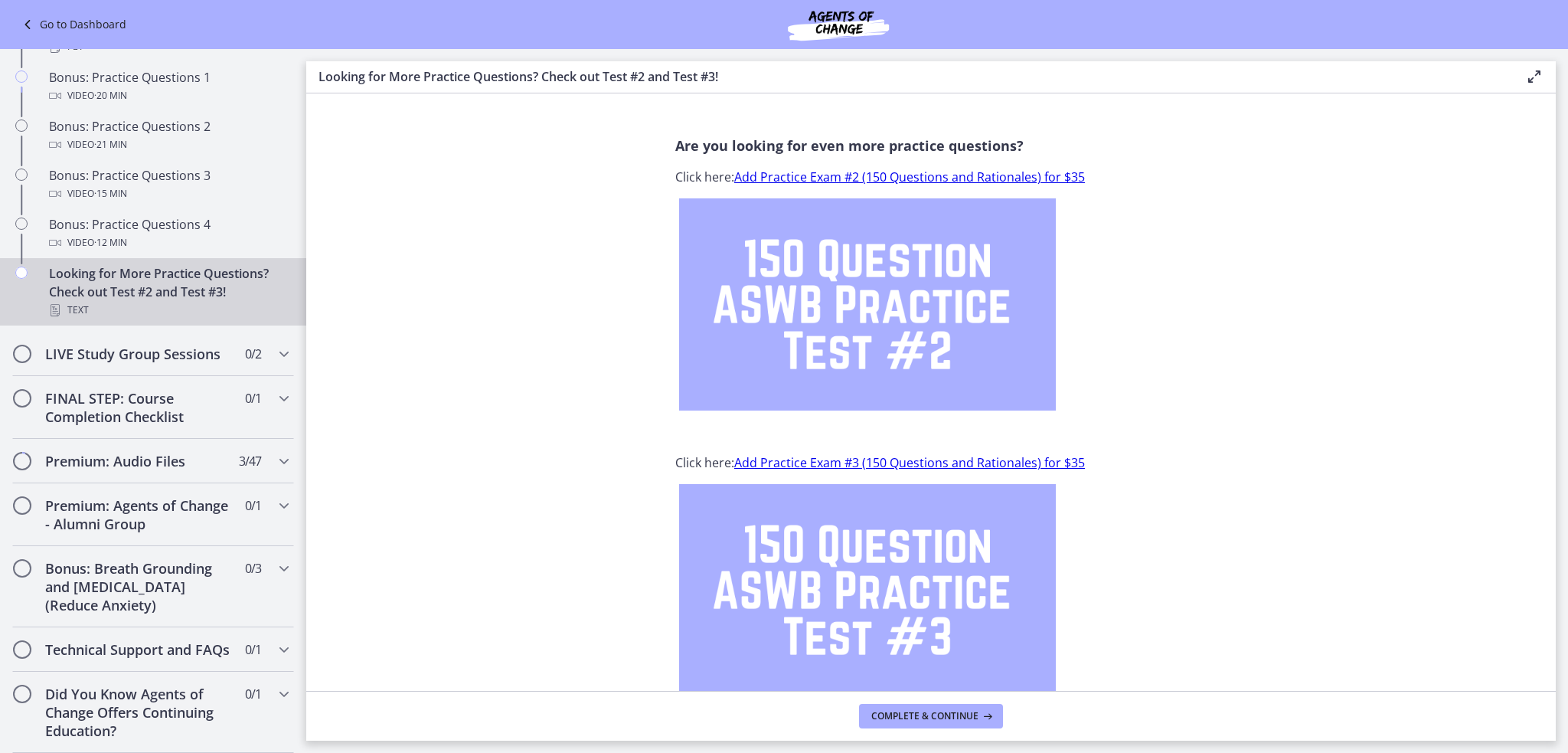
click at [763, 179] on link "Add Practice Exam #2 (150 Questions and Rationales) for $35" at bounding box center [909, 177] width 350 height 16
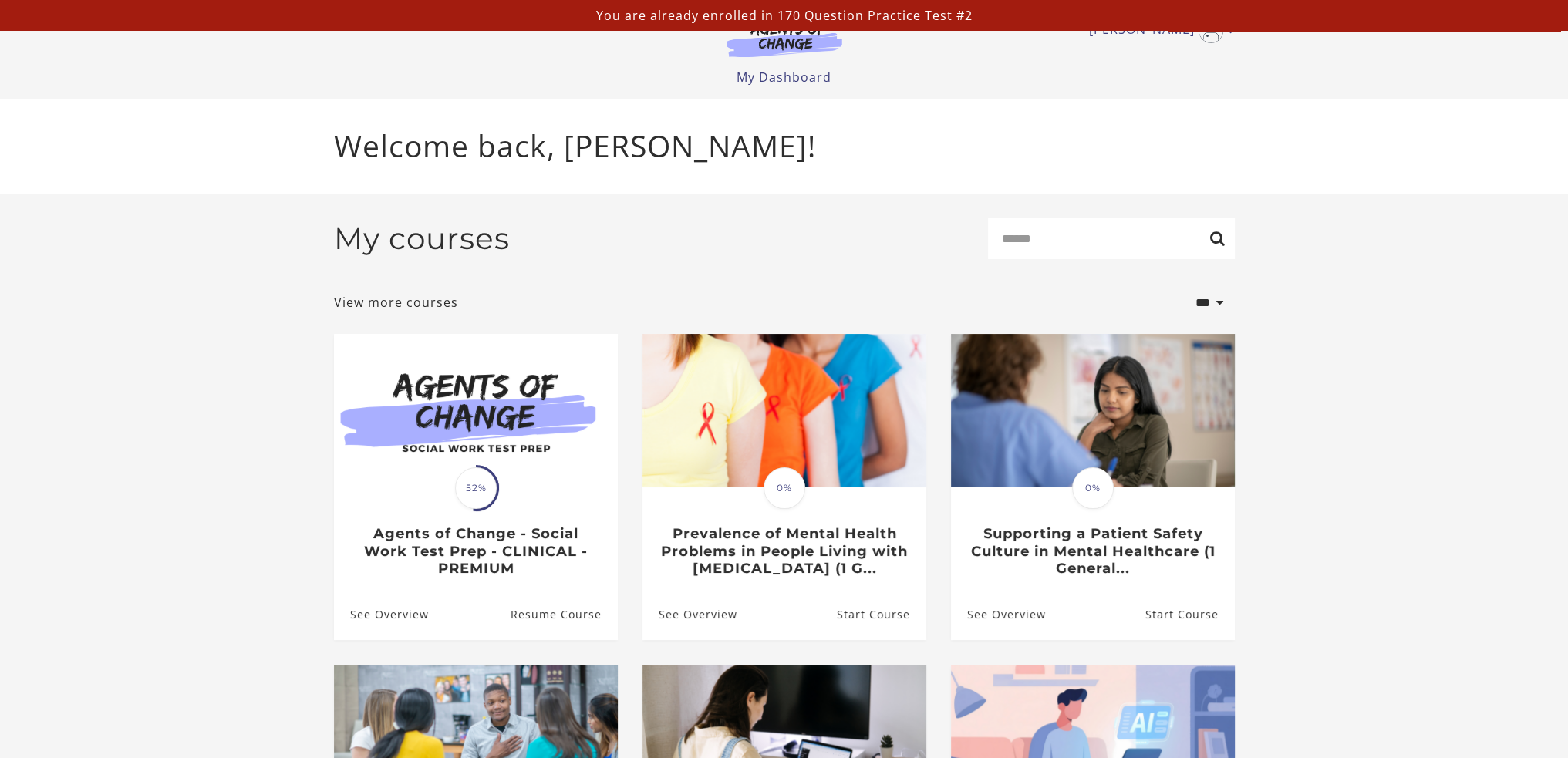
click at [751, 14] on p "You are already enrolled in 170 Question Practice Test #2" at bounding box center [784, 16] width 1556 height 18
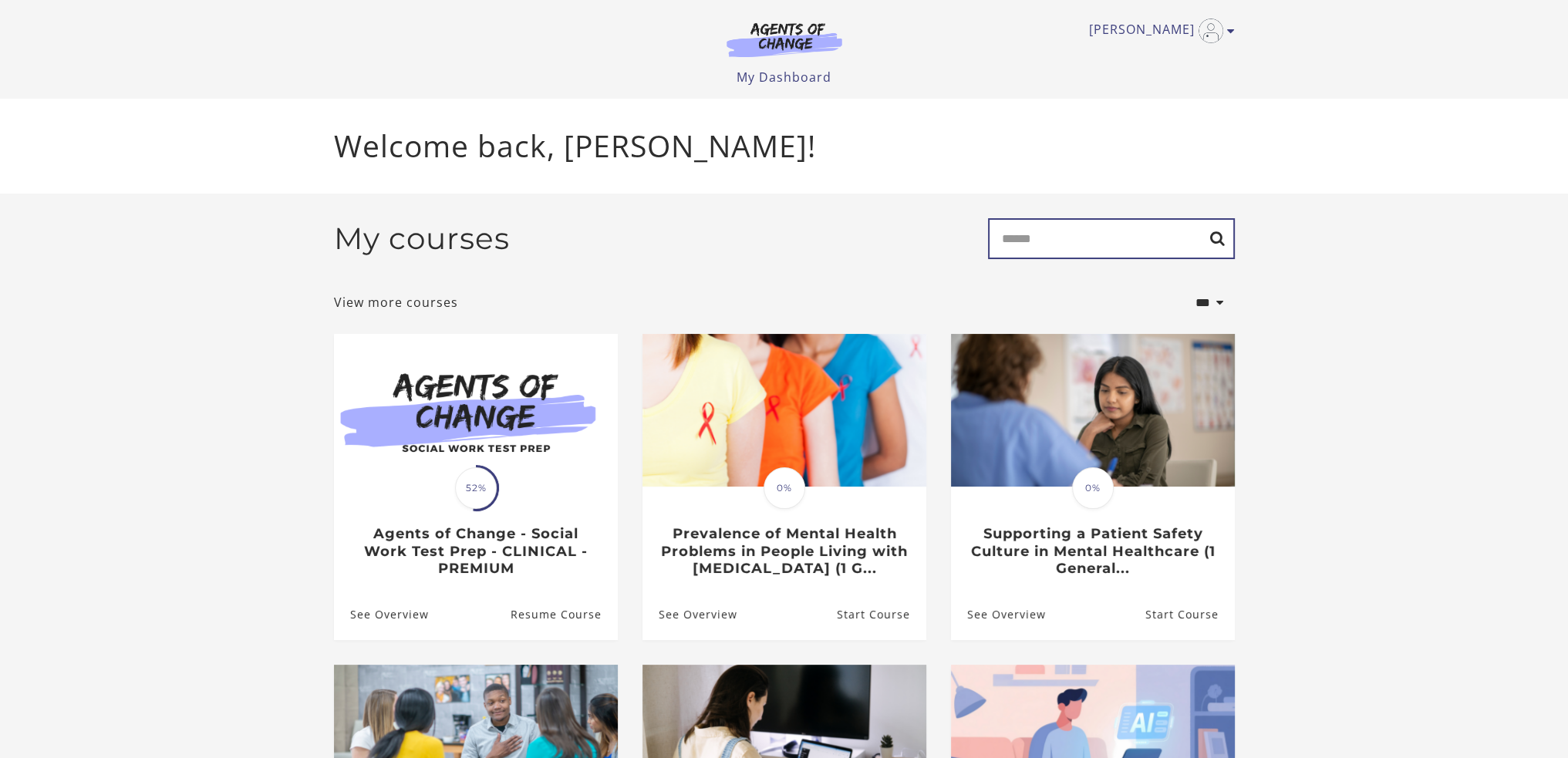
click at [1058, 224] on input "Search" at bounding box center [1111, 238] width 247 height 40
click at [1216, 301] on select "**********" at bounding box center [1184, 303] width 102 height 39
select select "**********"
click at [1133, 286] on select "**********" at bounding box center [1184, 303] width 102 height 39
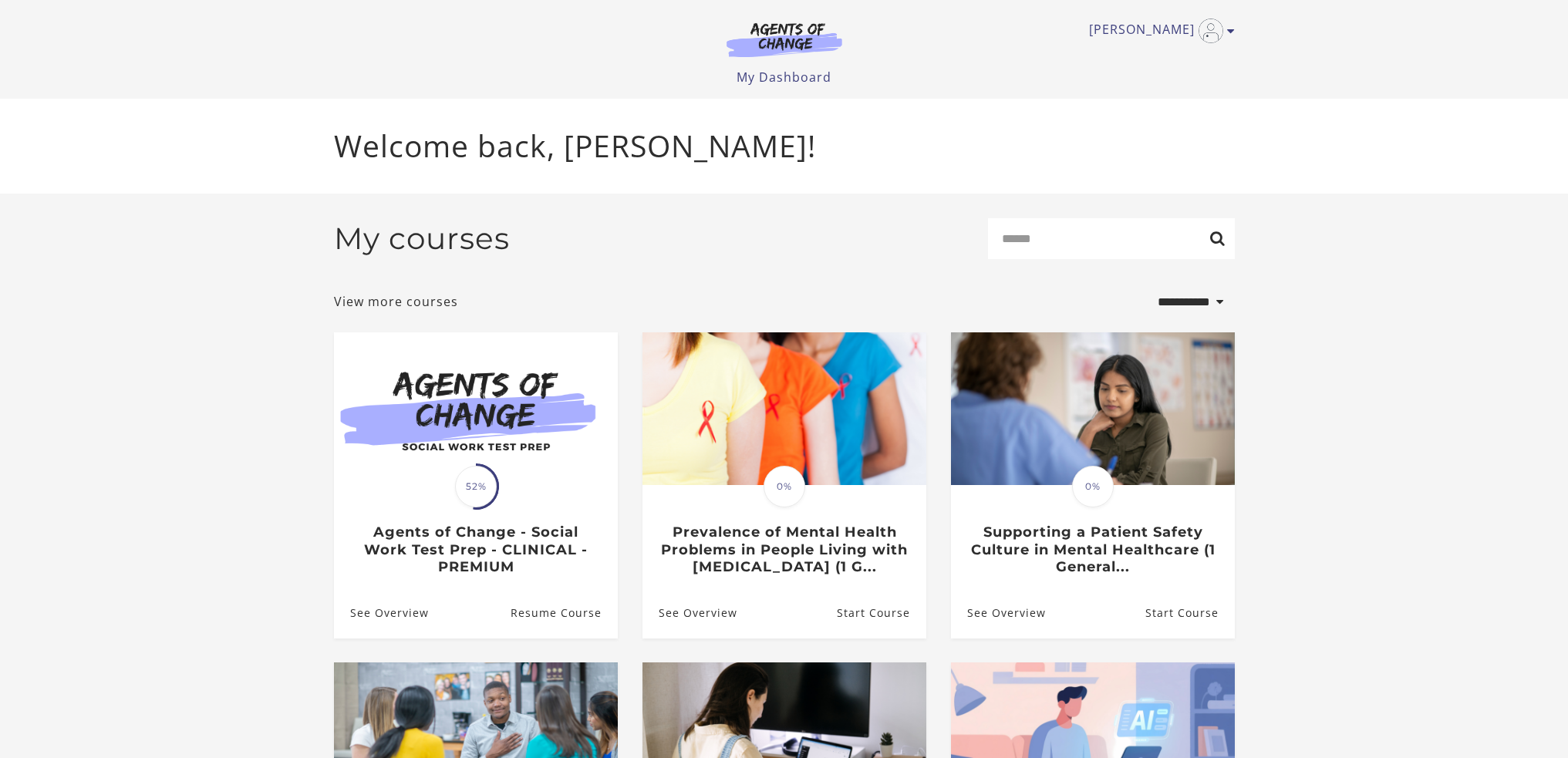
select select "**********"
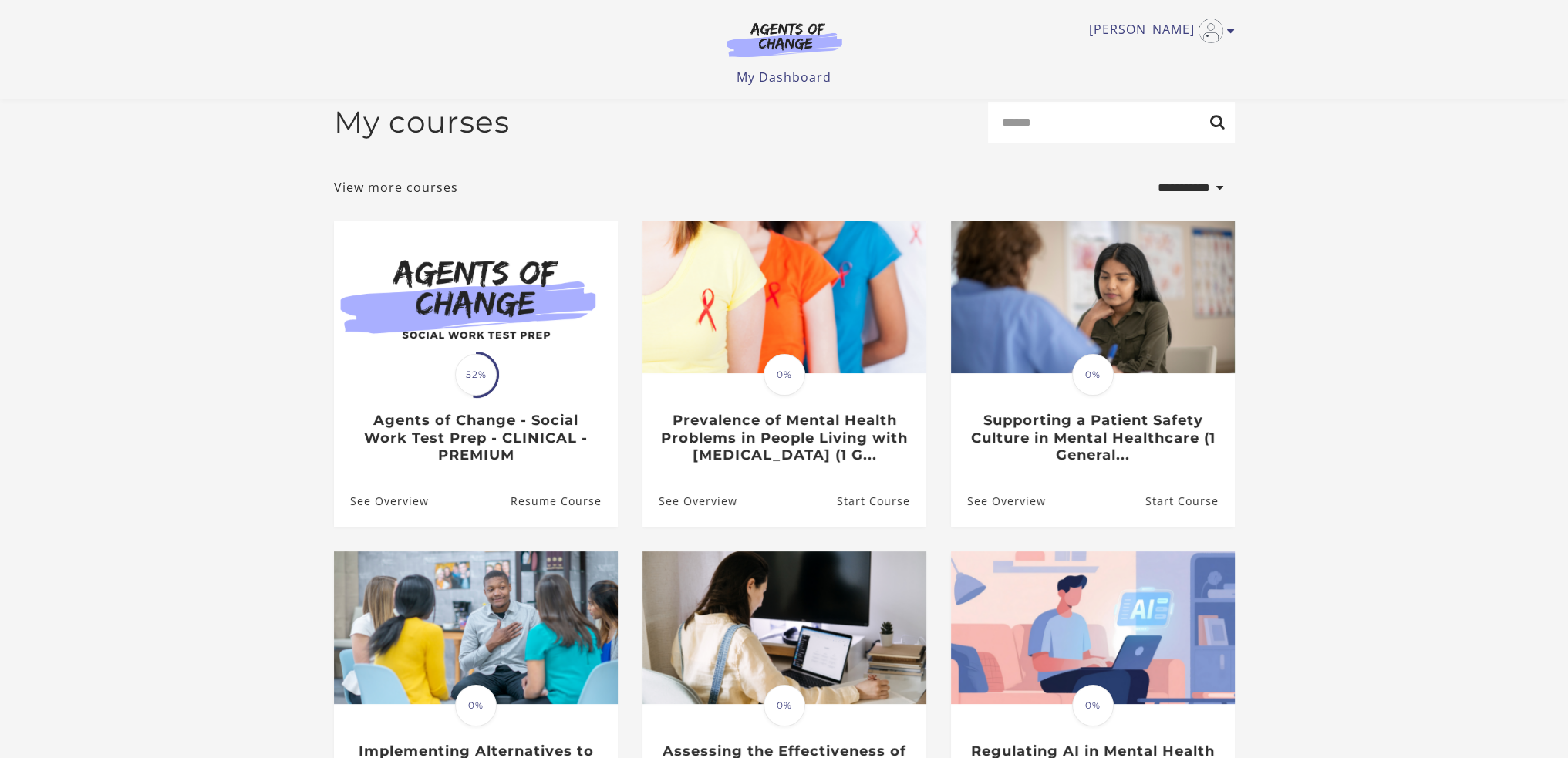
scroll to position [16, 0]
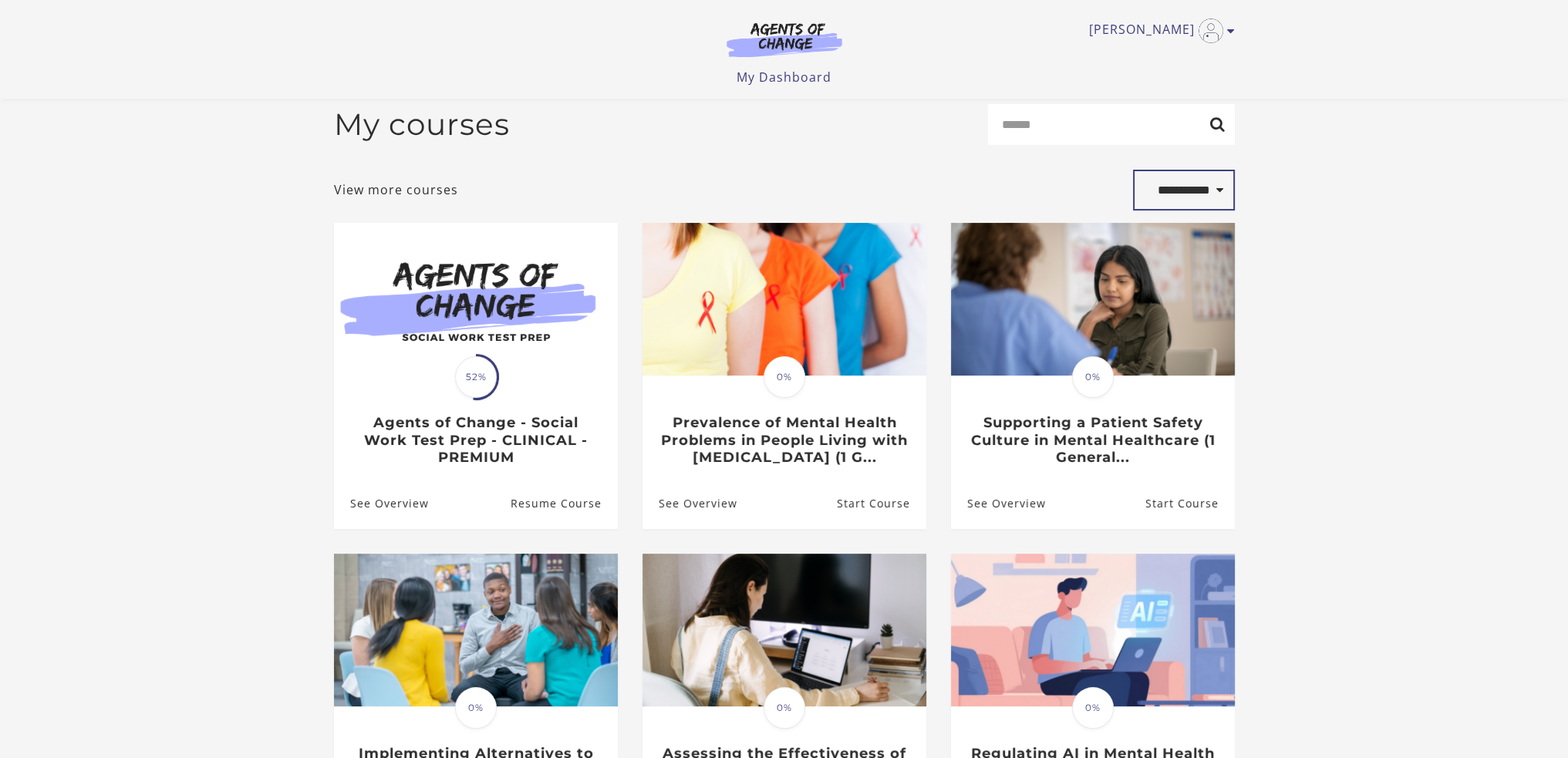
click at [1207, 196] on select "**********" at bounding box center [1184, 190] width 102 height 41
click at [802, 76] on link "My Dashboard" at bounding box center [783, 77] width 95 height 17
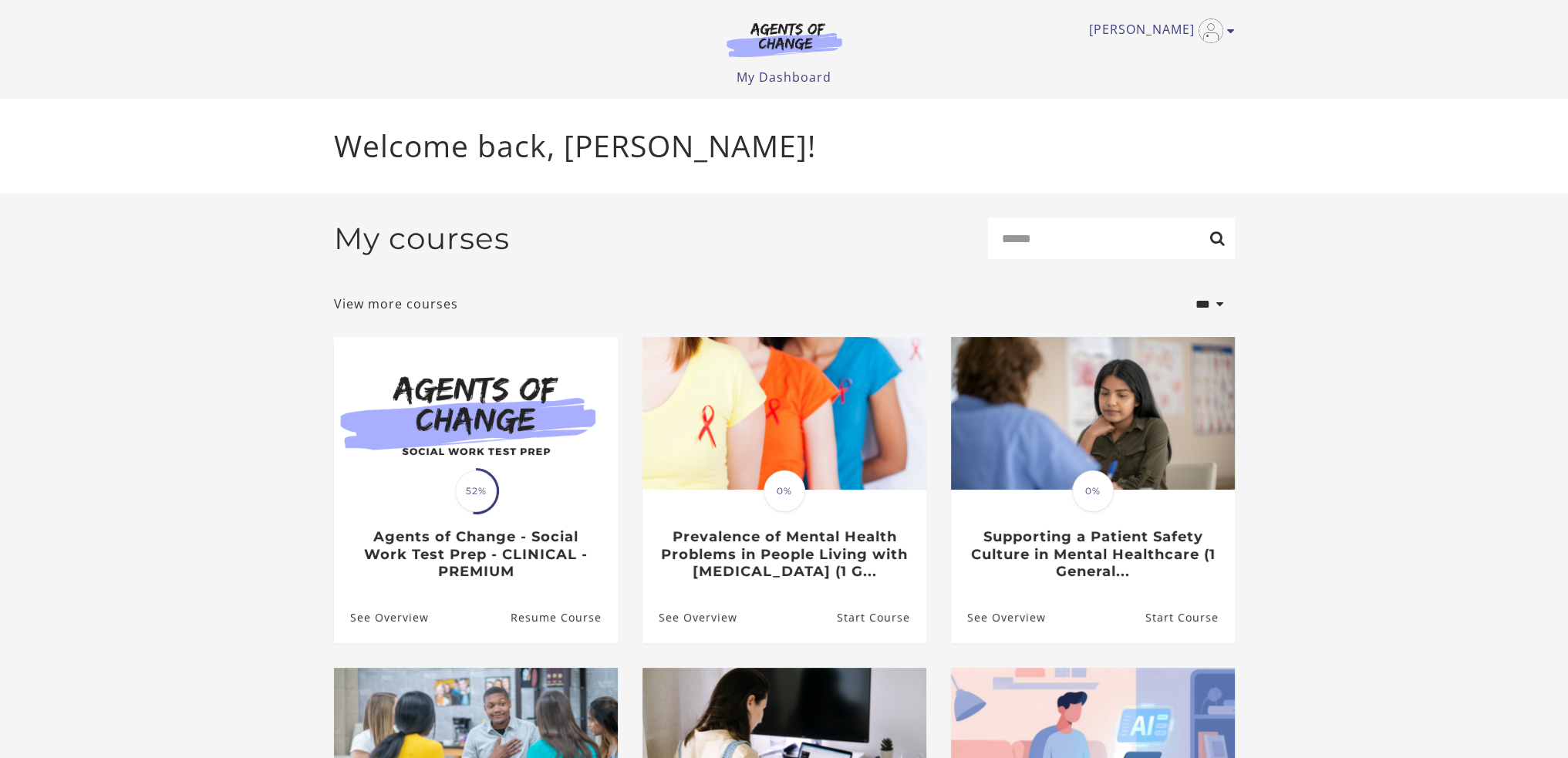
click at [496, 484] on span at bounding box center [475, 492] width 51 height 51
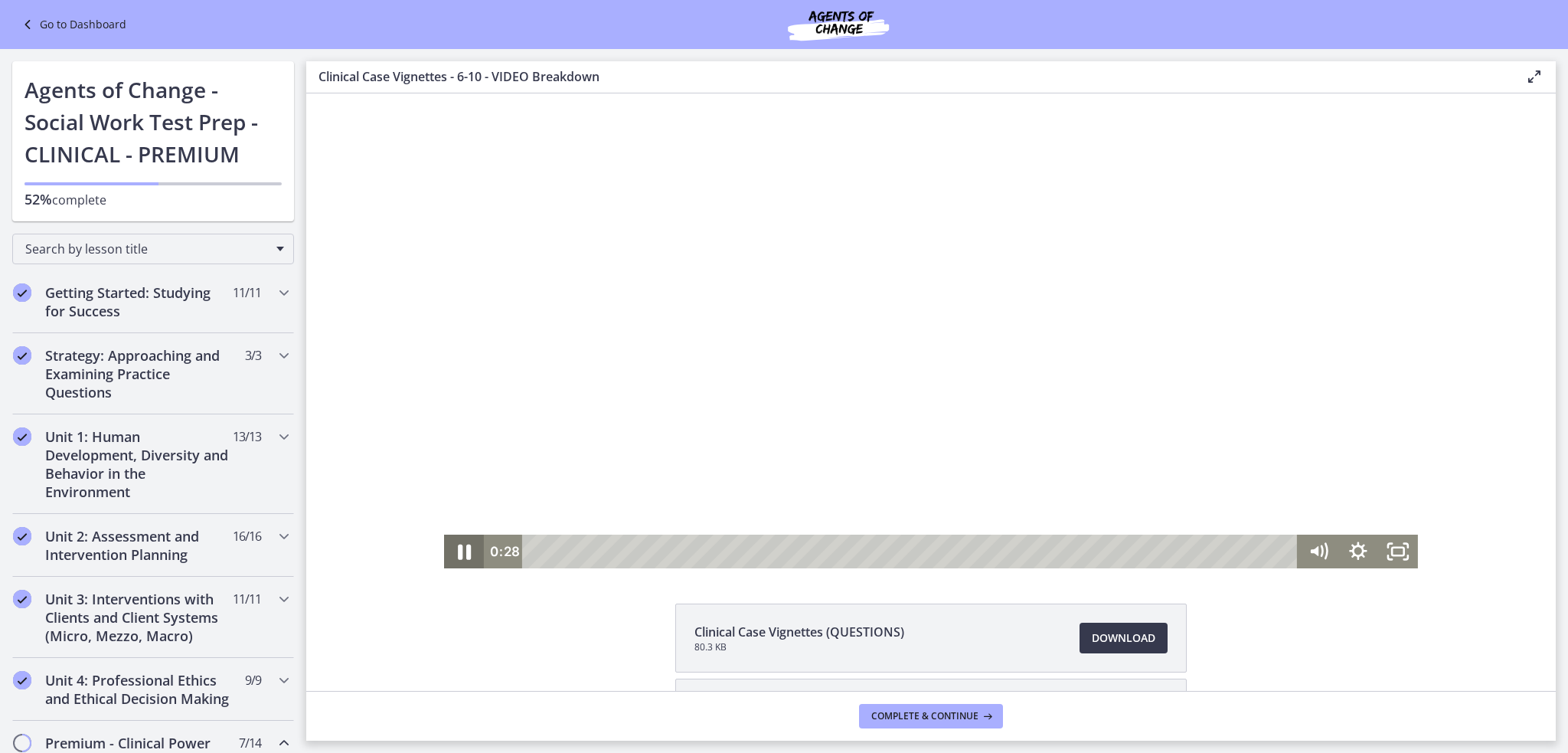
click at [460, 548] on icon "Pause" at bounding box center [464, 551] width 47 height 40
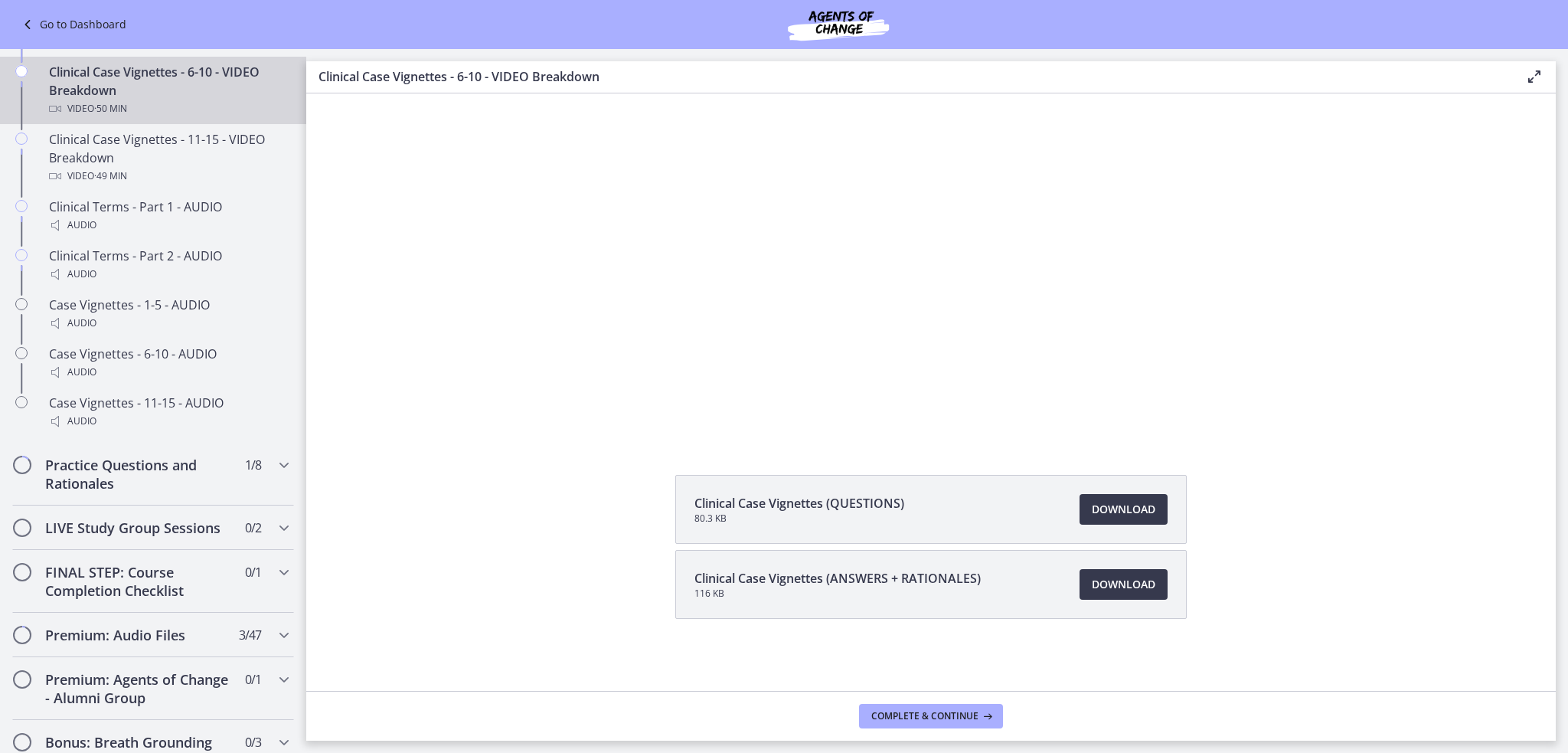
scroll to position [1149, 0]
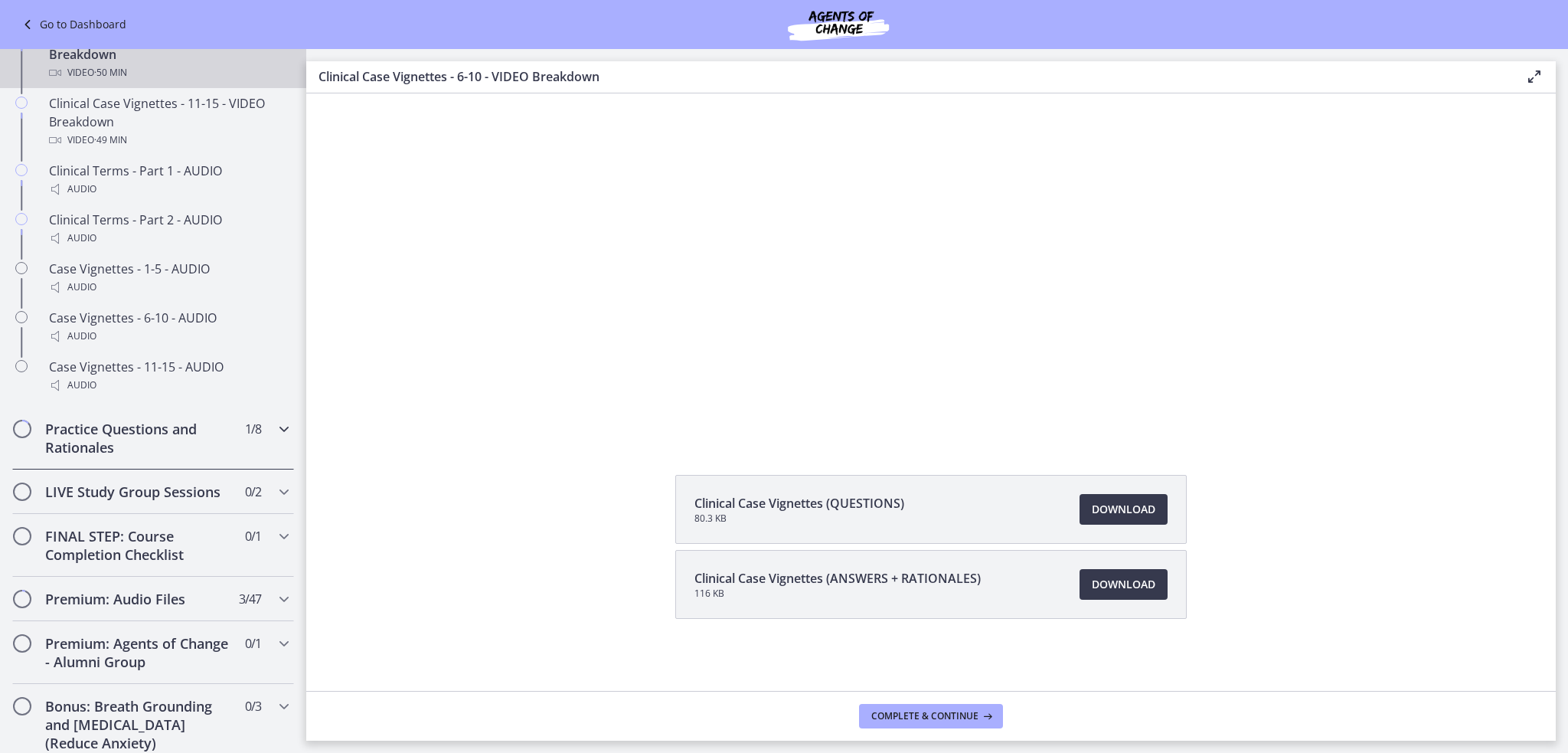
click at [275, 438] on icon "Chapters" at bounding box center [284, 429] width 18 height 18
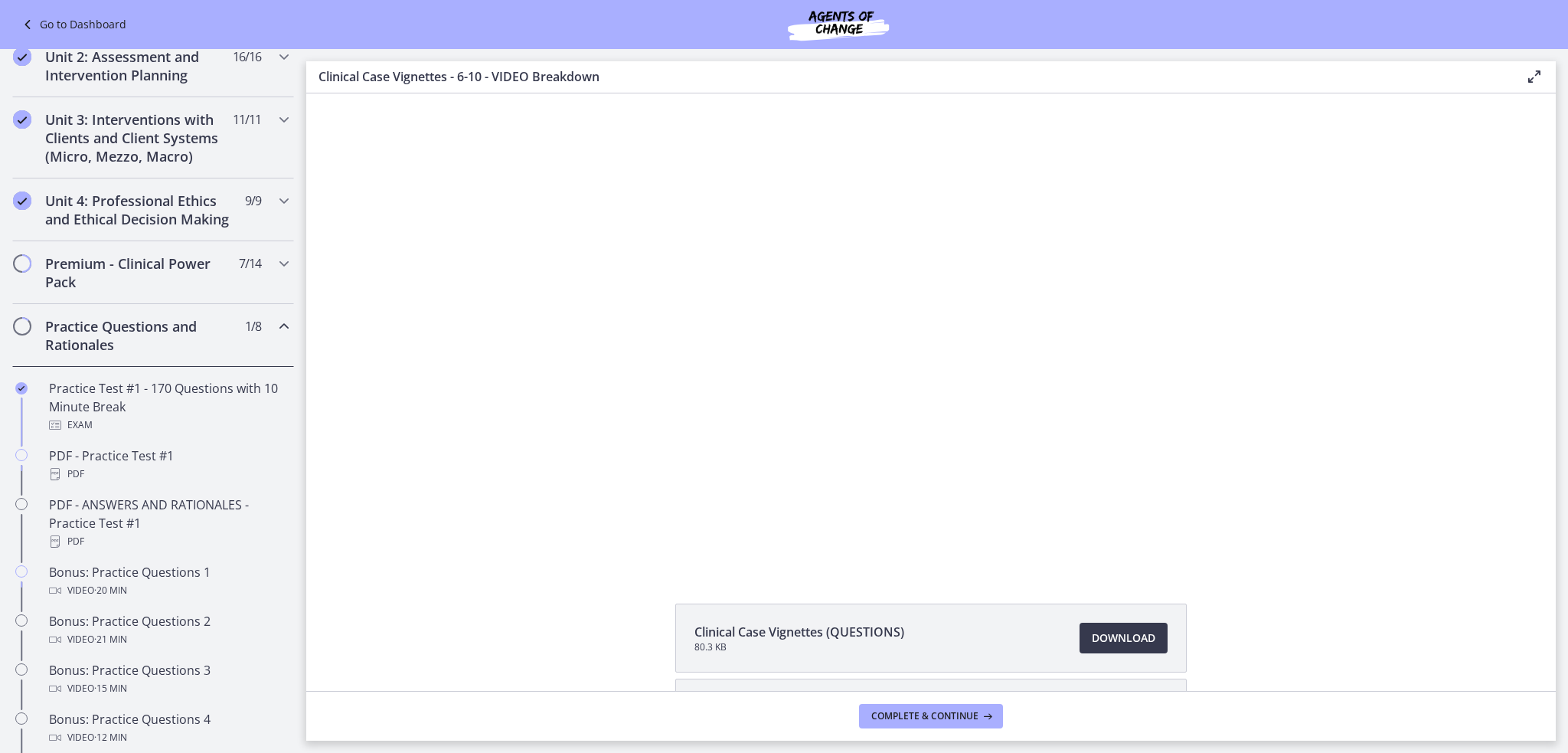
scroll to position [477, 0]
click at [50, 19] on link "Go to Dashboard" at bounding box center [72, 25] width 108 height 18
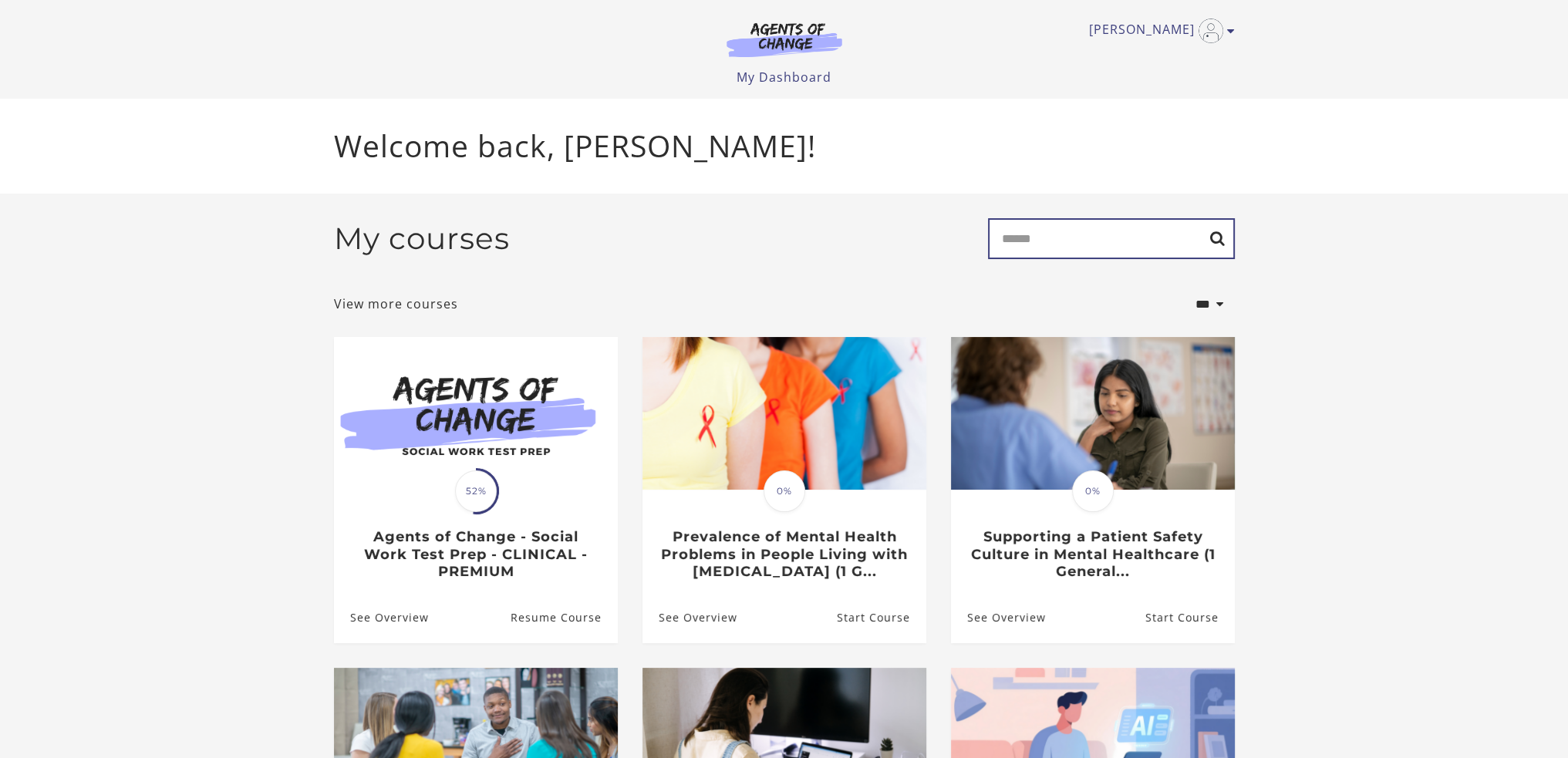
click at [1119, 237] on input "Search" at bounding box center [1111, 238] width 247 height 40
type input "*******"
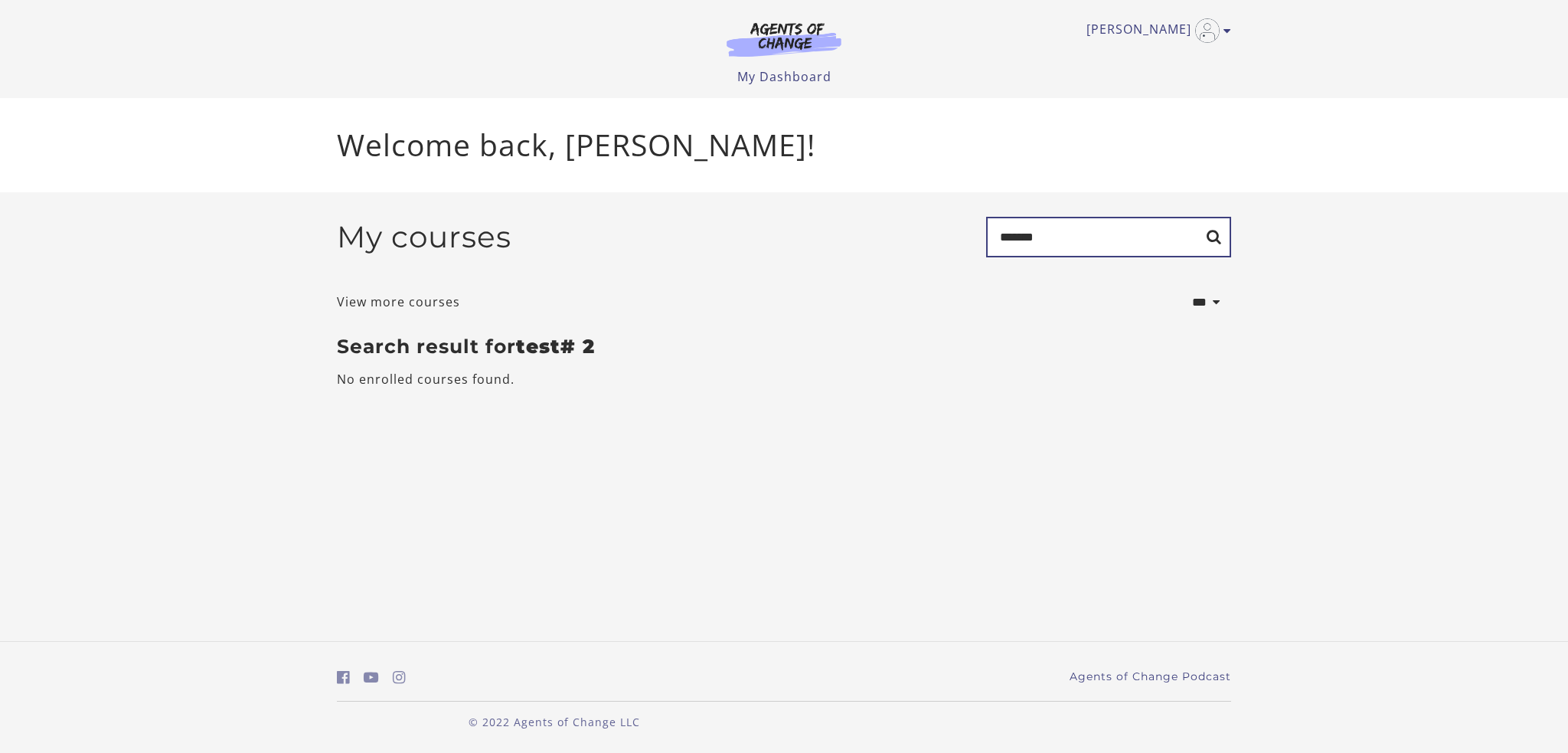
click at [1022, 242] on input "*******" at bounding box center [1108, 236] width 245 height 40
click at [1037, 236] on input "********" at bounding box center [1108, 236] width 245 height 40
type input "*******"
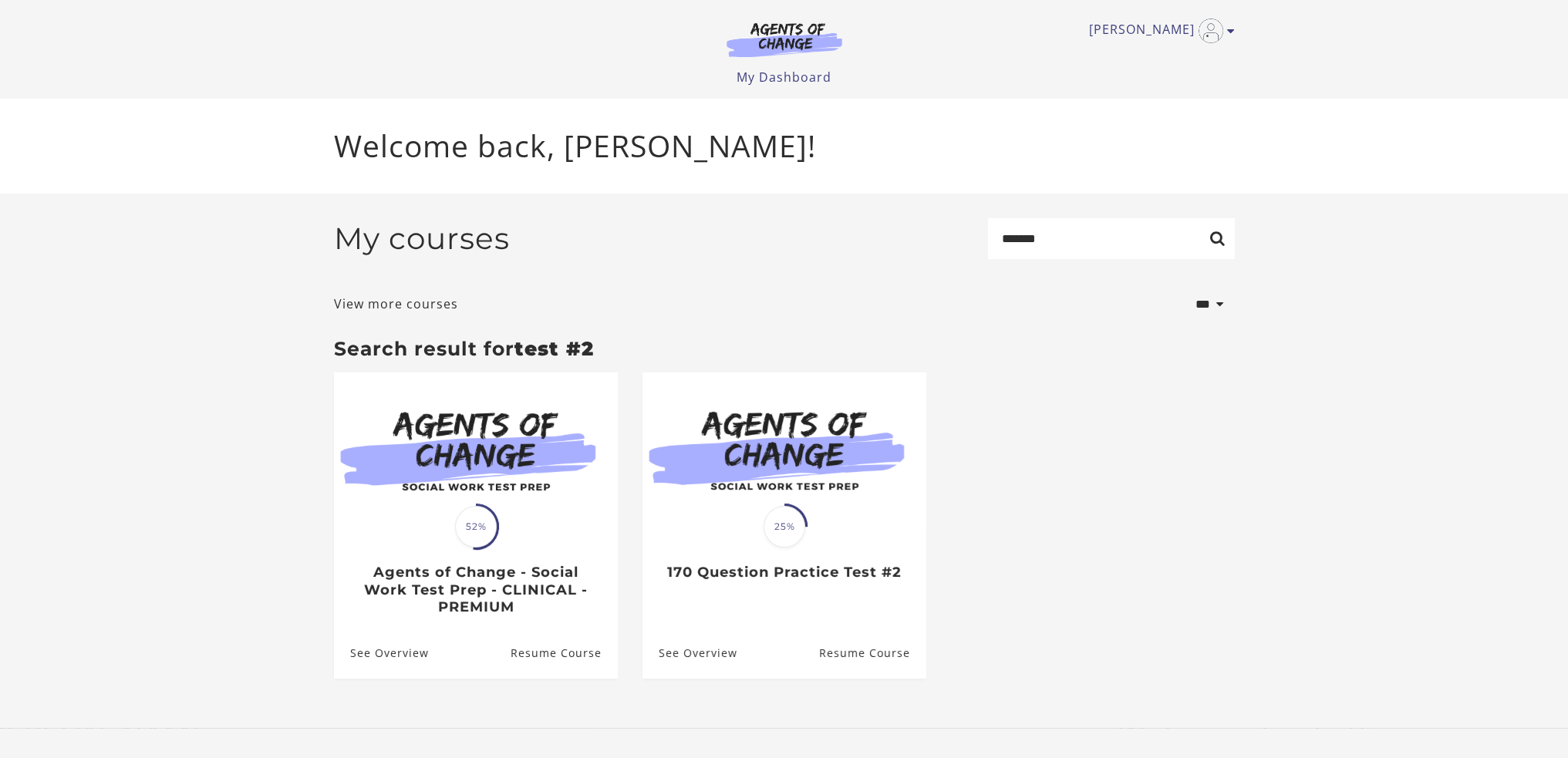
click at [881, 526] on div at bounding box center [784, 449] width 284 height 154
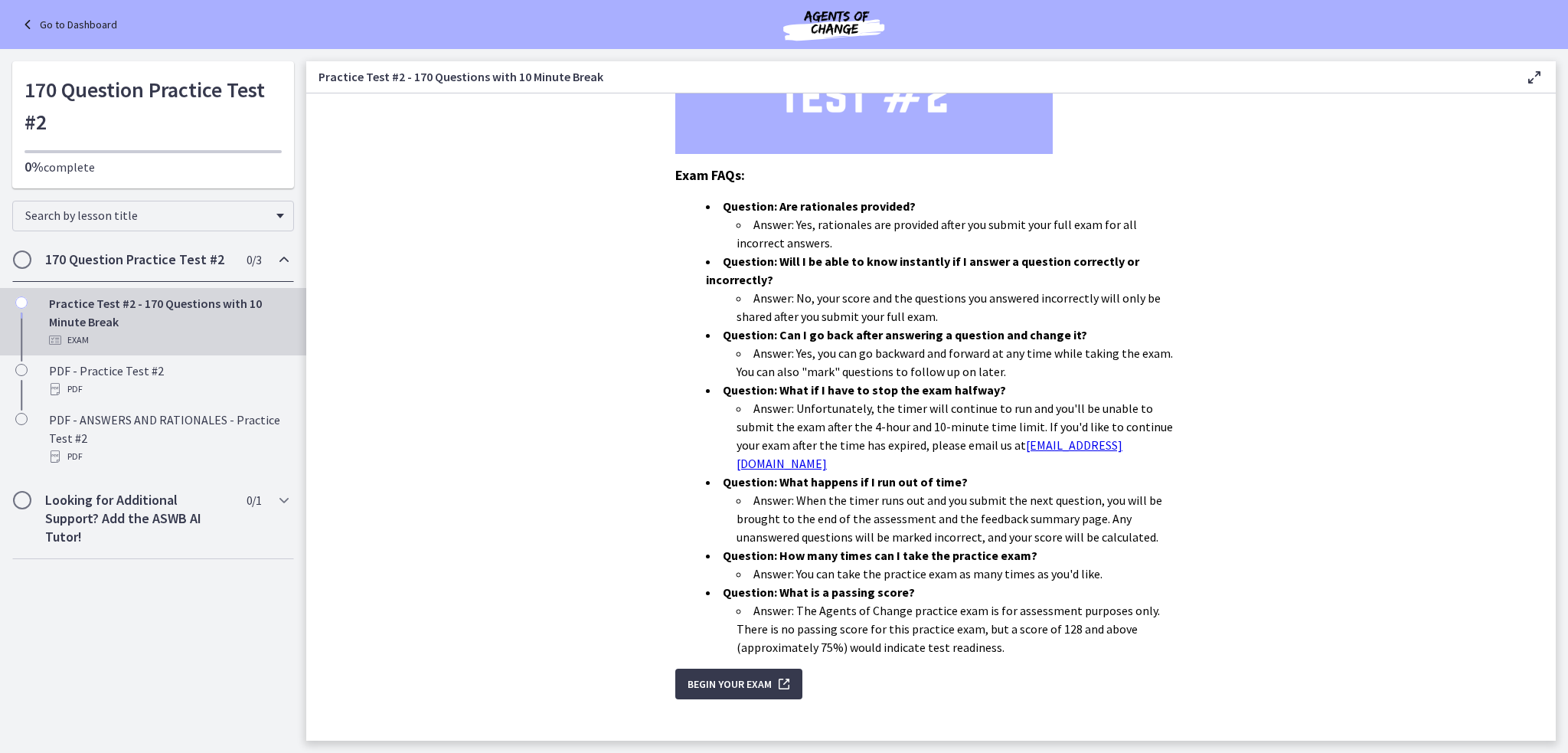
scroll to position [328, 0]
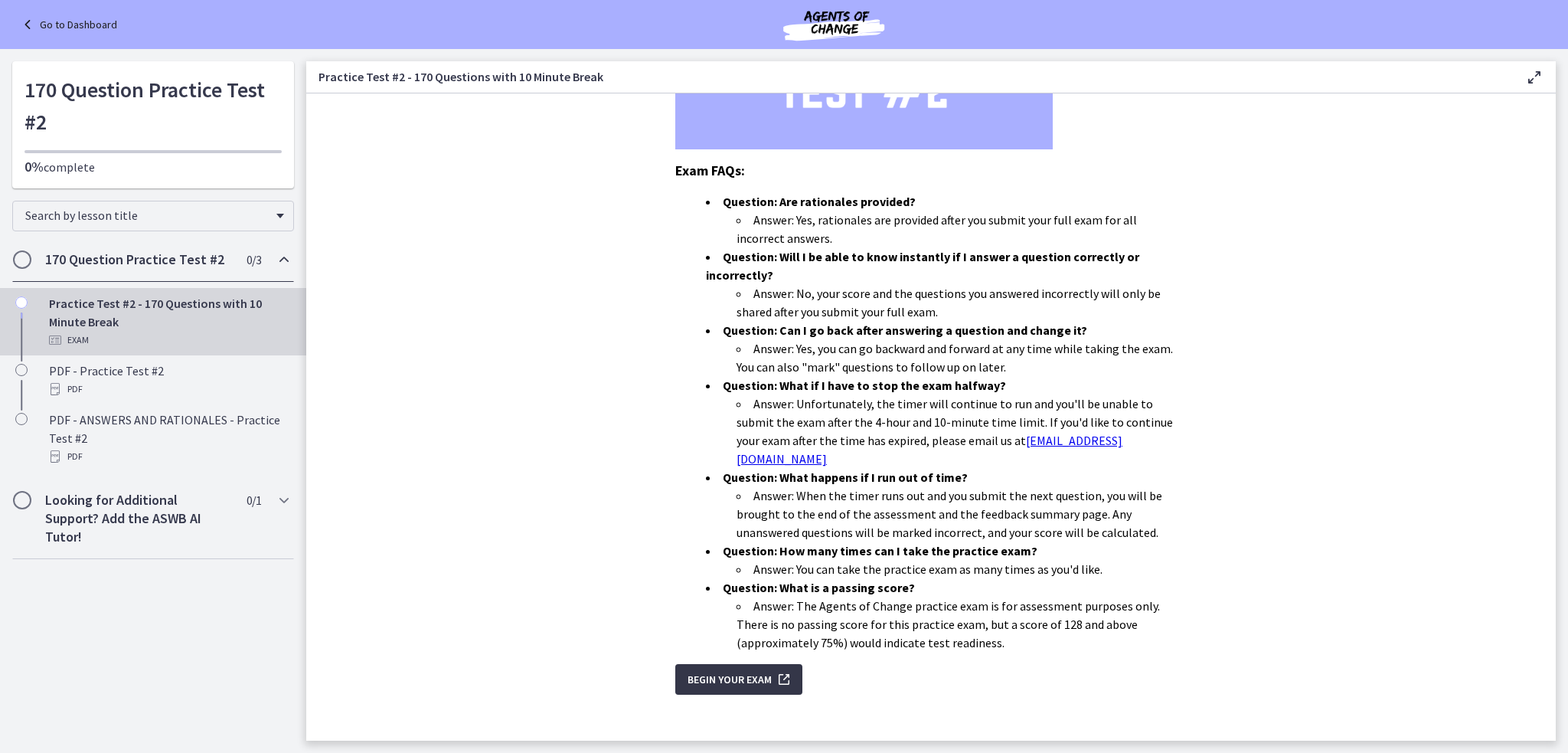
click at [719, 670] on span "Begin Your Exam" at bounding box center [730, 679] width 84 height 18
